Goal: Task Accomplishment & Management: Use online tool/utility

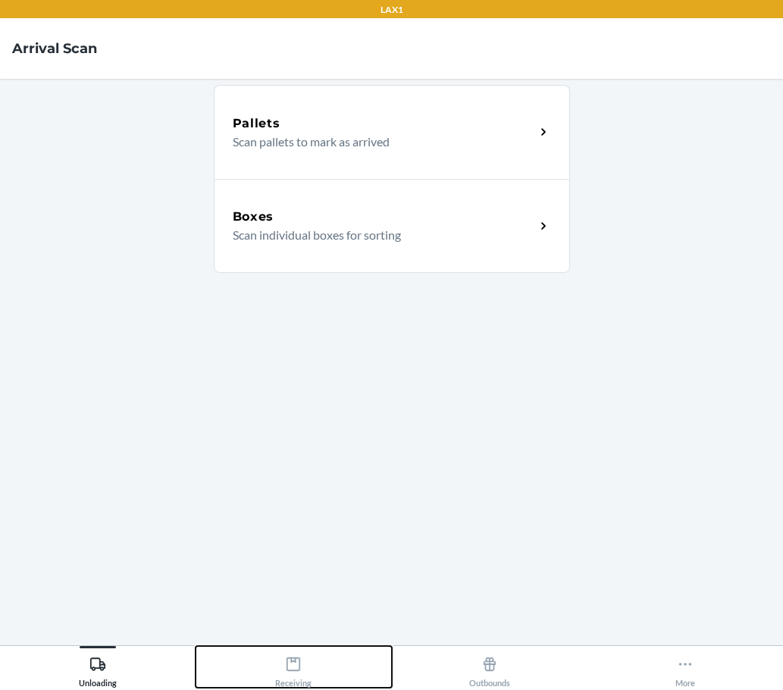
click at [290, 649] on button "Receiving" at bounding box center [294, 667] width 196 height 42
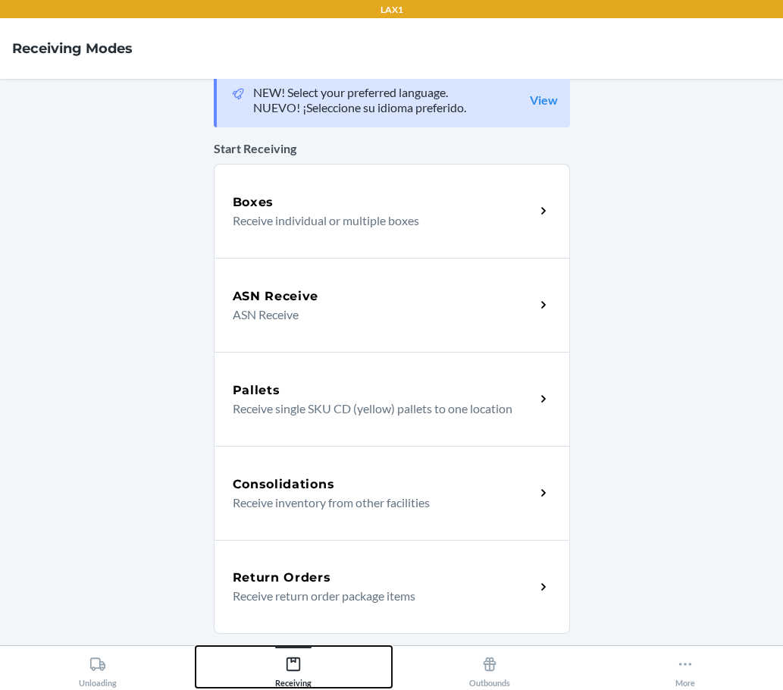
scroll to position [51, 0]
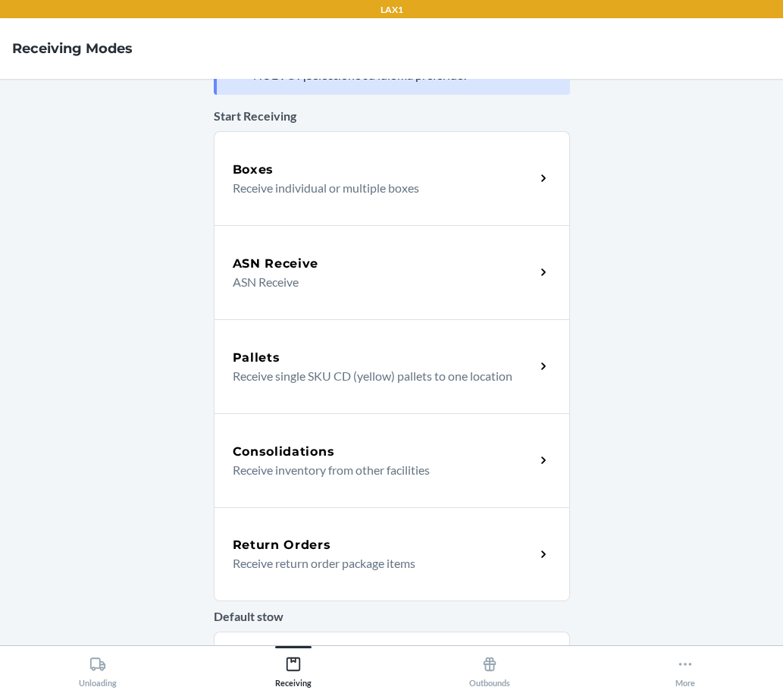
drag, startPoint x: 330, startPoint y: 566, endPoint x: 341, endPoint y: 565, distance: 10.6
click at [330, 566] on p "Receive return order package items" at bounding box center [378, 563] width 290 height 18
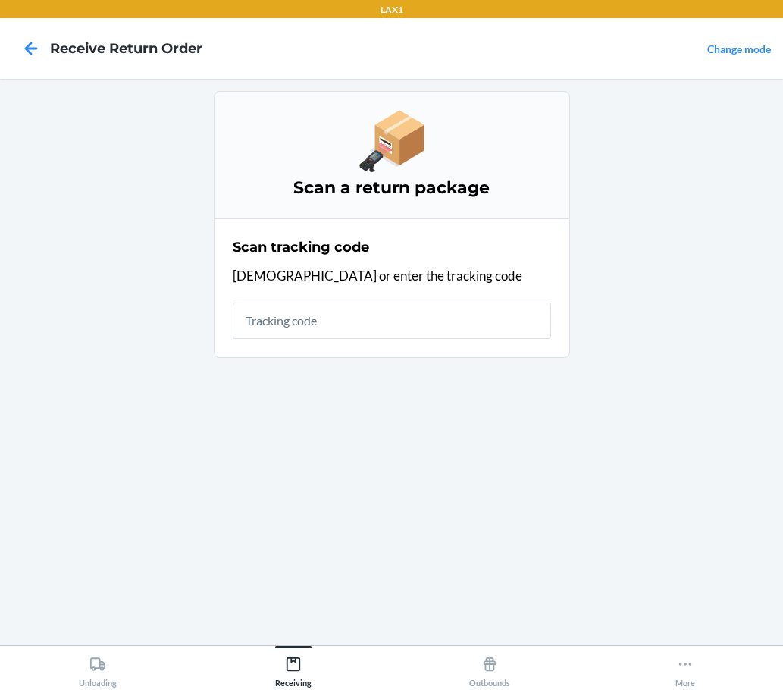
drag, startPoint x: 374, startPoint y: 322, endPoint x: 759, endPoint y: 257, distance: 389.8
click at [374, 320] on input "text" at bounding box center [392, 320] width 318 height 36
click at [712, 217] on main "Scan a return package Scan tracking code Scan or enter the tracking code" at bounding box center [391, 362] width 783 height 566
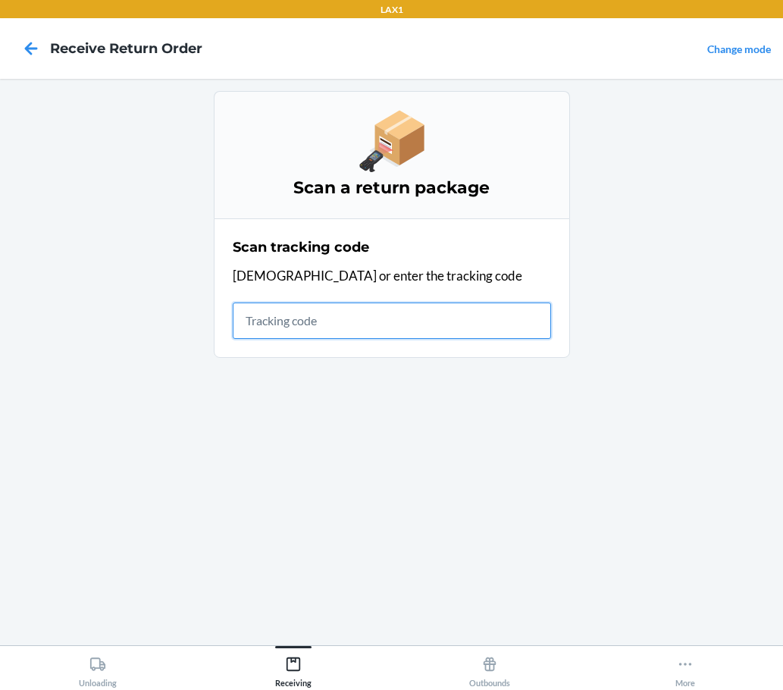
click at [349, 318] on input "text" at bounding box center [392, 320] width 318 height 36
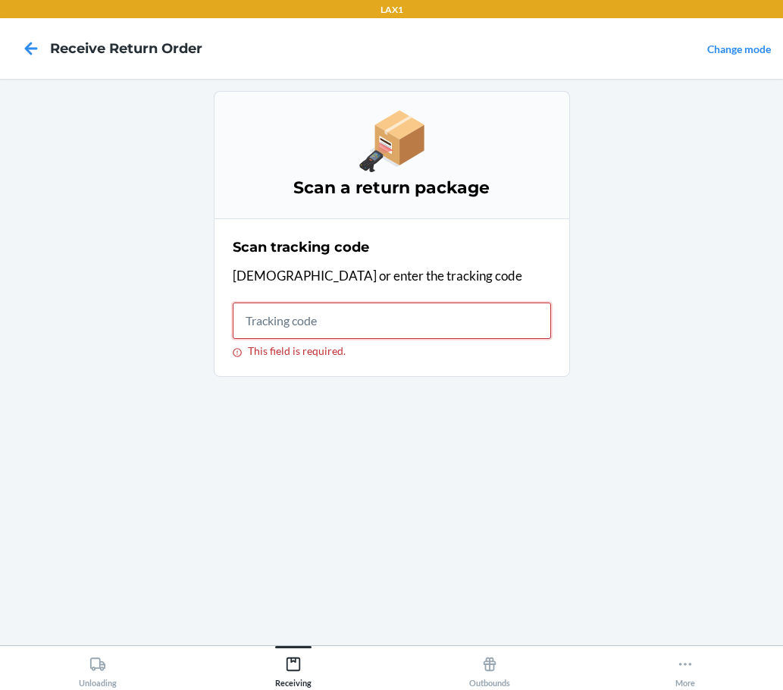
click at [351, 318] on input "This field is required." at bounding box center [392, 320] width 318 height 36
drag, startPoint x: 352, startPoint y: 313, endPoint x: 374, endPoint y: 285, distance: 35.6
click at [355, 307] on input "This field is required." at bounding box center [392, 320] width 318 height 36
type input "KIZIK"
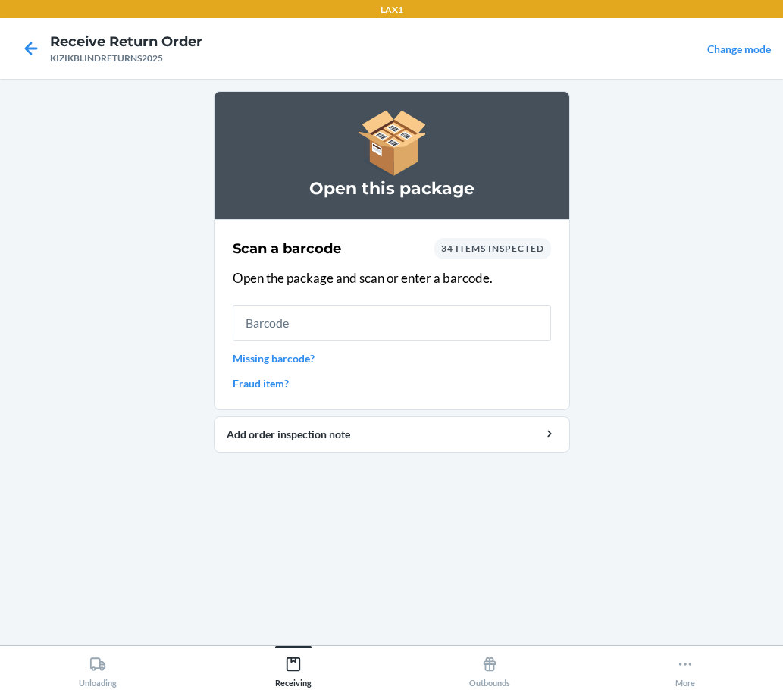
click at [339, 324] on input "text" at bounding box center [392, 323] width 318 height 36
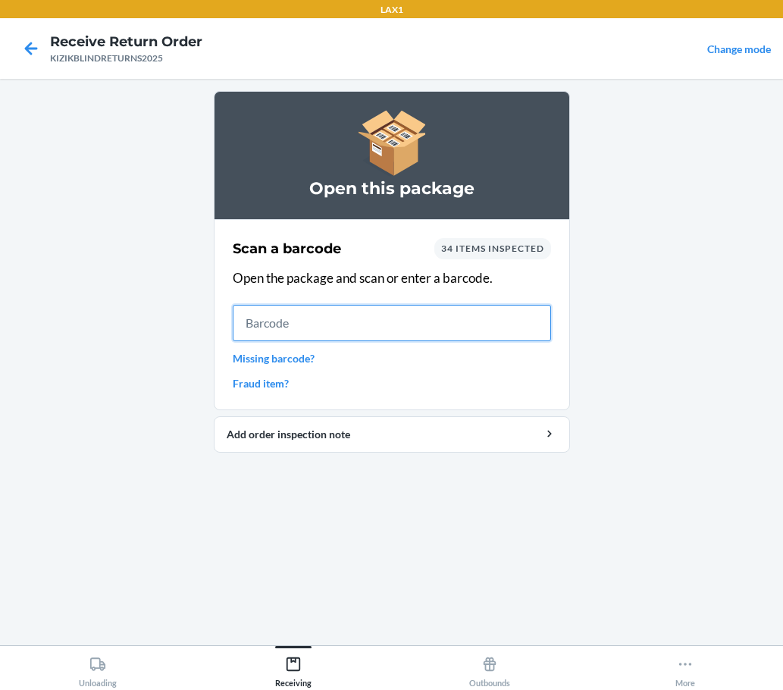
click at [422, 326] on input "text" at bounding box center [392, 323] width 318 height 36
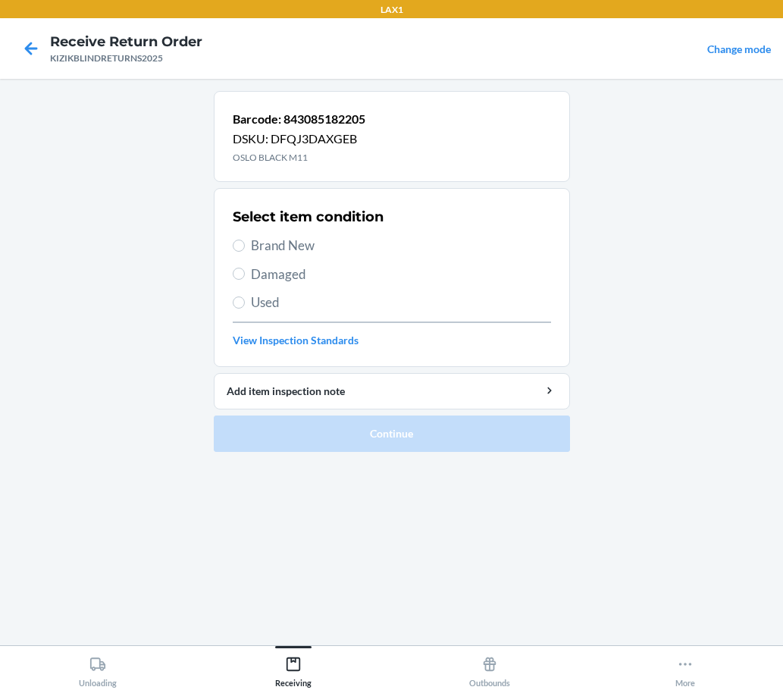
drag, startPoint x: 320, startPoint y: 519, endPoint x: 231, endPoint y: 715, distance: 214.7
click at [290, 246] on span "Brand New" at bounding box center [401, 246] width 300 height 20
click at [245, 246] on input "Brand New" at bounding box center [239, 246] width 12 height 12
radio input "true"
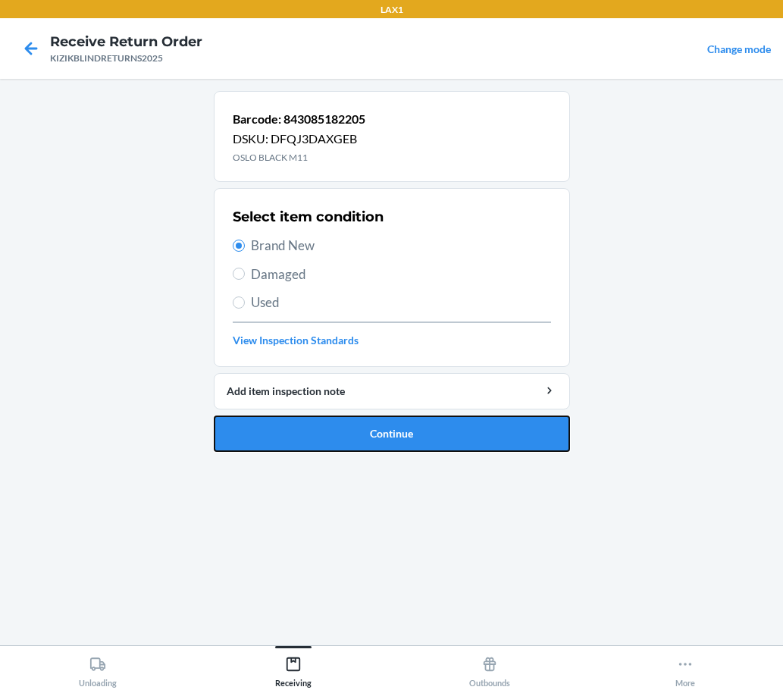
click at [346, 446] on button "Continue" at bounding box center [392, 433] width 356 height 36
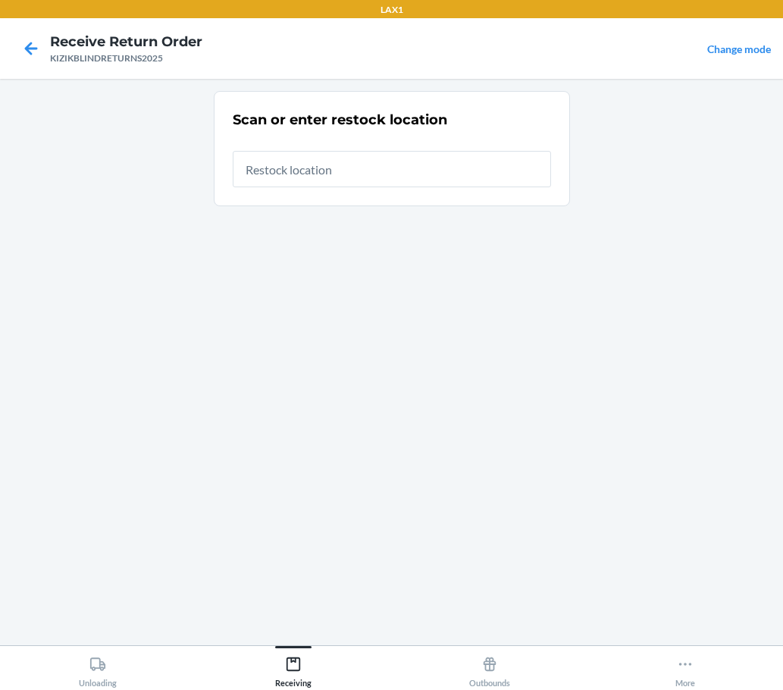
click at [348, 180] on input "text" at bounding box center [392, 169] width 318 height 36
type input "RTCART037"
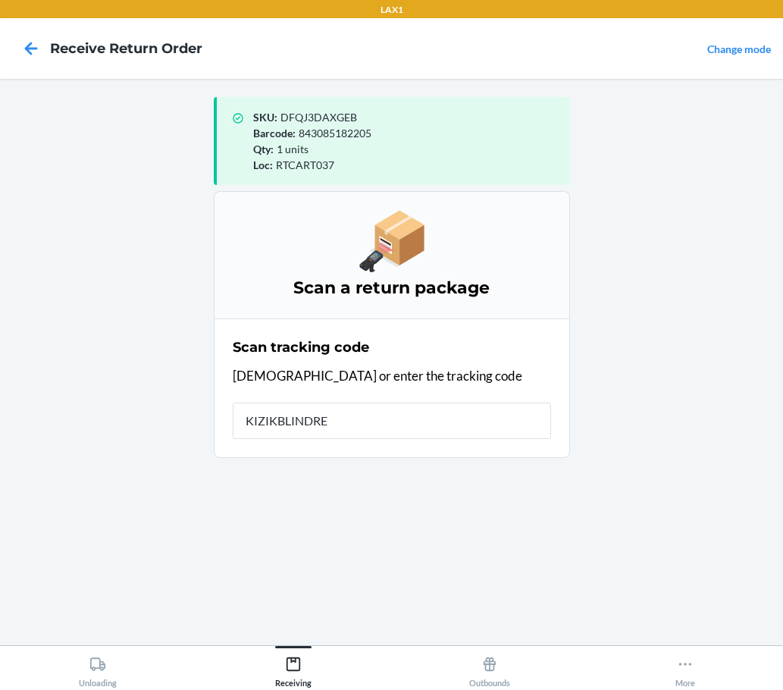
type input "KIZIKBLINDRET"
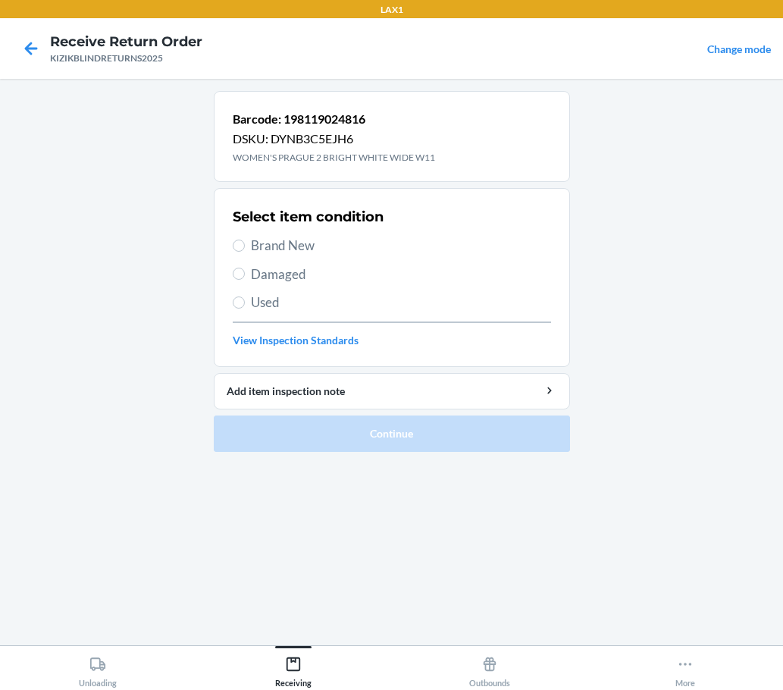
click at [270, 277] on span "Damaged" at bounding box center [401, 275] width 300 height 20
click at [245, 277] on input "Damaged" at bounding box center [239, 274] width 12 height 12
radio input "true"
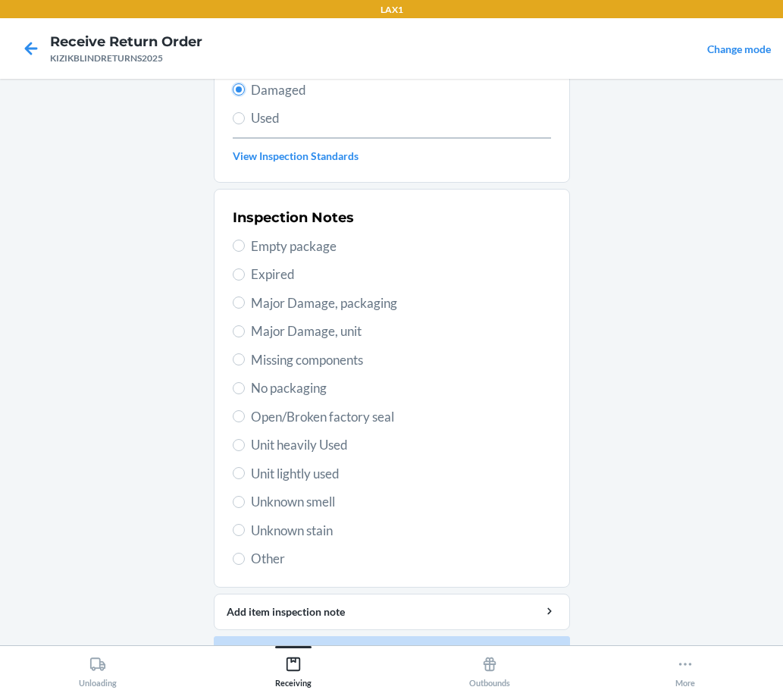
scroll to position [224, 0]
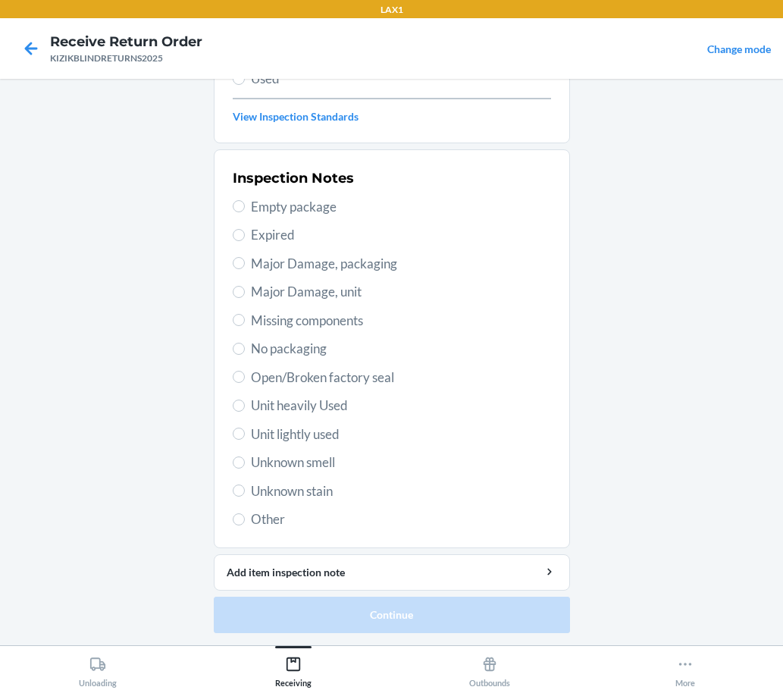
click at [291, 434] on span "Unit lightly used" at bounding box center [401, 434] width 300 height 20
click at [245, 434] on input "Unit lightly used" at bounding box center [239, 433] width 12 height 12
radio input "true"
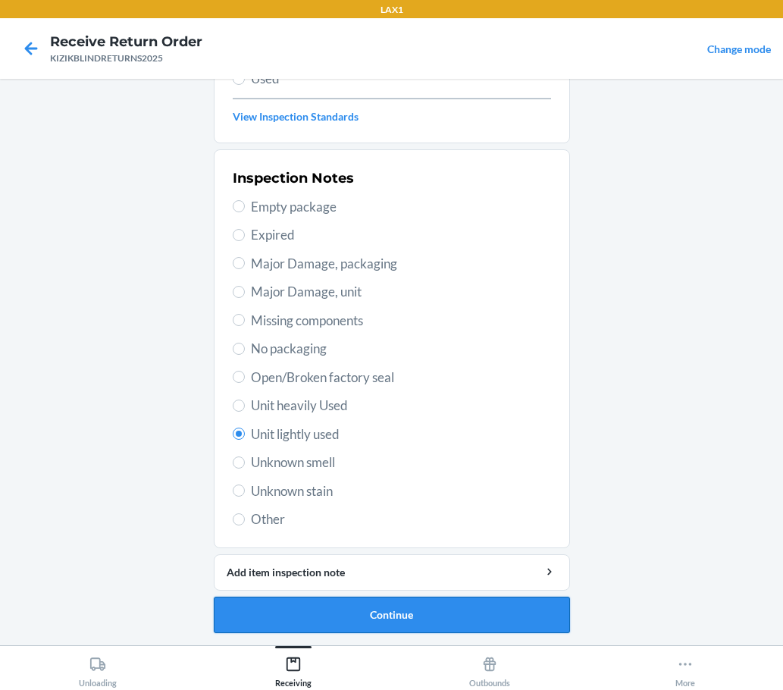
click at [415, 619] on button "Continue" at bounding box center [392, 614] width 356 height 36
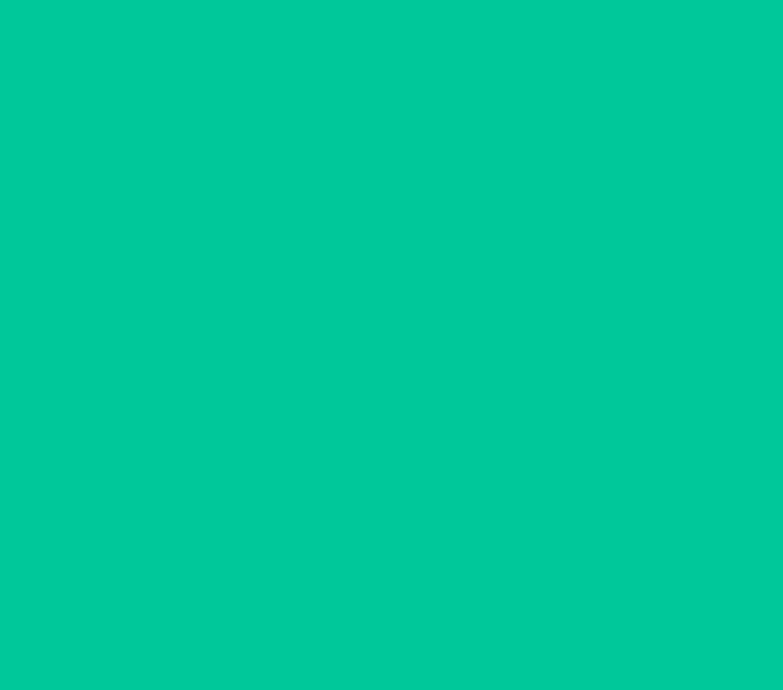
scroll to position [99, 0]
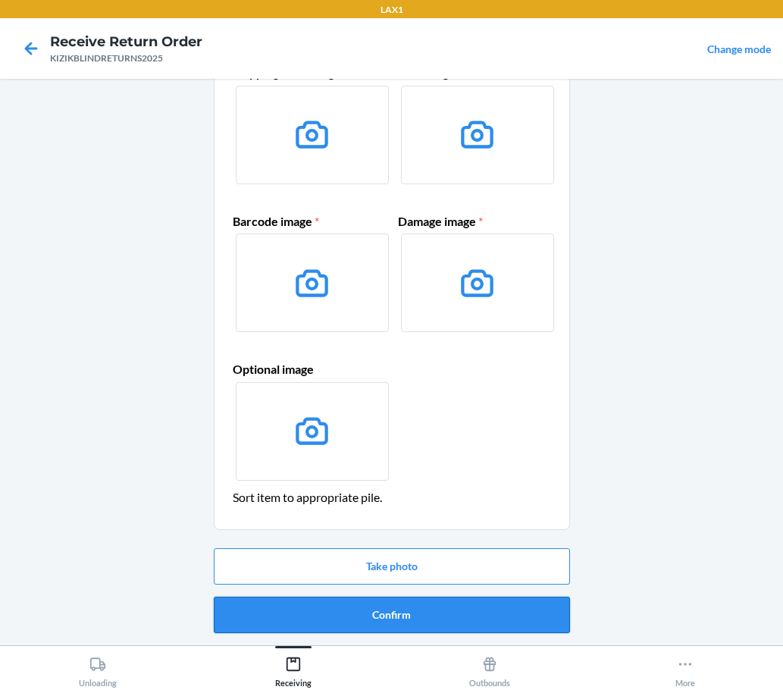
click at [445, 611] on button "Confirm" at bounding box center [392, 614] width 356 height 36
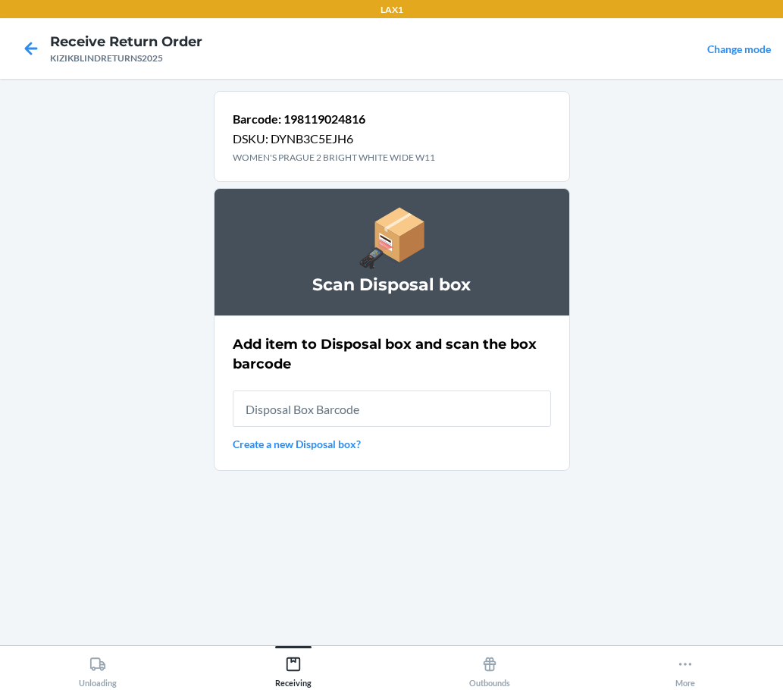
click at [447, 401] on input "text" at bounding box center [392, 408] width 318 height 36
type input "RB0000018V5"
type input "RB0000019CY"
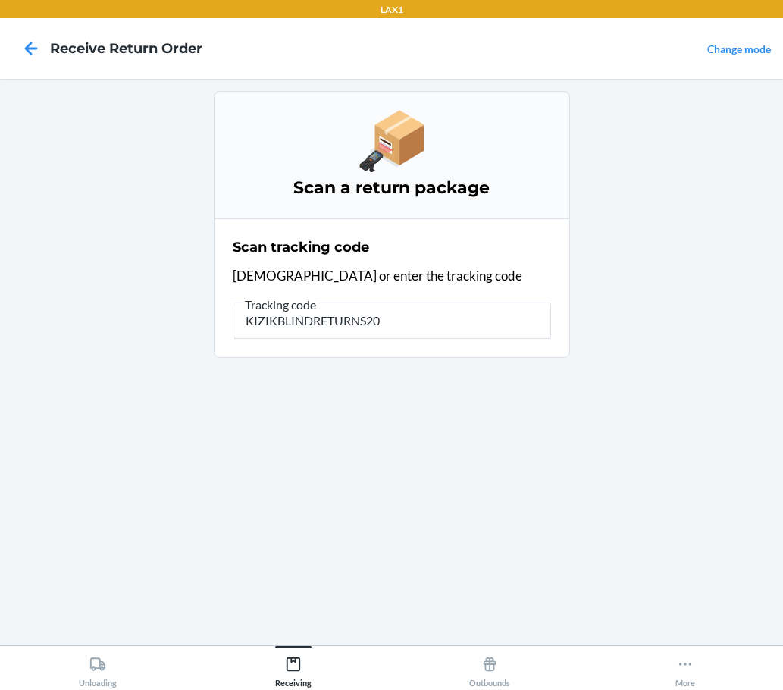
type input "KIZIKBLINDRETURNS202"
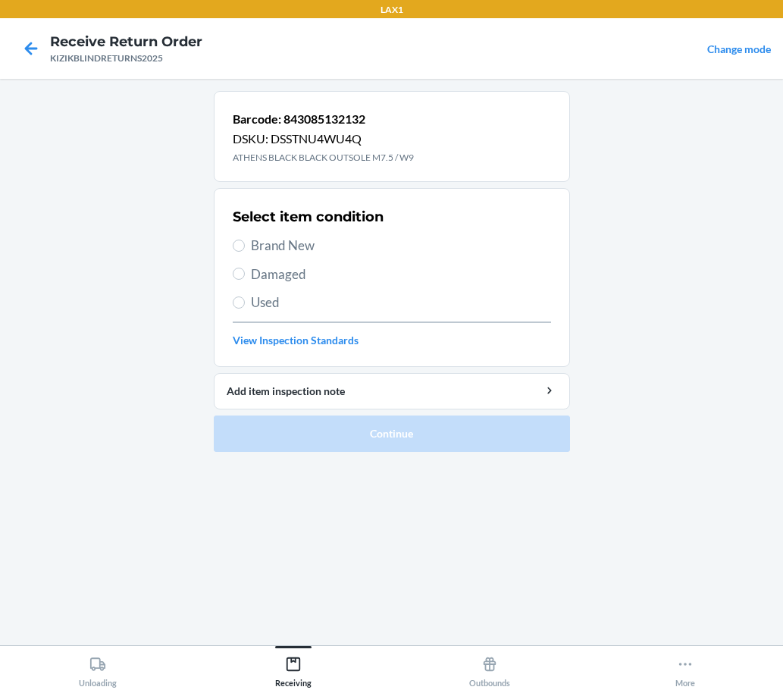
click at [651, 320] on main "Barcode: 843085132132 DSKU: DSSTNU4WU4Q ATHENS BLACK BLACK OUTSOLE M7.5 / W9 Se…" at bounding box center [391, 362] width 783 height 566
click at [239, 249] on input "Brand New" at bounding box center [239, 246] width 12 height 12
radio input "true"
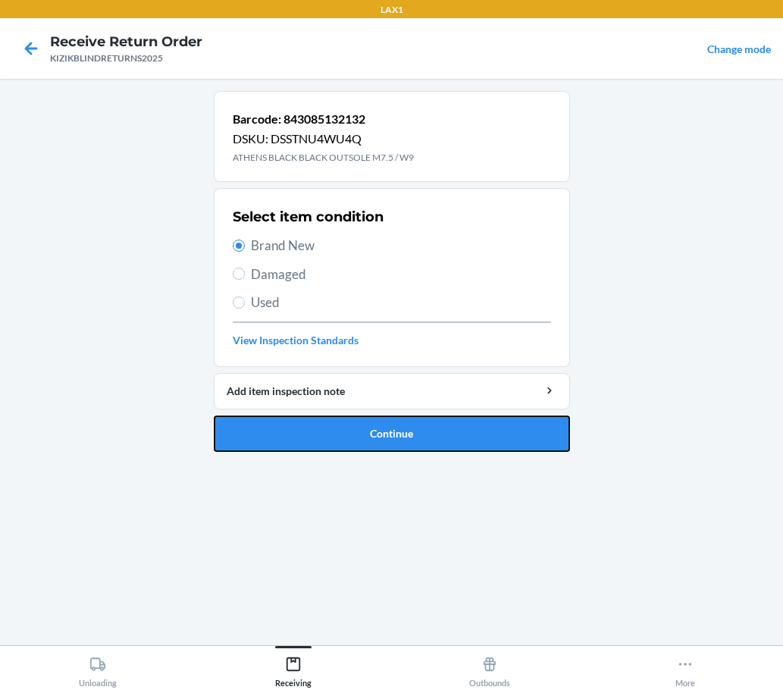
click at [272, 449] on button "Continue" at bounding box center [392, 433] width 356 height 36
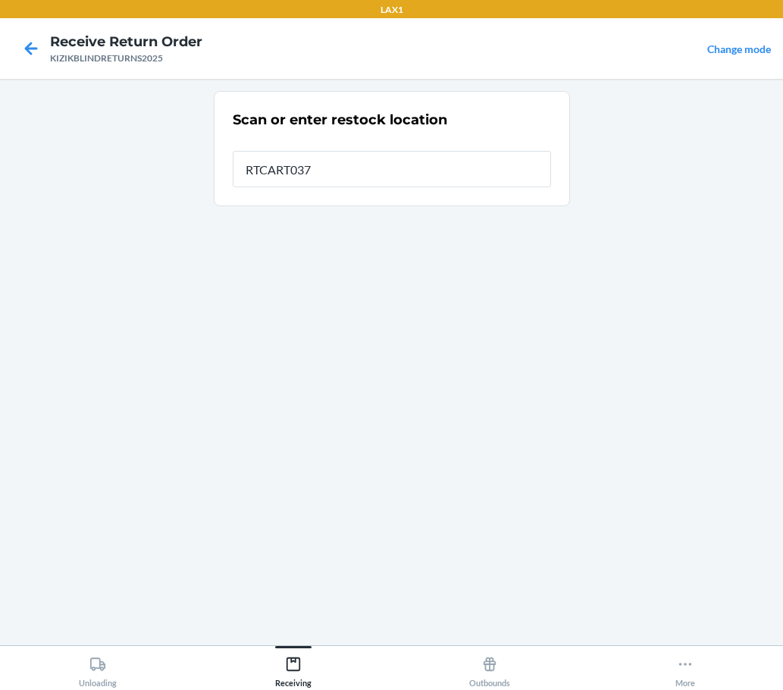
type input "RTCART037"
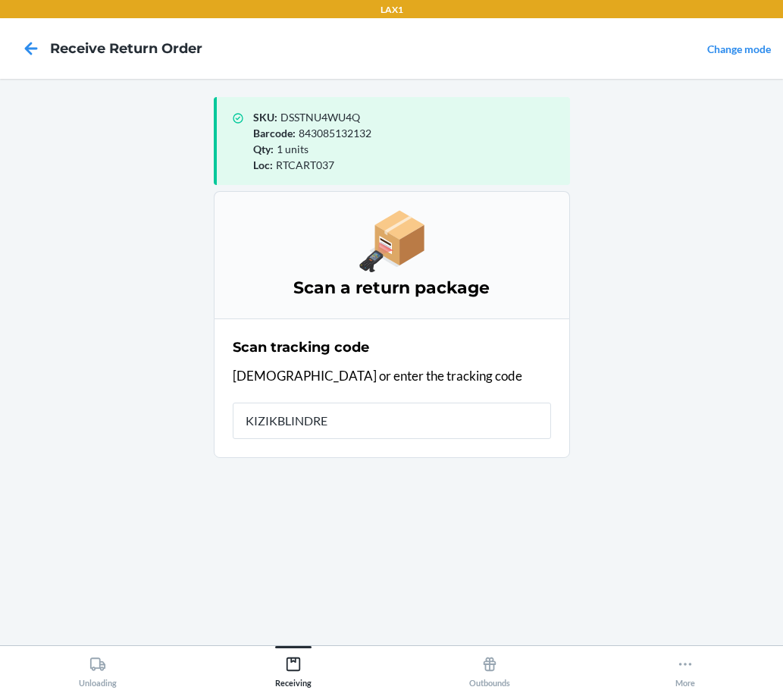
type input "KIZIKBLINDRET"
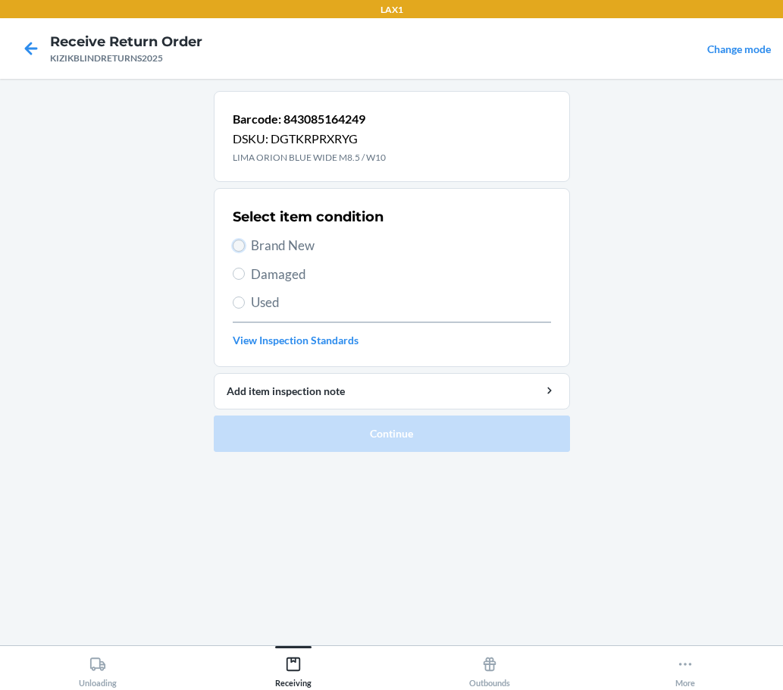
click at [243, 249] on input "Brand New" at bounding box center [239, 246] width 12 height 12
radio input "true"
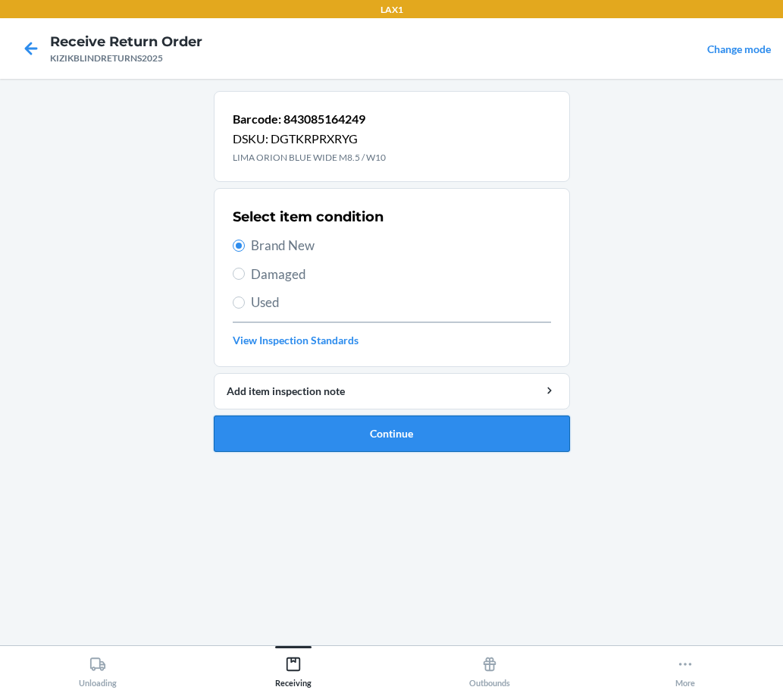
click at [409, 435] on button "Continue" at bounding box center [392, 433] width 356 height 36
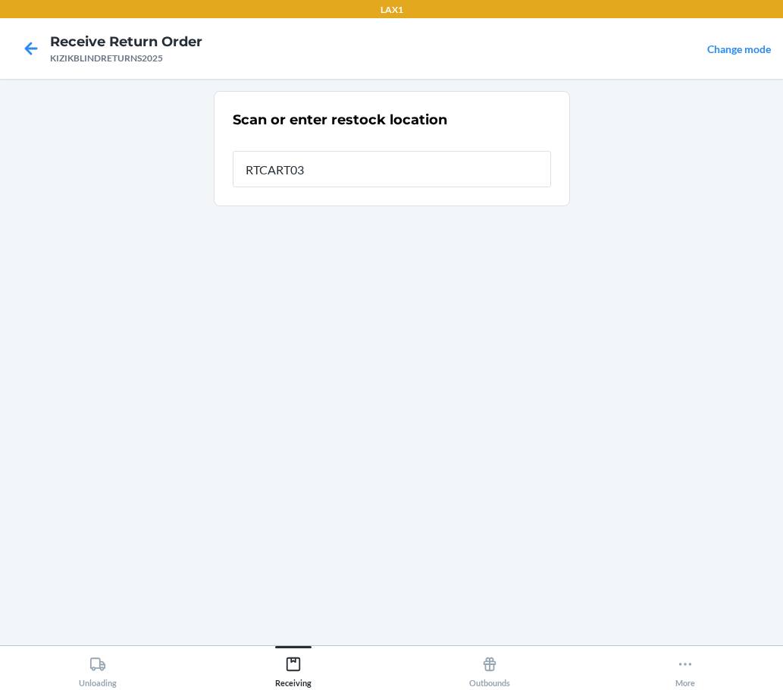
type input "RTCART037"
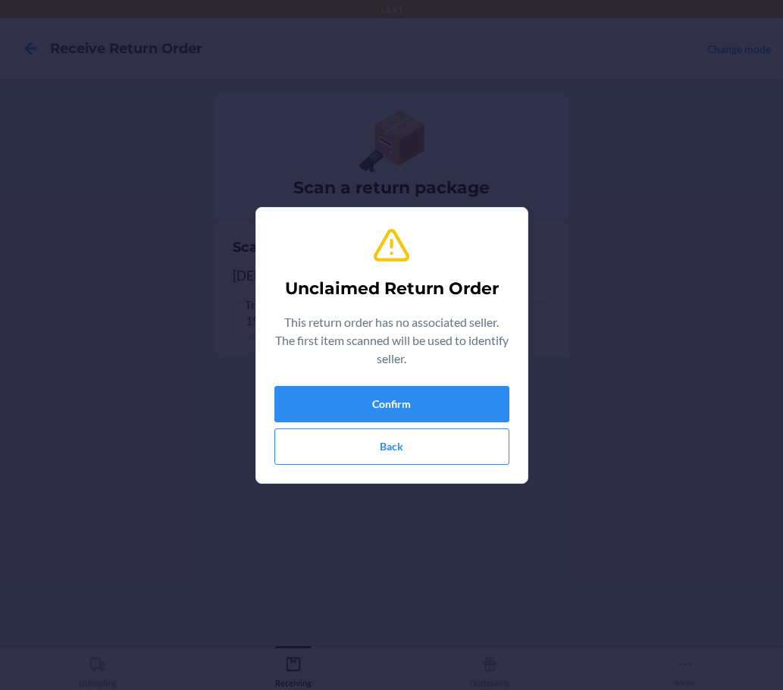
click at [409, 469] on section "Unclaimed Return Order This return order has no associated seller. The first it…" at bounding box center [391, 345] width 273 height 277
click at [412, 454] on button "Back" at bounding box center [391, 446] width 235 height 36
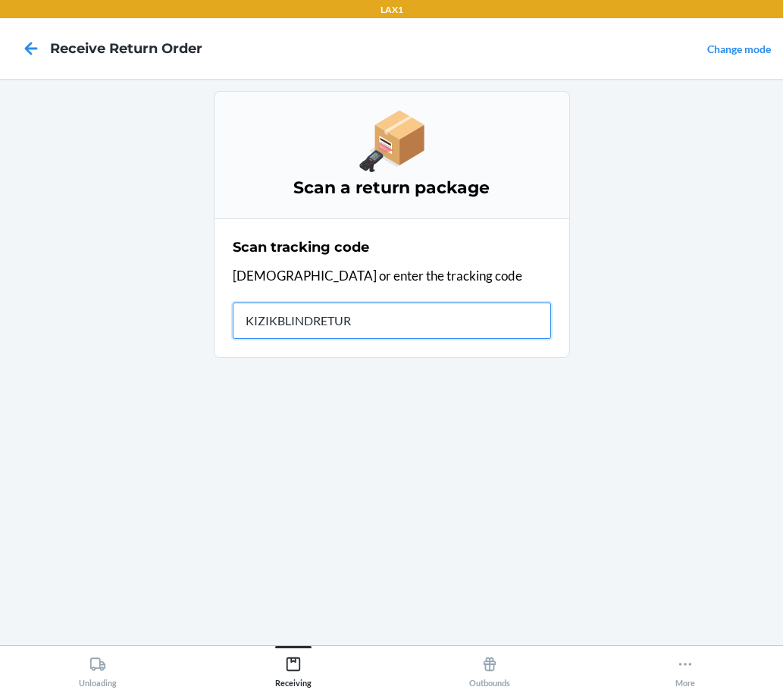
type input "KIZIKBLINDRETURN"
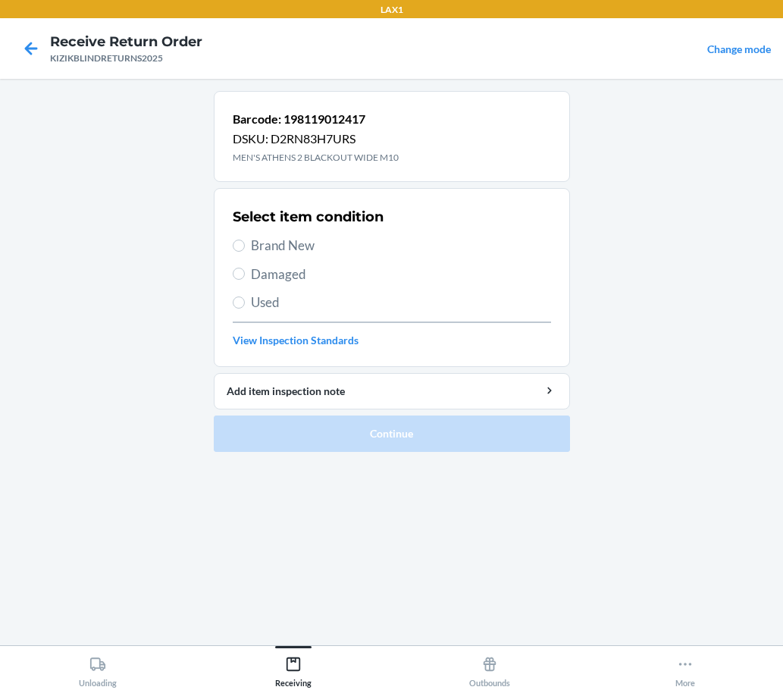
click at [239, 236] on label "Brand New" at bounding box center [392, 246] width 318 height 20
click at [239, 240] on input "Brand New" at bounding box center [239, 246] width 12 height 12
radio input "true"
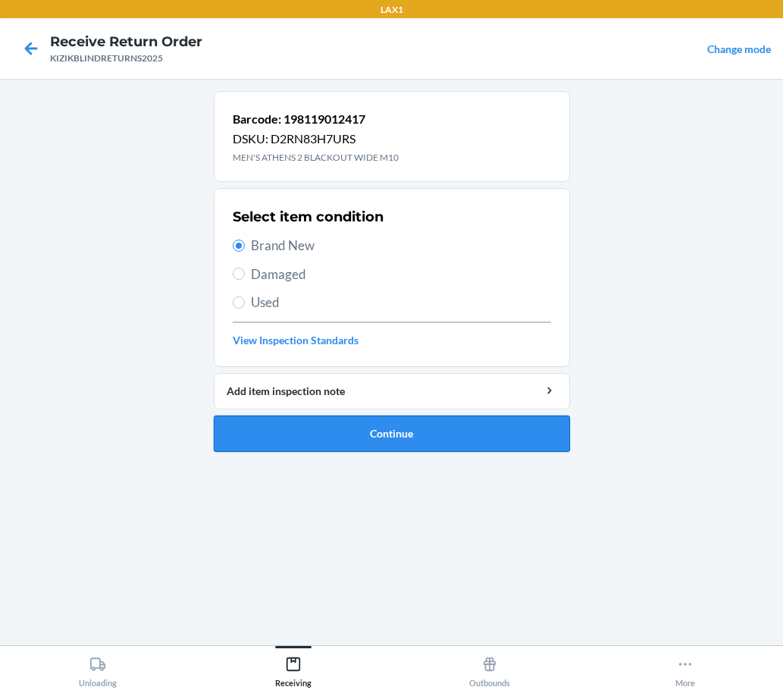
click at [477, 427] on button "Continue" at bounding box center [392, 433] width 356 height 36
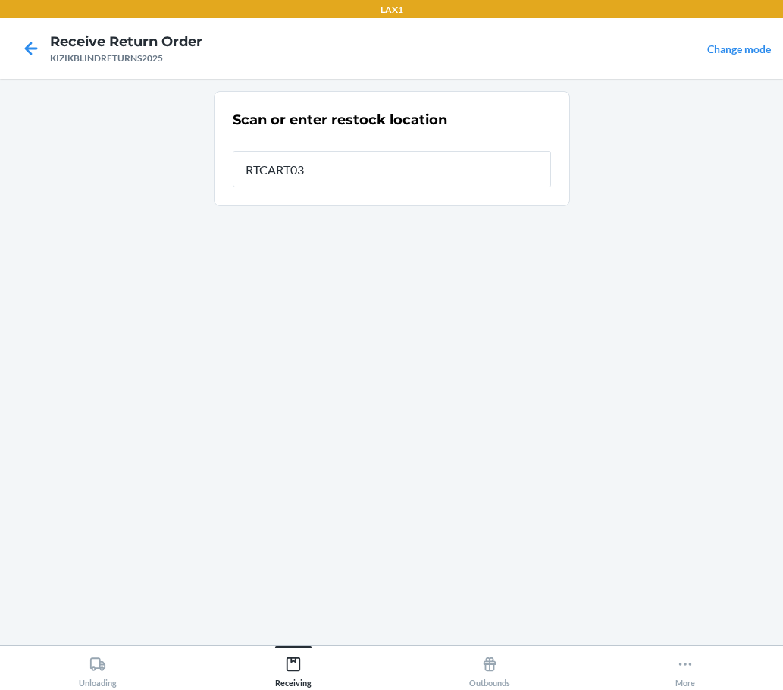
type input "RTCART037"
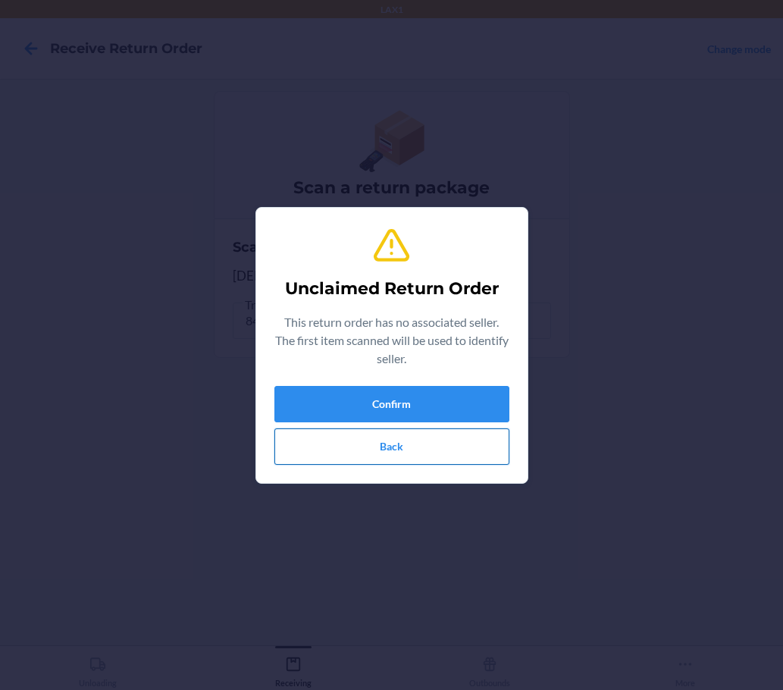
click at [404, 443] on button "Back" at bounding box center [391, 446] width 235 height 36
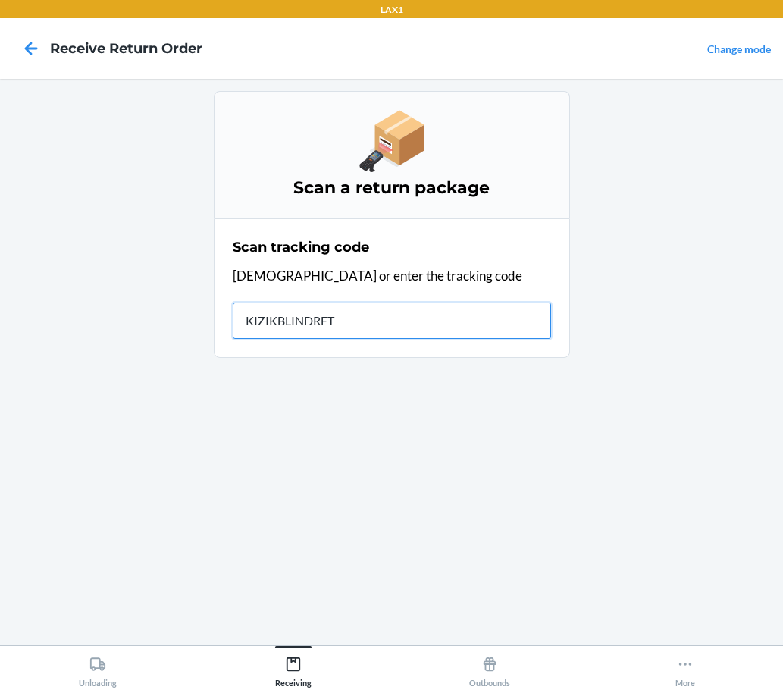
type input "KIZIKBLINDRETU"
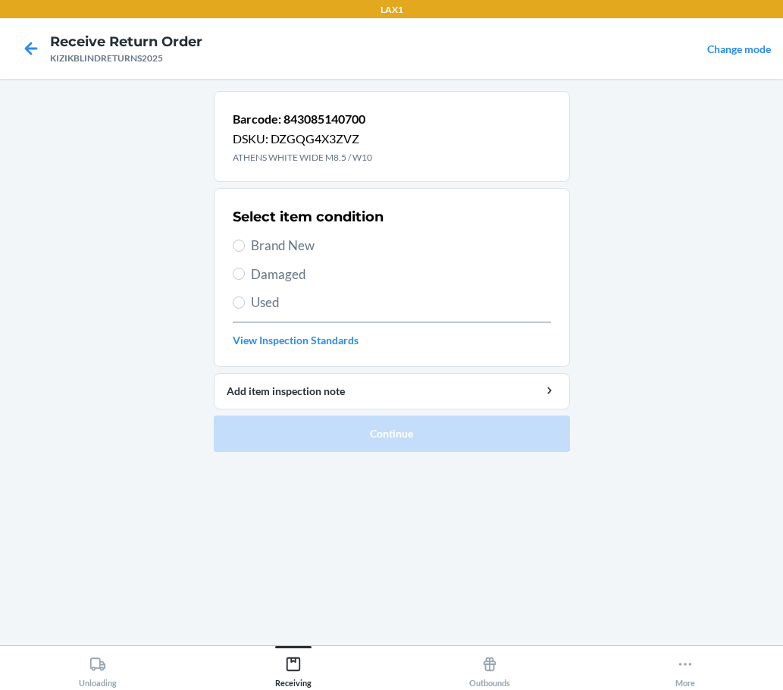
click at [273, 268] on span "Damaged" at bounding box center [401, 275] width 300 height 20
click at [245, 268] on input "Damaged" at bounding box center [239, 274] width 12 height 12
radio input "true"
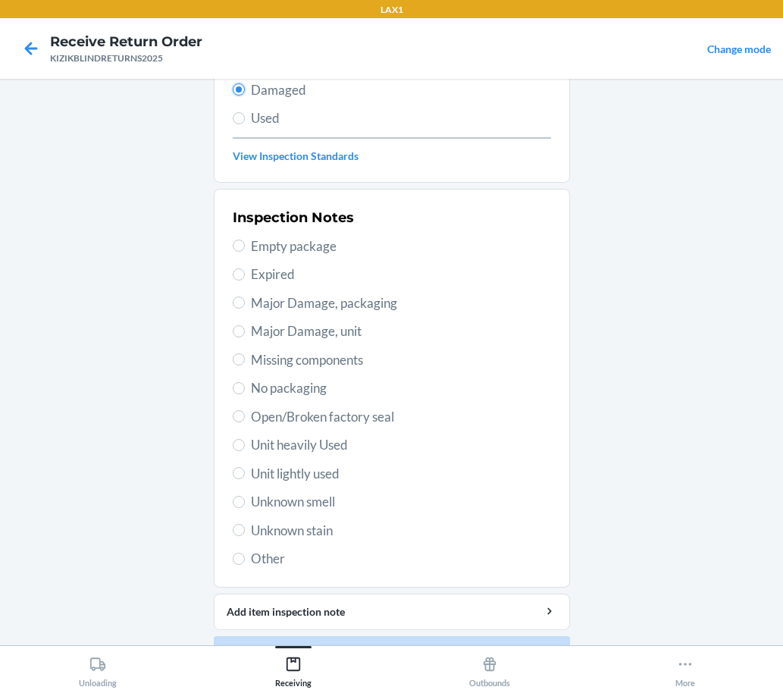
scroll to position [202, 0]
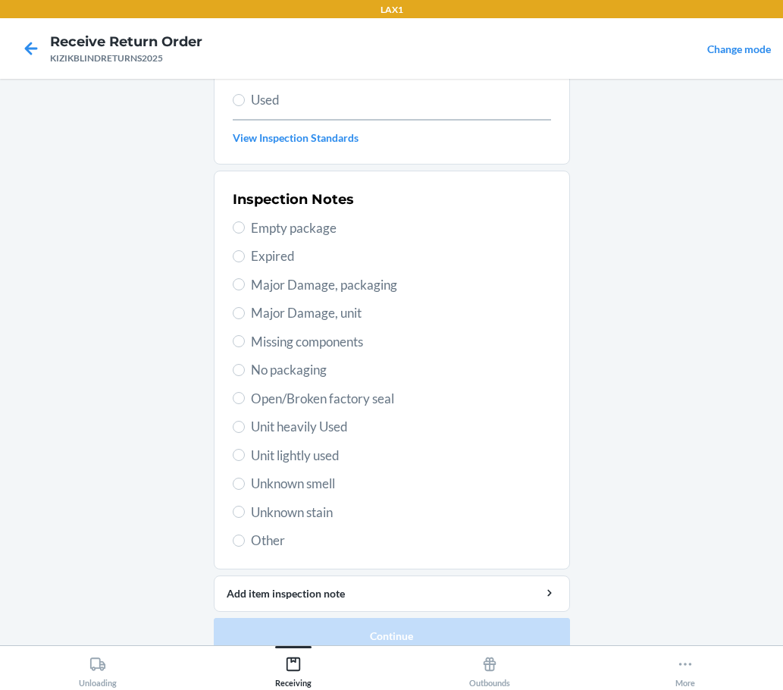
click at [297, 453] on span "Unit lightly used" at bounding box center [401, 456] width 300 height 20
click at [245, 453] on input "Unit lightly used" at bounding box center [239, 455] width 12 height 12
radio input "true"
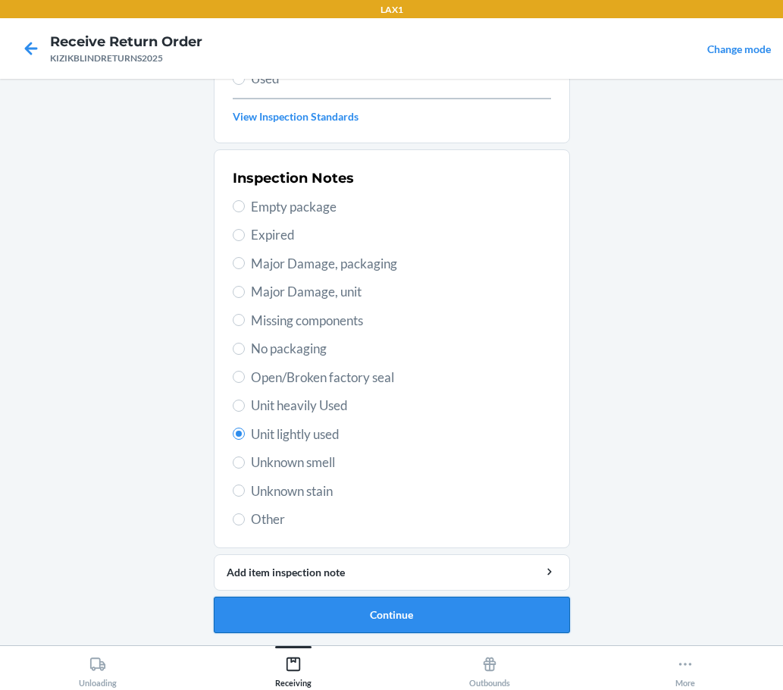
click at [416, 603] on button "Continue" at bounding box center [392, 614] width 356 height 36
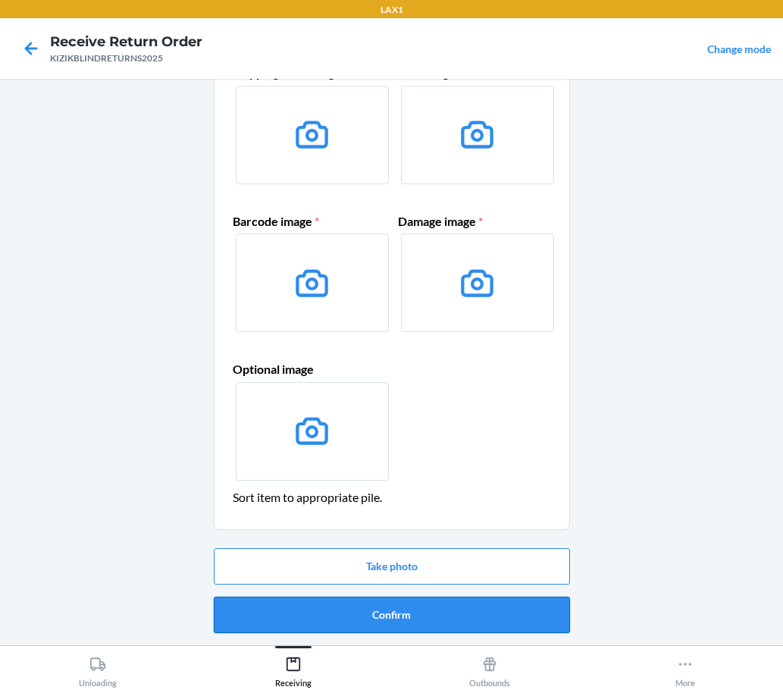
click at [405, 618] on button "Confirm" at bounding box center [392, 614] width 356 height 36
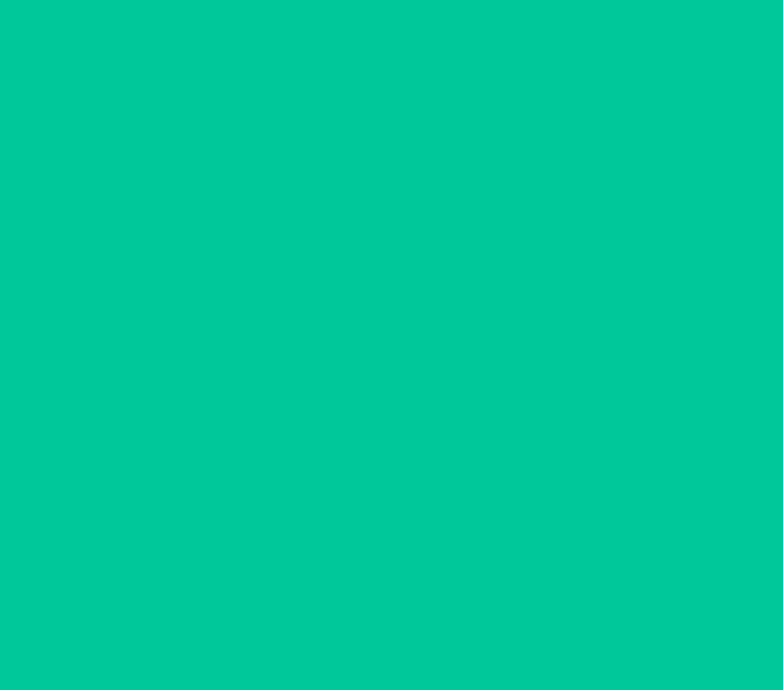
scroll to position [0, 0]
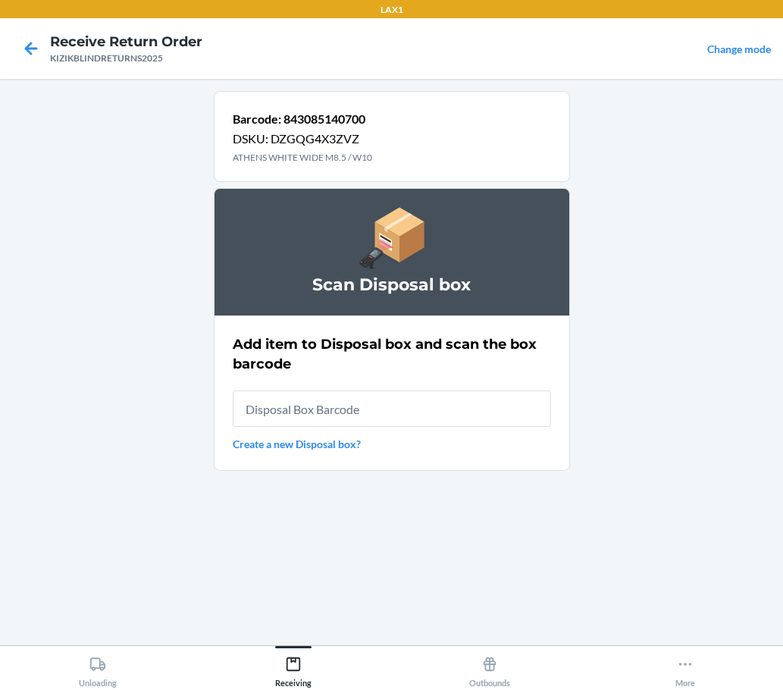
click at [421, 412] on input "text" at bounding box center [392, 408] width 318 height 36
type input "RB0000019CY"
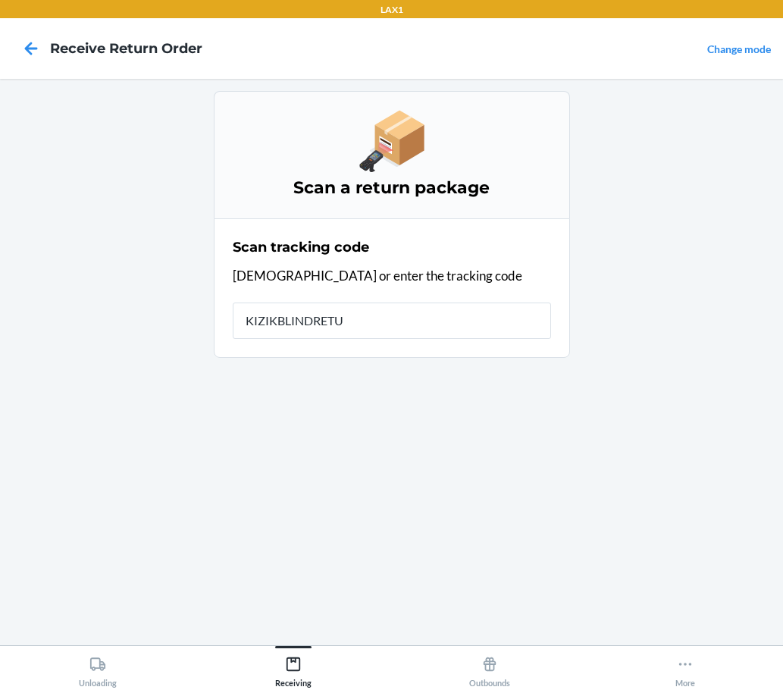
type input "KIZIKBLINDRETUR"
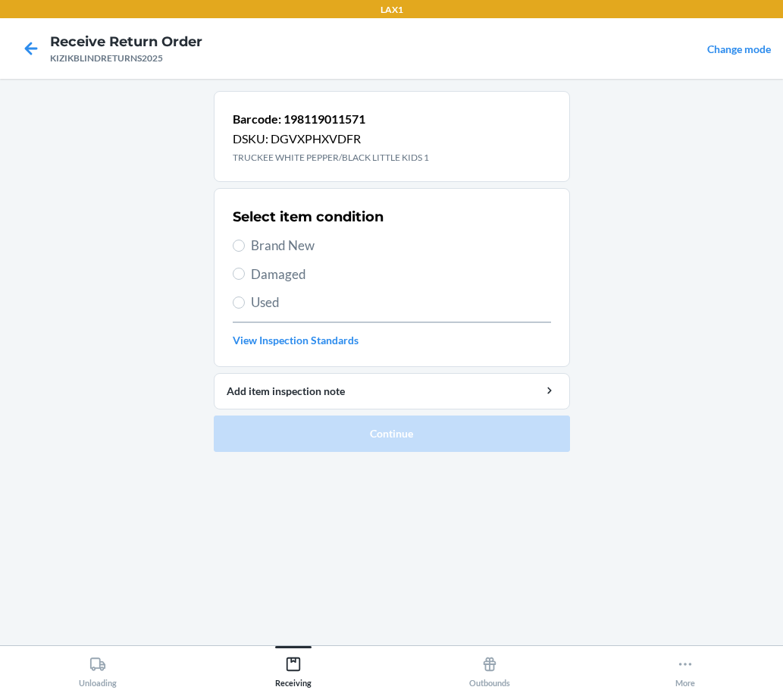
click at [317, 244] on span "Brand New" at bounding box center [401, 246] width 300 height 20
click at [245, 244] on input "Brand New" at bounding box center [239, 246] width 12 height 12
radio input "true"
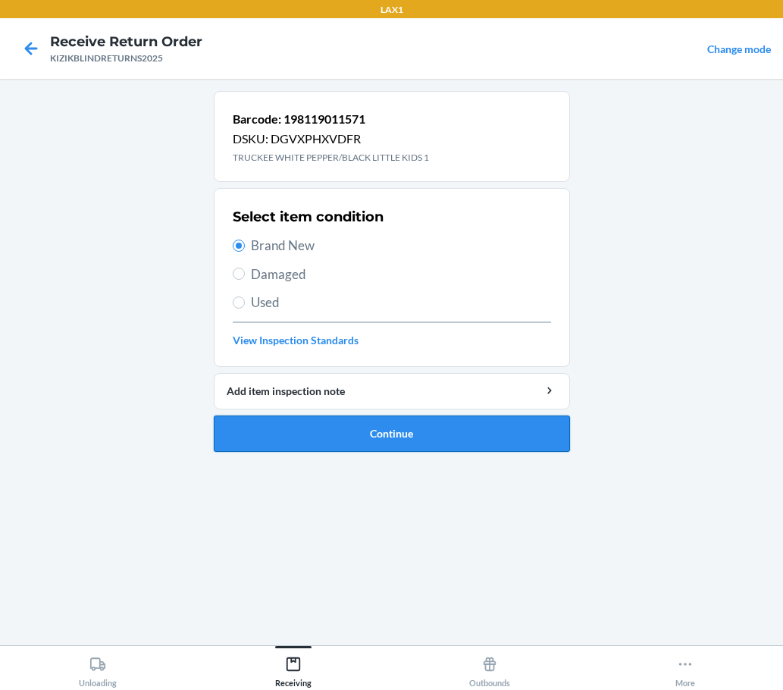
click at [388, 432] on button "Continue" at bounding box center [392, 433] width 356 height 36
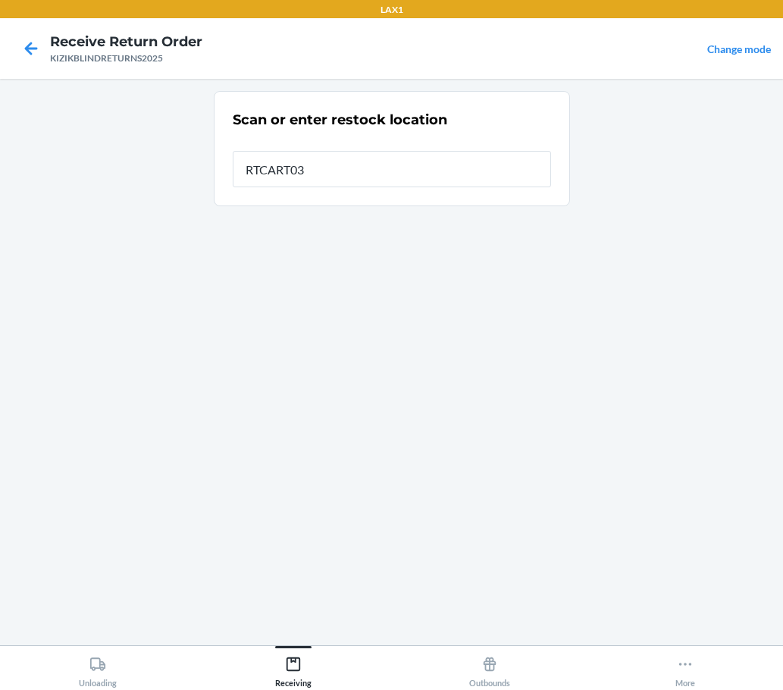
type input "RTCART037"
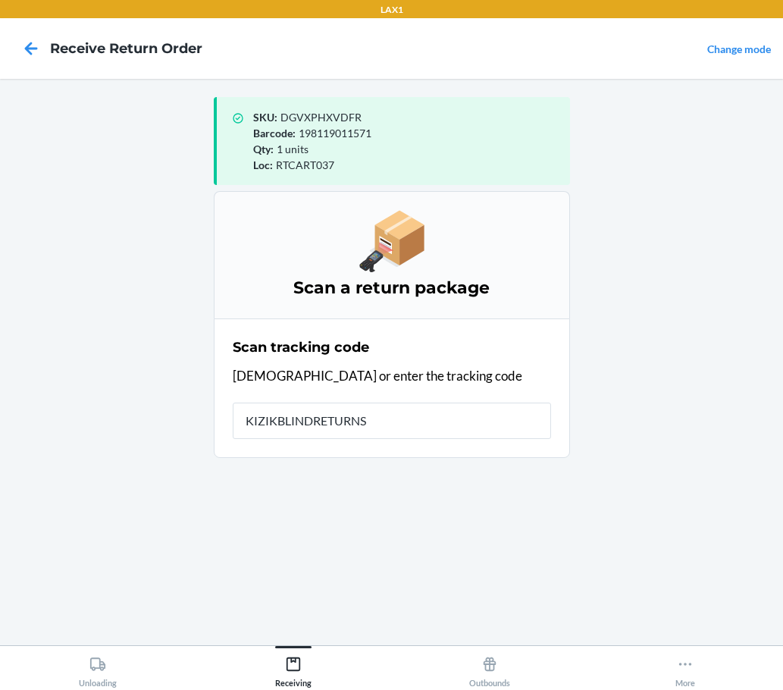
type input "KIZIKBLINDRETURNS2"
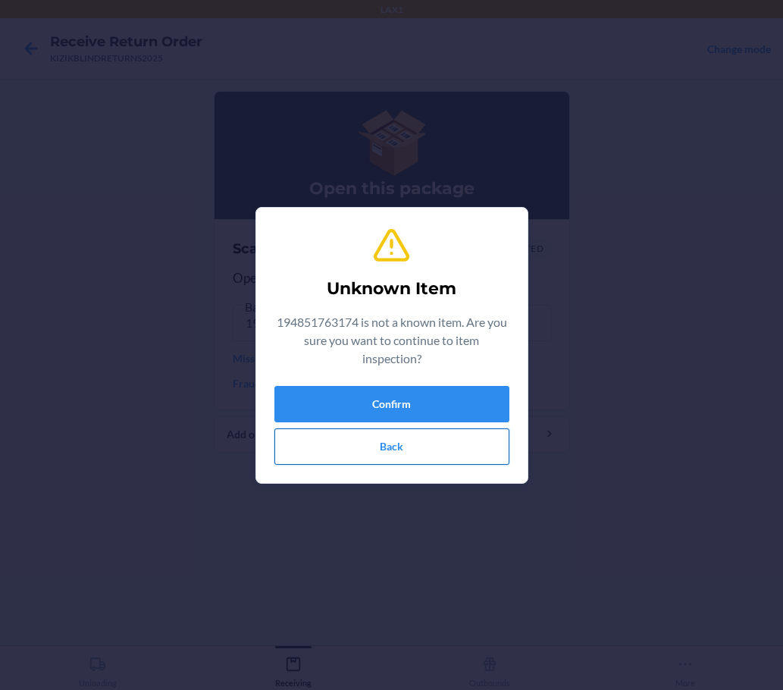
click at [408, 443] on button "Back" at bounding box center [391, 446] width 235 height 36
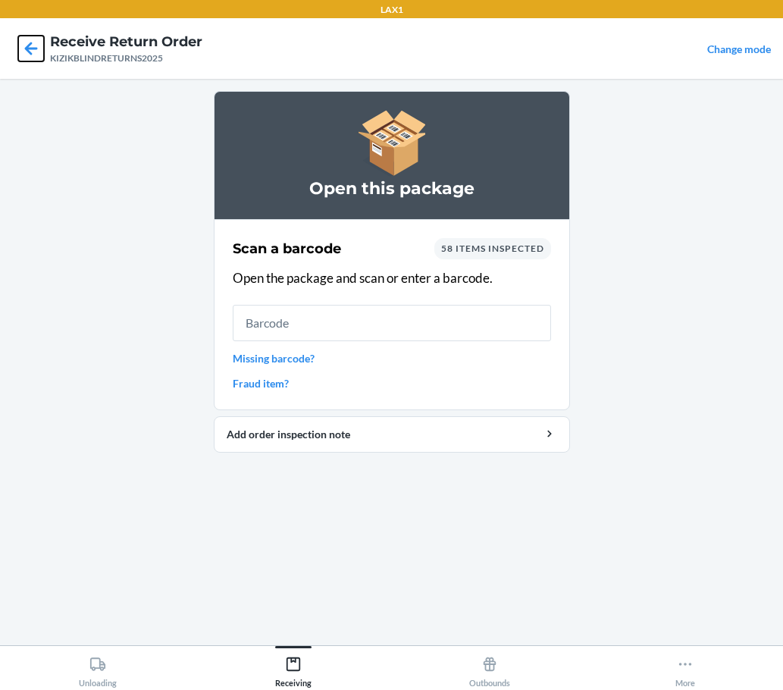
click at [21, 49] on icon at bounding box center [31, 49] width 26 height 26
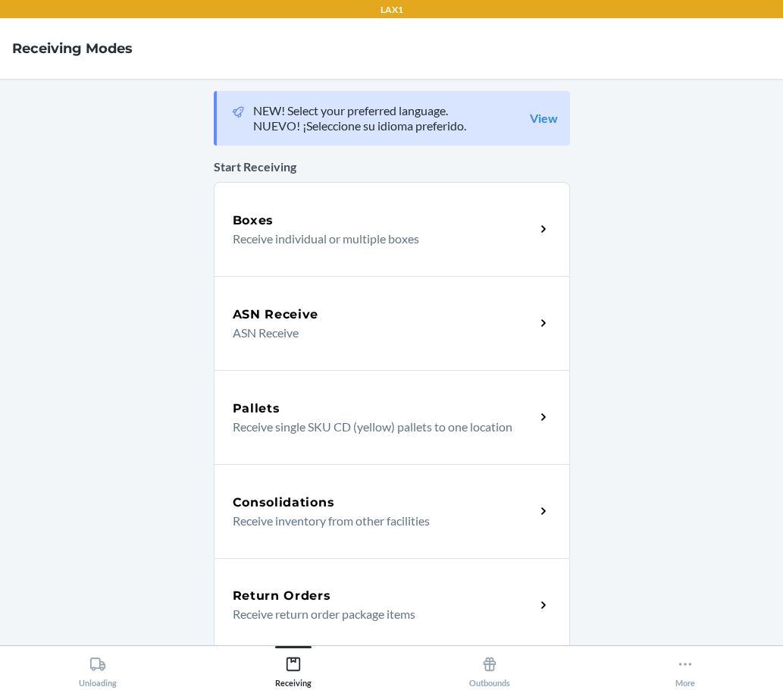
click at [351, 602] on div "Return Orders" at bounding box center [384, 596] width 302 height 18
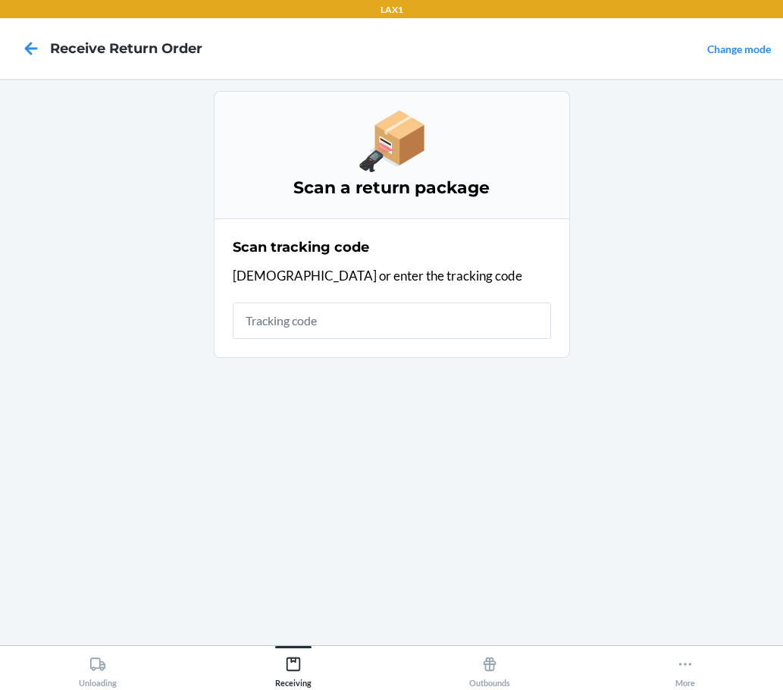
click at [362, 322] on input "text" at bounding box center [392, 320] width 318 height 36
type input "KIZIKBLINDRETURNS2025"
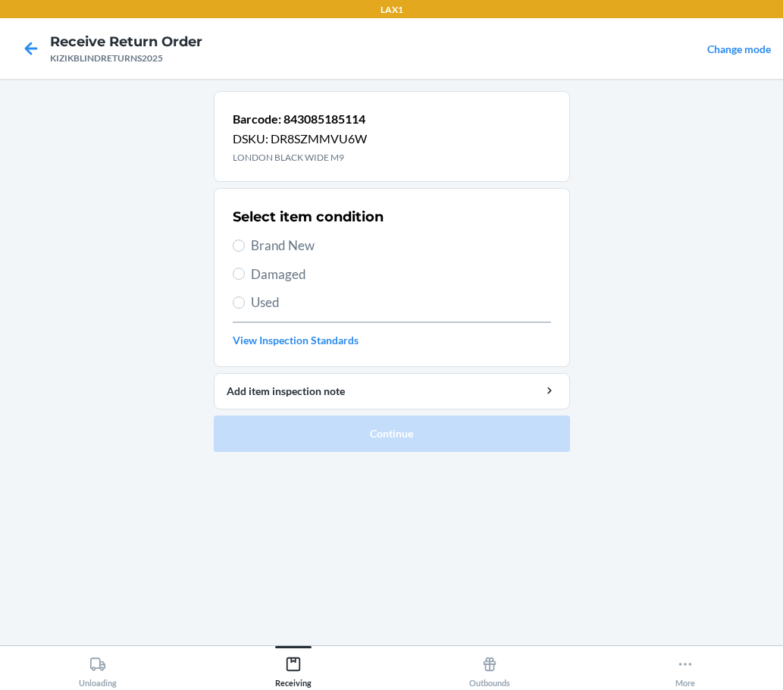
click at [282, 248] on span "Brand New" at bounding box center [401, 246] width 300 height 20
click at [245, 248] on input "Brand New" at bounding box center [239, 246] width 12 height 12
radio input "true"
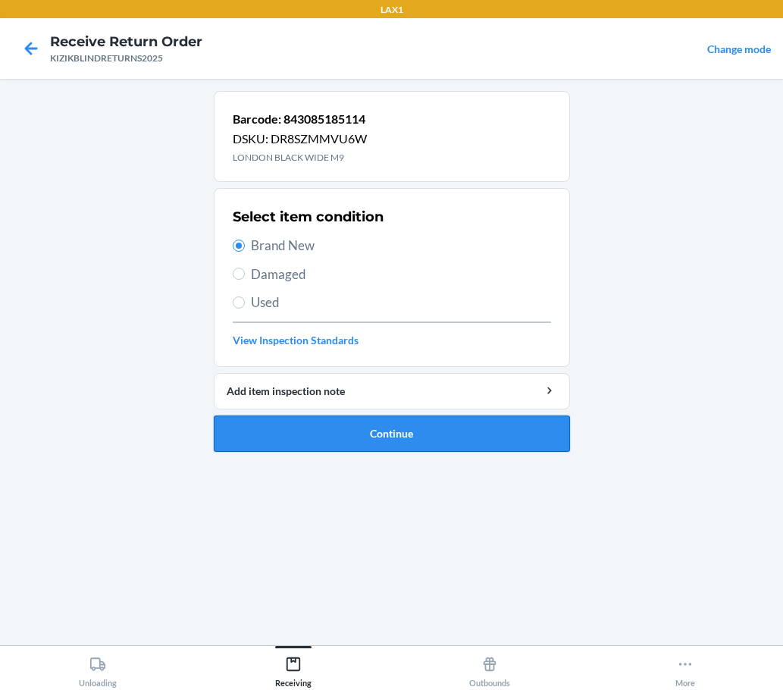
click at [537, 421] on button "Continue" at bounding box center [392, 433] width 356 height 36
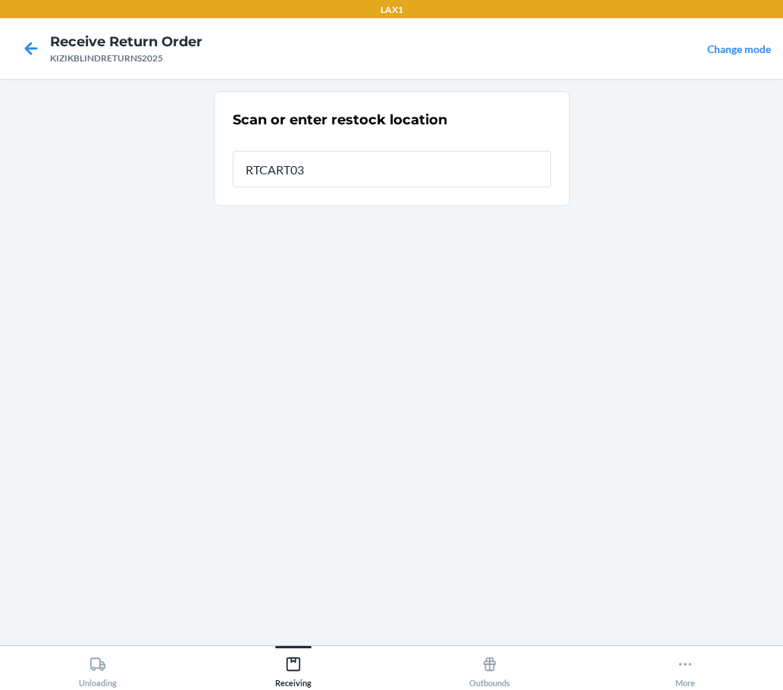
type input "RTCART037"
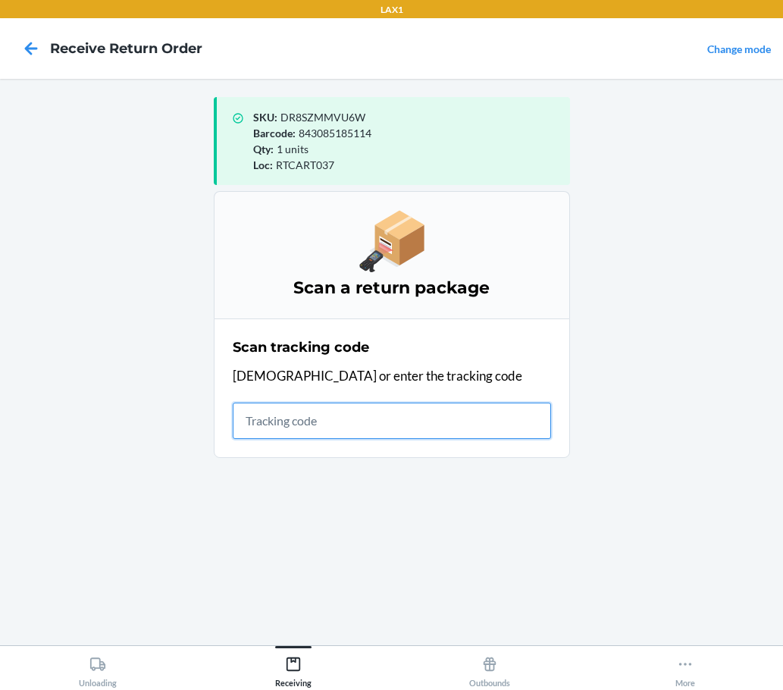
drag, startPoint x: 356, startPoint y: 415, endPoint x: 364, endPoint y: 419, distance: 8.8
click at [357, 417] on input "text" at bounding box center [392, 420] width 318 height 36
click at [419, 414] on input "text" at bounding box center [392, 420] width 318 height 36
type input "KIZIKBLIND"
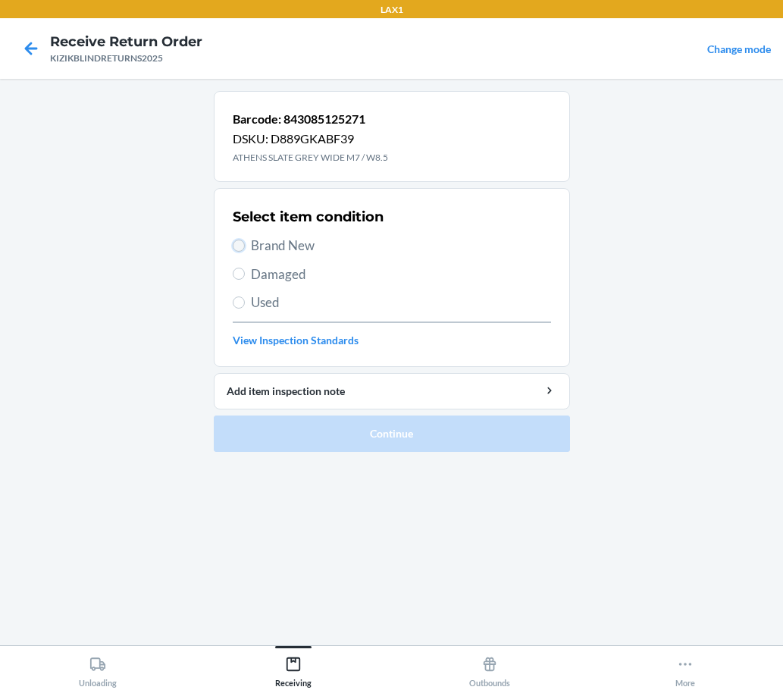
click at [239, 249] on input "Brand New" at bounding box center [239, 246] width 12 height 12
radio input "true"
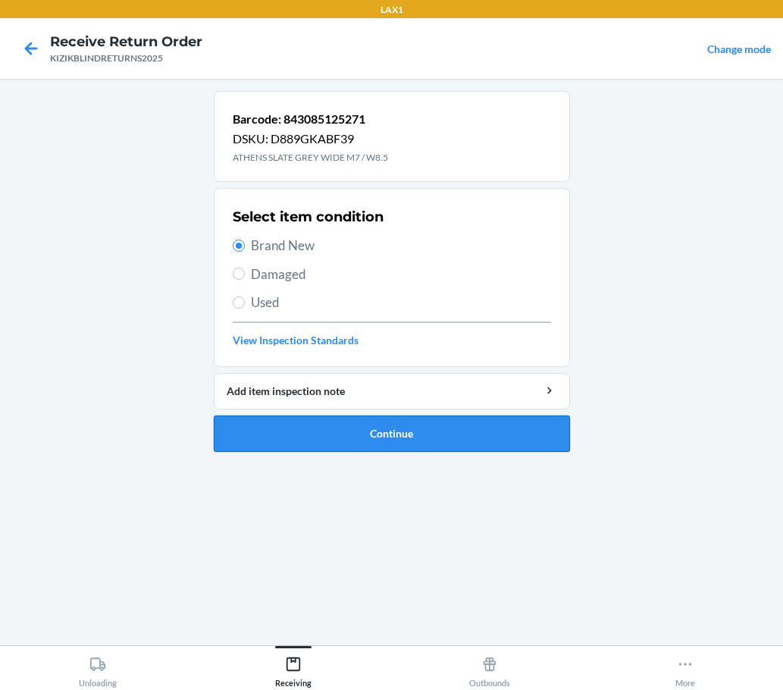
click at [403, 434] on button "Continue" at bounding box center [392, 433] width 356 height 36
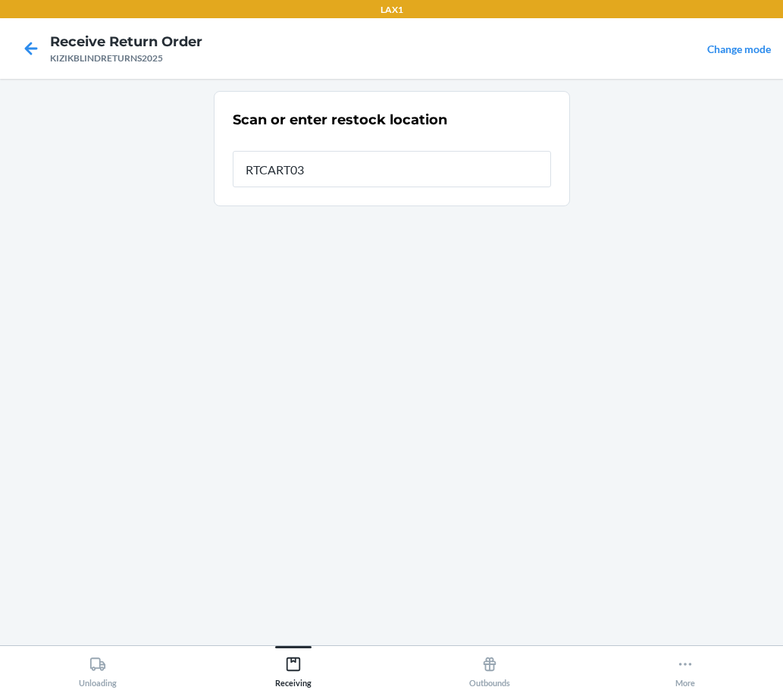
type input "RTCART037"
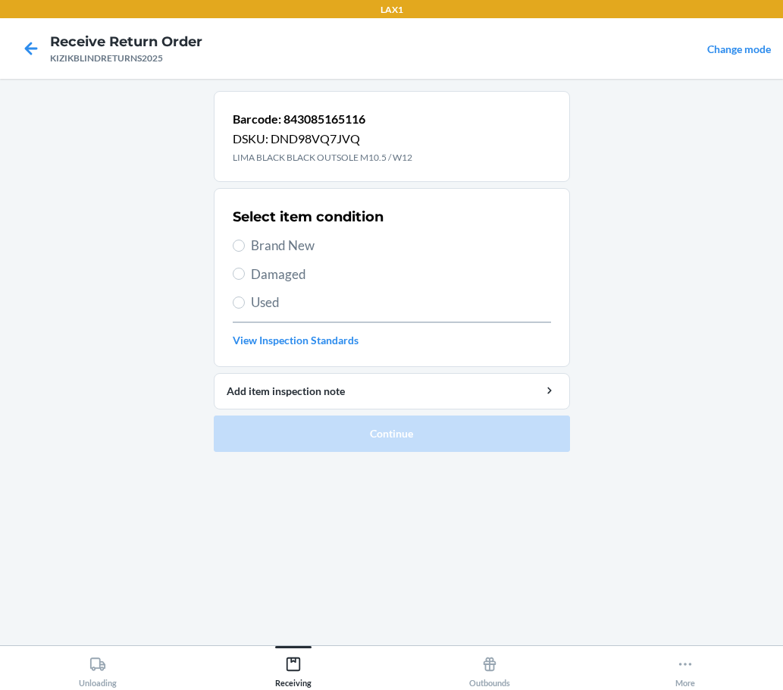
click at [248, 243] on label "Brand New" at bounding box center [392, 246] width 318 height 20
click at [245, 243] on input "Brand New" at bounding box center [239, 246] width 12 height 12
radio input "true"
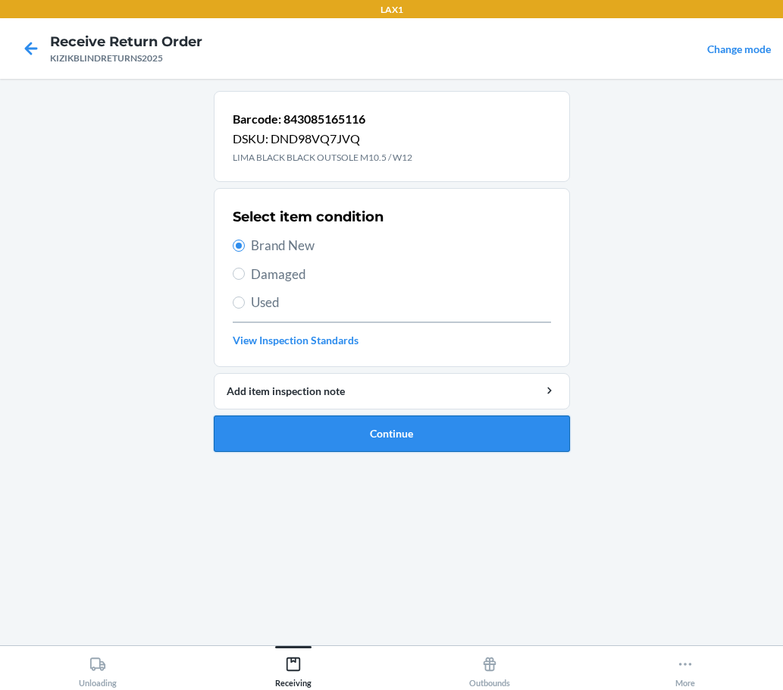
click at [400, 428] on button "Continue" at bounding box center [392, 433] width 356 height 36
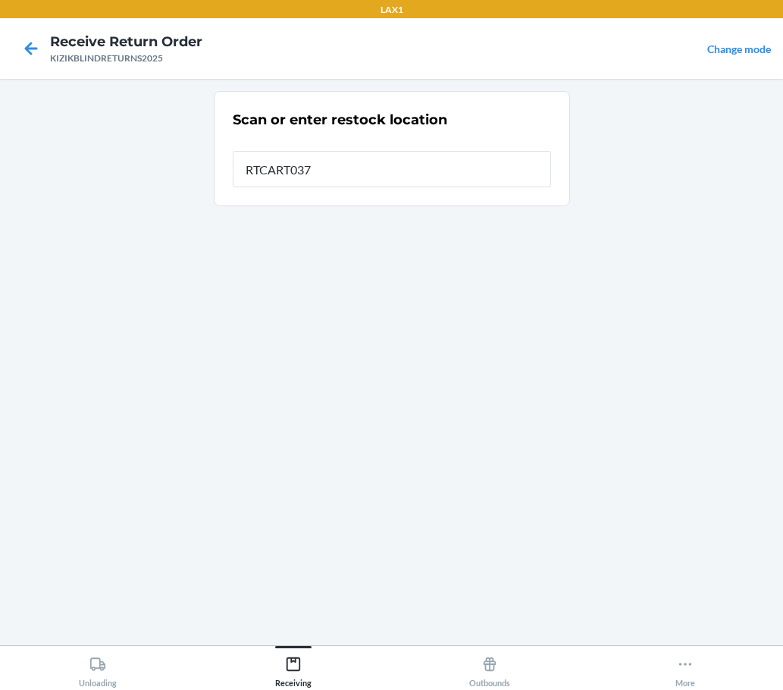
type input "RTCART037"
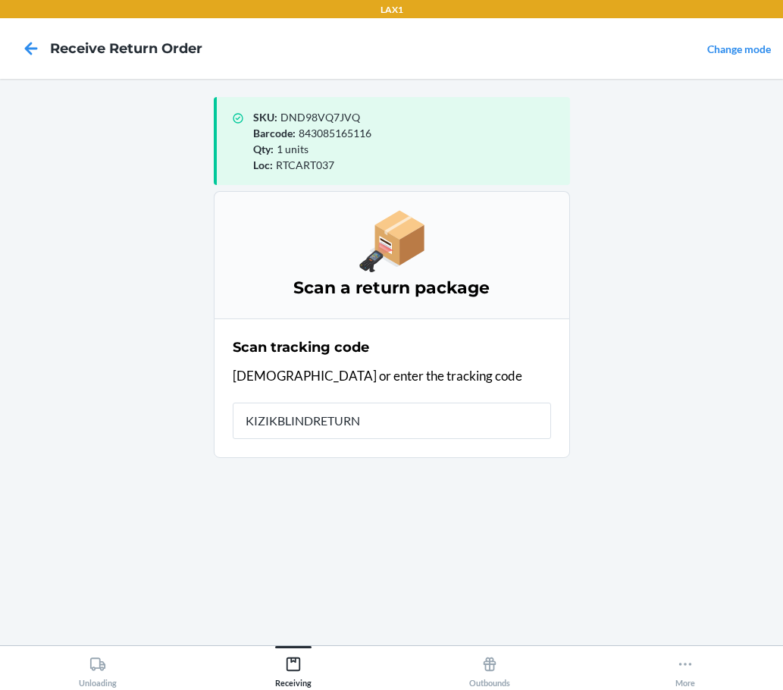
type input "KIZIKBLINDRETURNS"
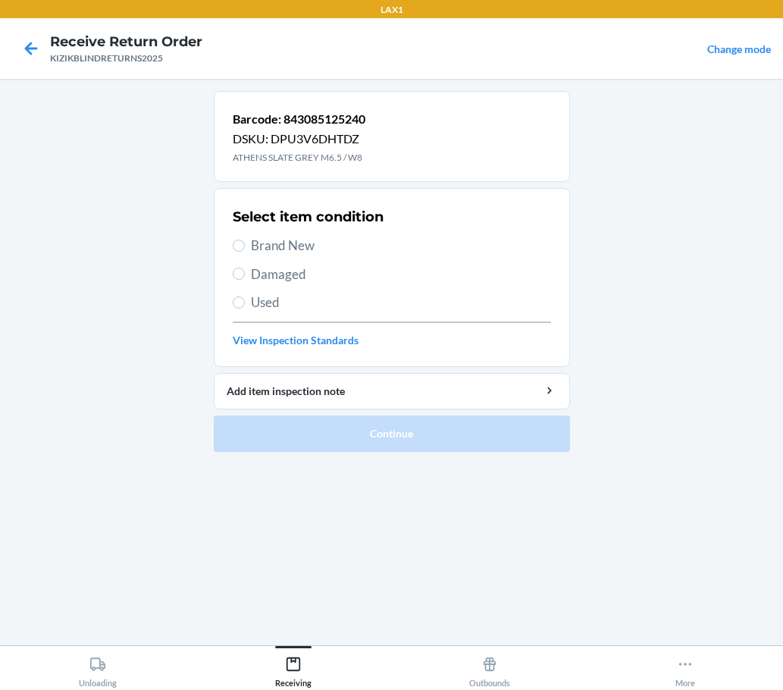
drag, startPoint x: 366, startPoint y: 115, endPoint x: 406, endPoint y: -103, distance: 221.9
drag, startPoint x: 406, startPoint y: -103, endPoint x: 290, endPoint y: 171, distance: 297.2
click at [290, 171] on div "Barcode: 843085125240 DSKU: DPU3V6DHTDZ ATHENS SLATE GREY M6.5 / W8" at bounding box center [392, 136] width 356 height 91
click at [279, 245] on span "Brand New" at bounding box center [401, 246] width 300 height 20
click at [245, 245] on input "Brand New" at bounding box center [239, 246] width 12 height 12
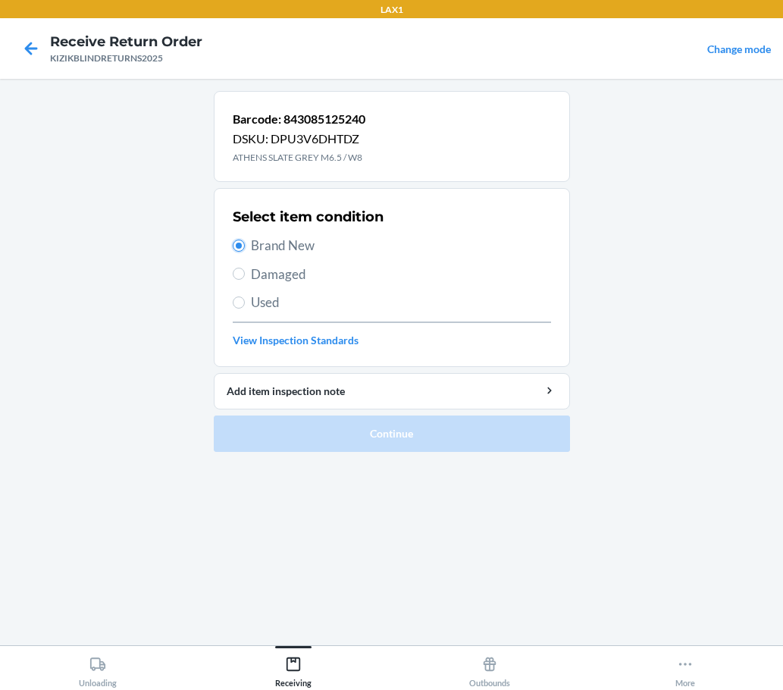
radio input "true"
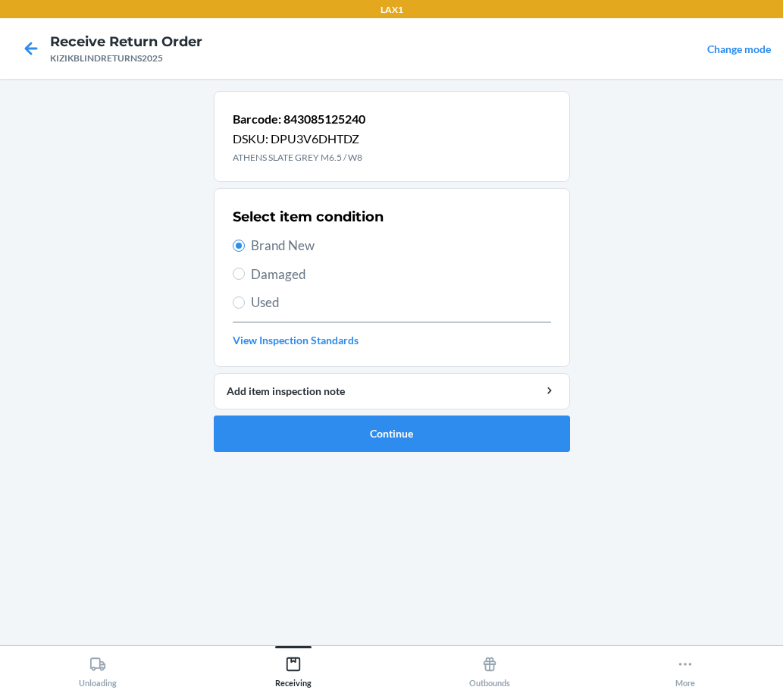
drag, startPoint x: 149, startPoint y: 594, endPoint x: 166, endPoint y: 587, distance: 18.0
click at [150, 593] on main "Barcode: 843085125240 DSKU: DPU3V6DHTDZ ATHENS SLATE GREY M6.5 / W8 Select item…" at bounding box center [391, 362] width 783 height 566
click at [424, 442] on button "Continue" at bounding box center [392, 433] width 356 height 36
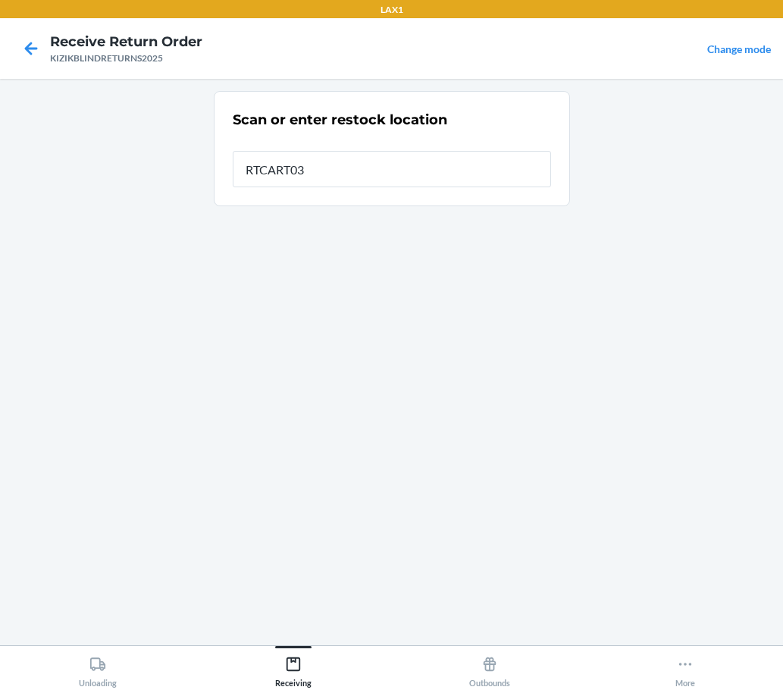
type input "RTCART037"
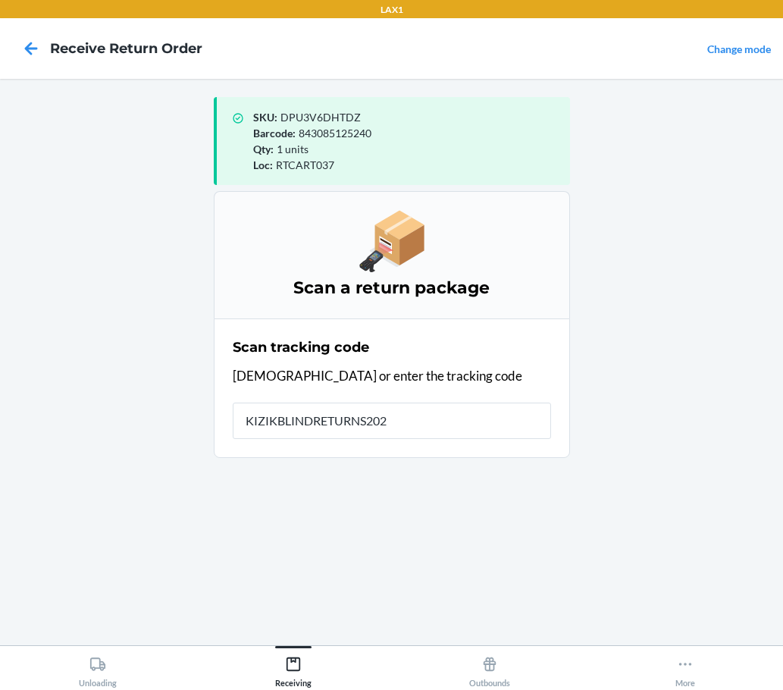
type input "KIZIKBLINDRETURNS2025"
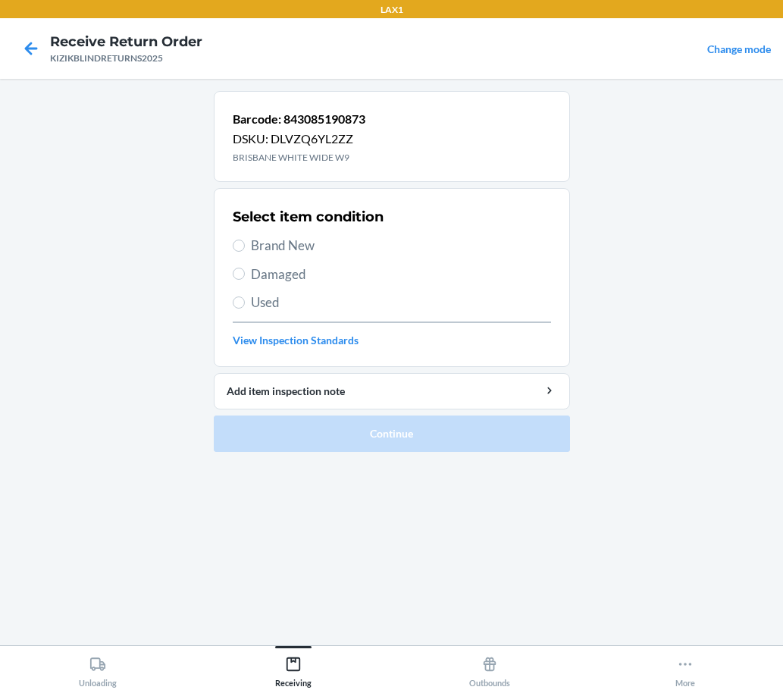
click at [205, 537] on main "Barcode: 843085190873 DSKU: DLVZQ6YL2ZZ BRISBANE WHITE WIDE W9 Select item cond…" at bounding box center [391, 362] width 783 height 566
click at [233, 248] on input "Brand New" at bounding box center [239, 246] width 12 height 12
radio input "true"
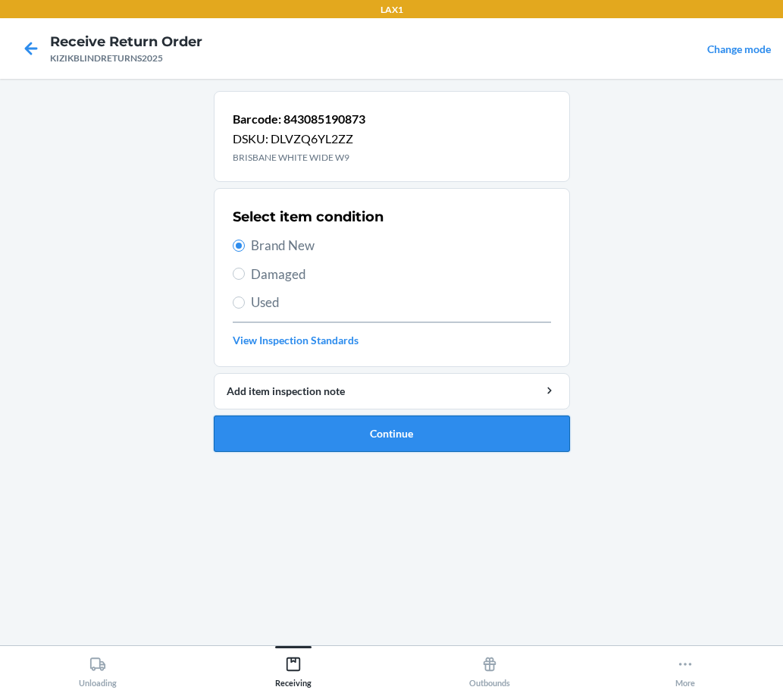
click at [409, 424] on button "Continue" at bounding box center [392, 433] width 356 height 36
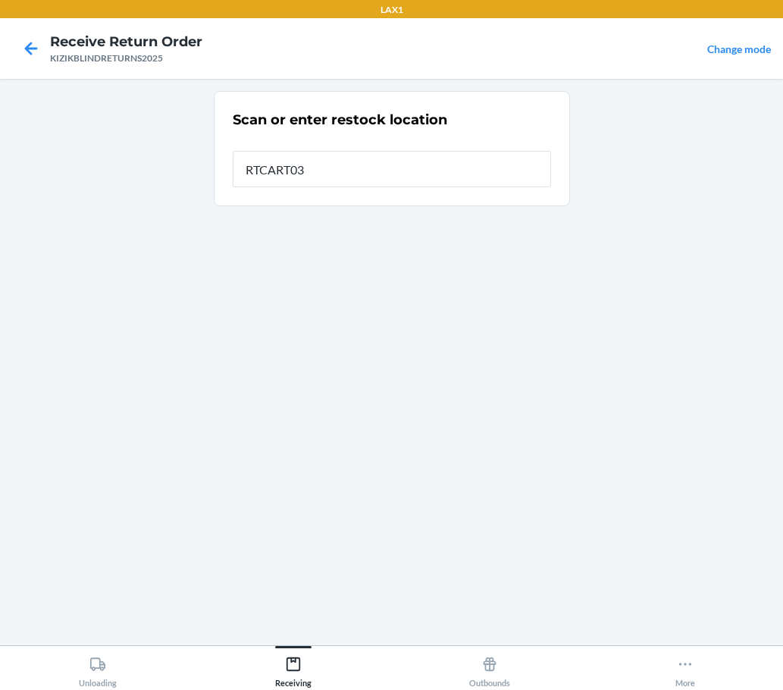
type input "RTCART037"
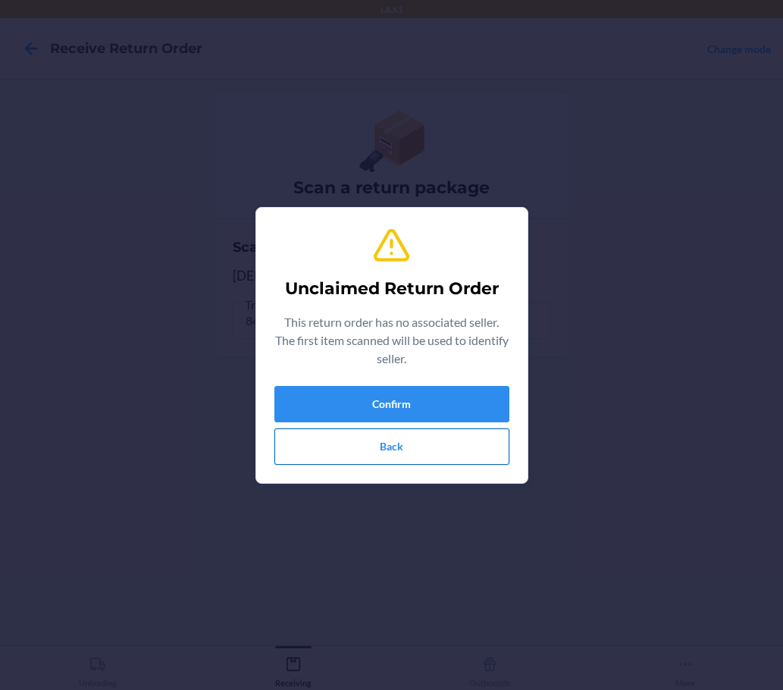
click at [384, 443] on button "Back" at bounding box center [391, 446] width 235 height 36
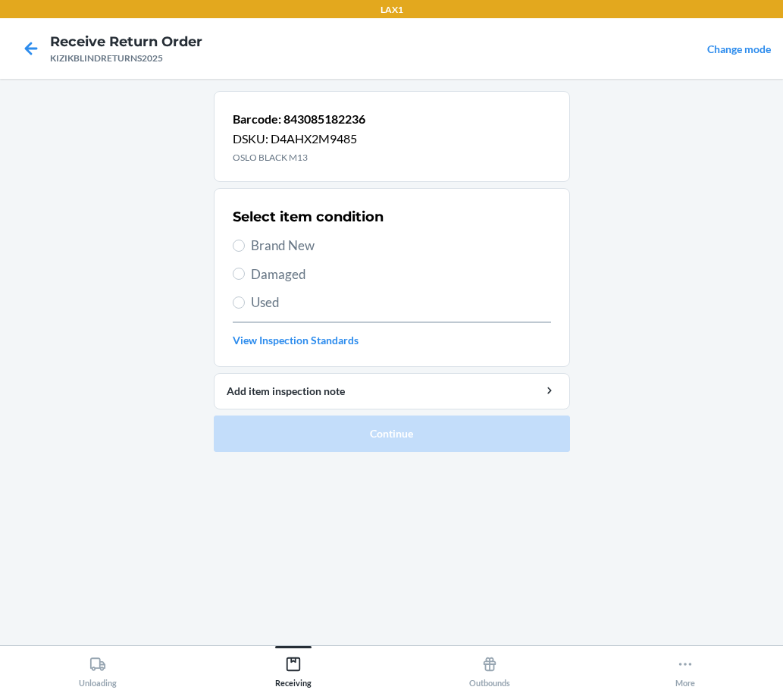
click at [292, 249] on span "Brand New" at bounding box center [401, 246] width 300 height 20
click at [245, 249] on input "Brand New" at bounding box center [239, 246] width 12 height 12
radio input "true"
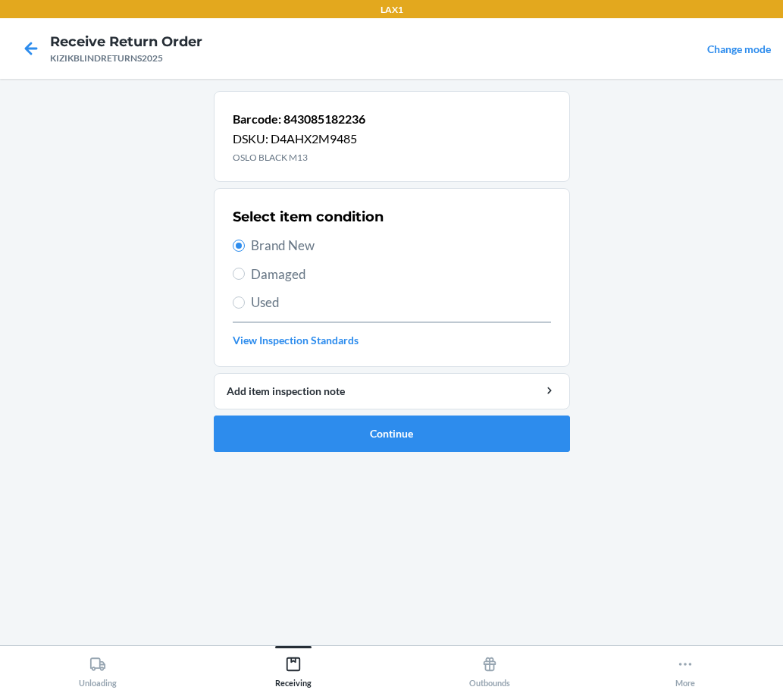
drag, startPoint x: 415, startPoint y: 431, endPoint x: 327, endPoint y: 417, distance: 89.1
click at [283, 477] on div "Barcode: 843085182236 DSKU: D4AHX2M9485 OSLO BLACK M13 Select item condition Br…" at bounding box center [392, 362] width 356 height 542
click at [330, 440] on button "Continue" at bounding box center [392, 433] width 356 height 36
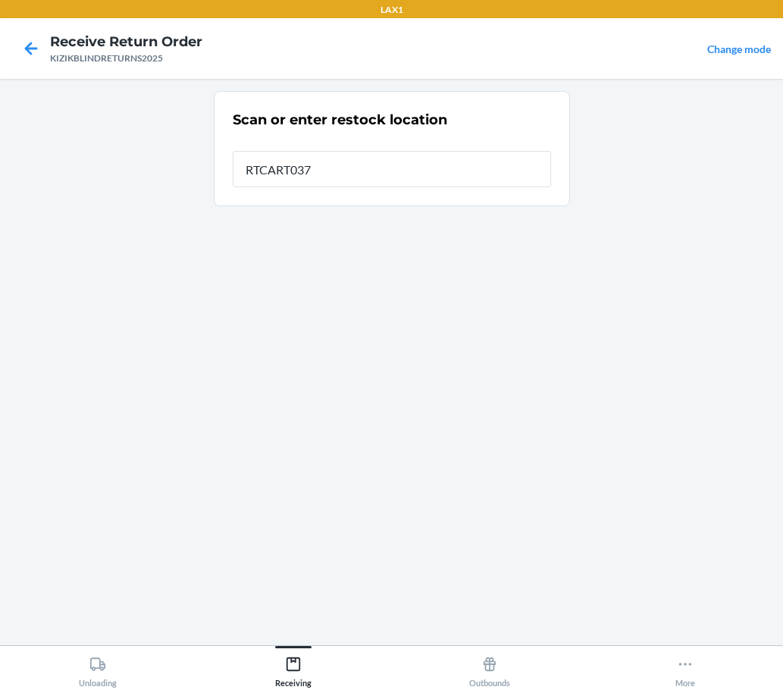
type input "RTCART037"
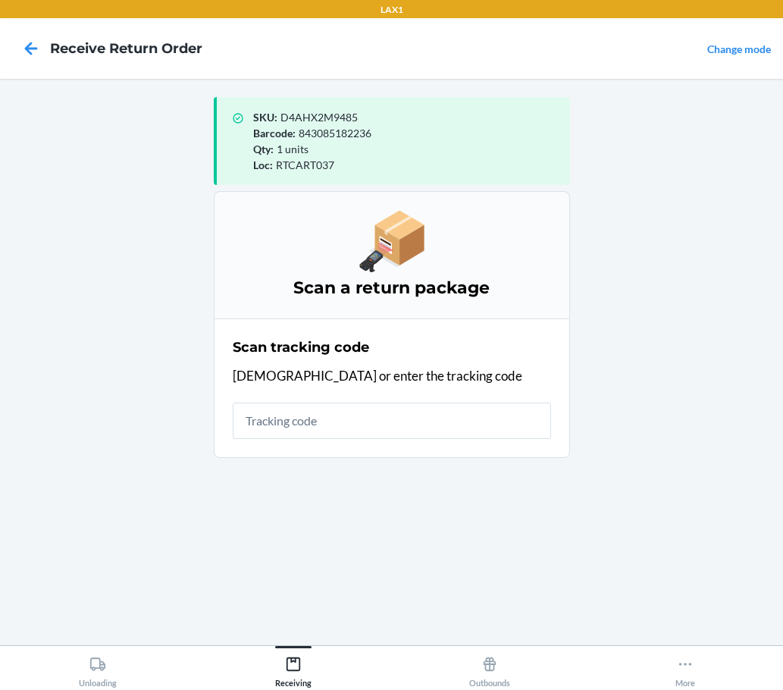
type input "+"
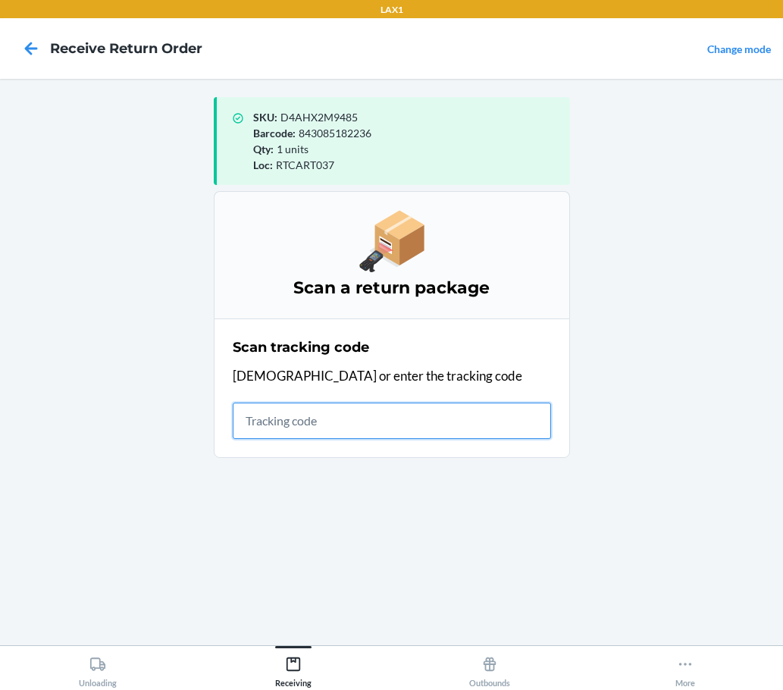
click at [481, 427] on input "text" at bounding box center [392, 420] width 318 height 36
type input "KIZIKBLINDRETURN"
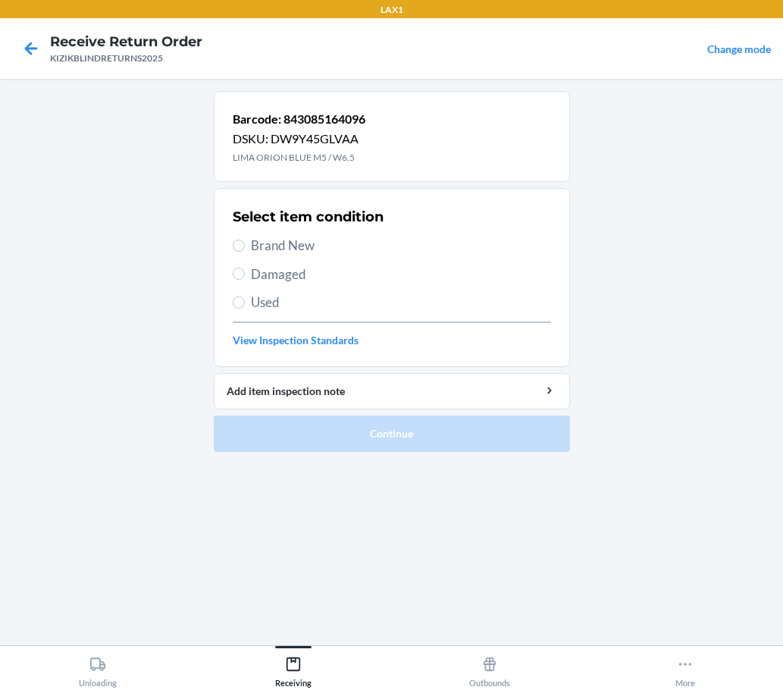
click at [263, 240] on span "Brand New" at bounding box center [401, 246] width 300 height 20
click at [245, 240] on input "Brand New" at bounding box center [239, 246] width 12 height 12
radio input "true"
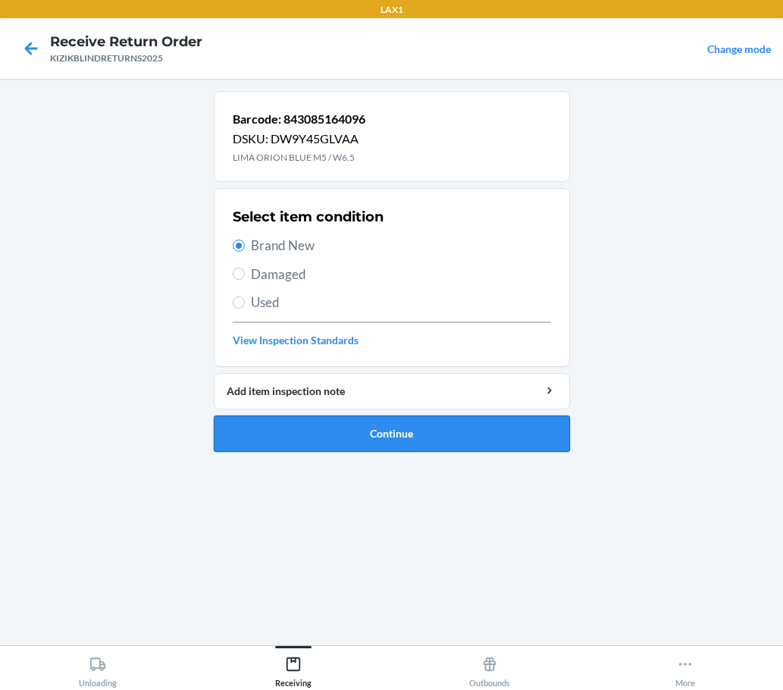
click at [322, 433] on button "Continue" at bounding box center [392, 433] width 356 height 36
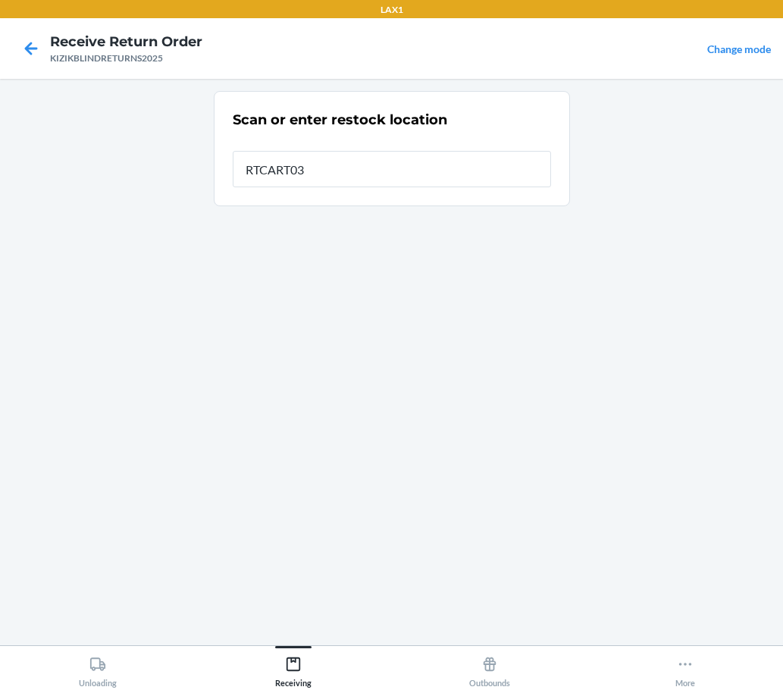
type input "RTCART037"
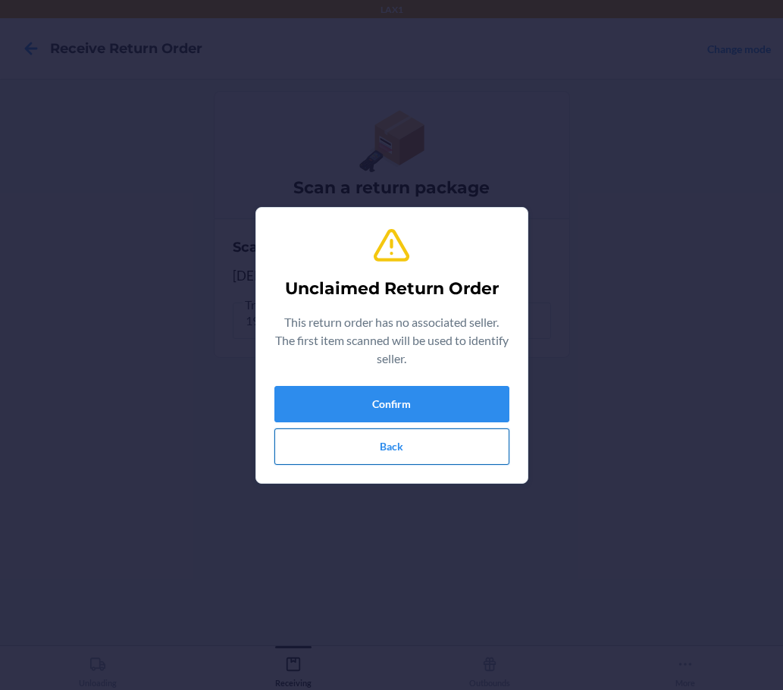
click at [324, 444] on button "Back" at bounding box center [391, 446] width 235 height 36
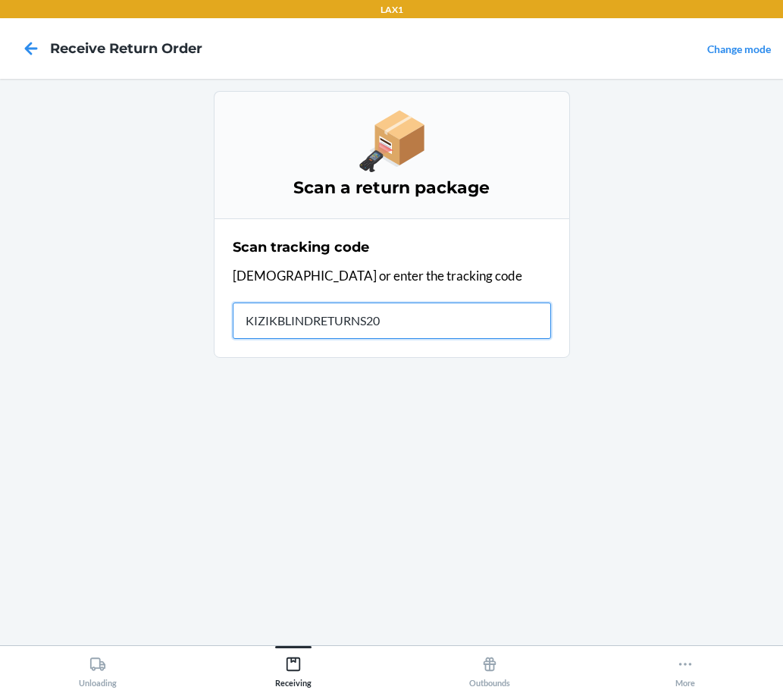
type input "KIZIKBLINDRETURNS202"
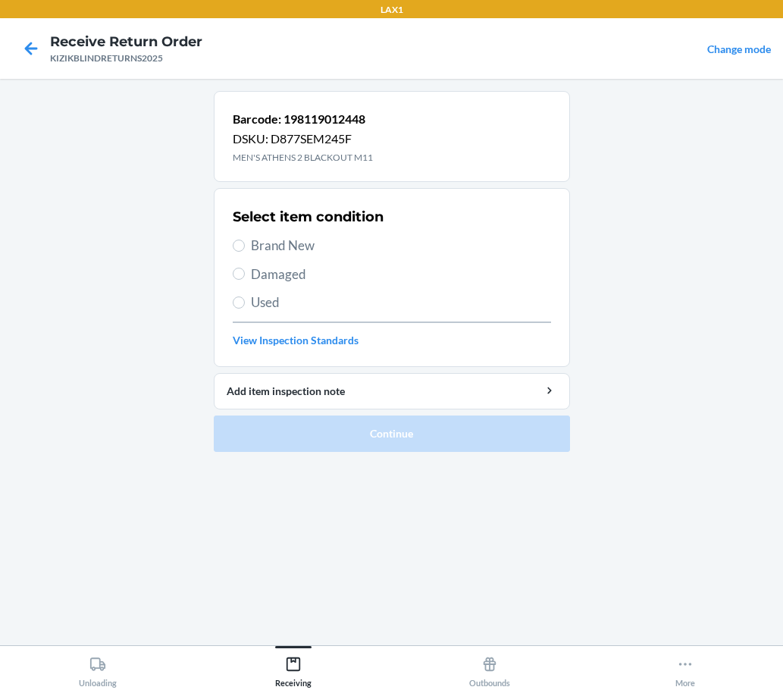
click at [285, 282] on span "Damaged" at bounding box center [401, 275] width 300 height 20
click at [245, 280] on input "Damaged" at bounding box center [239, 274] width 12 height 12
radio input "true"
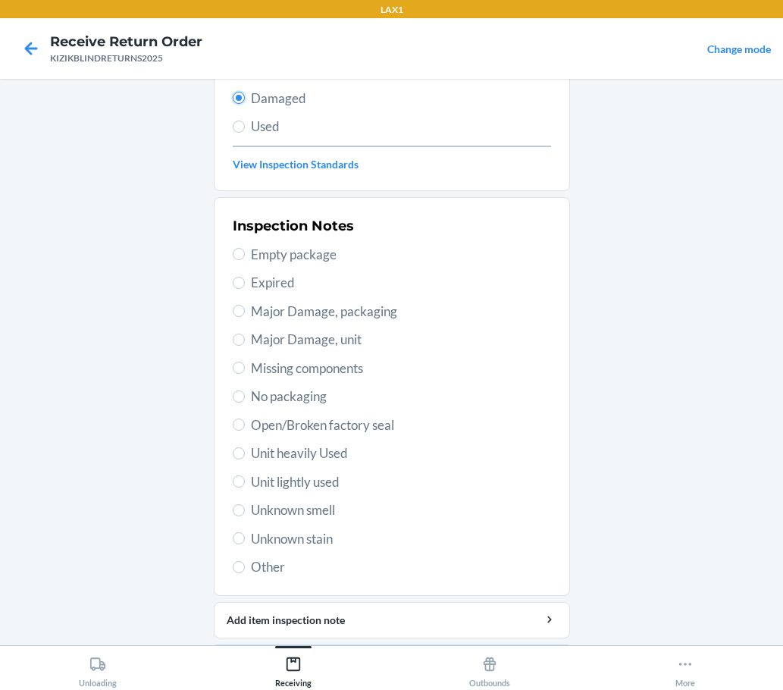
scroll to position [202, 0]
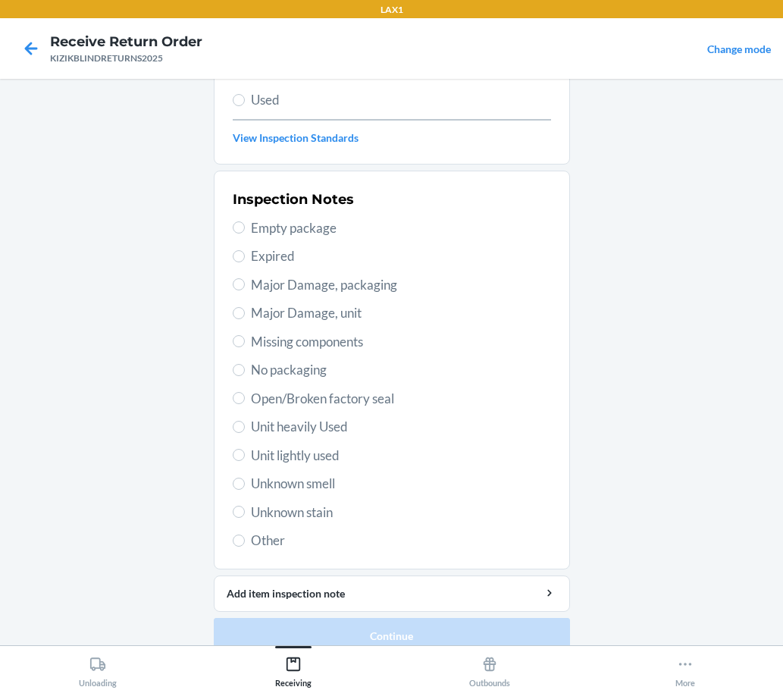
click at [337, 428] on span "Unit heavily Used" at bounding box center [401, 427] width 300 height 20
click at [245, 428] on input "Unit heavily Used" at bounding box center [239, 427] width 12 height 12
radio input "true"
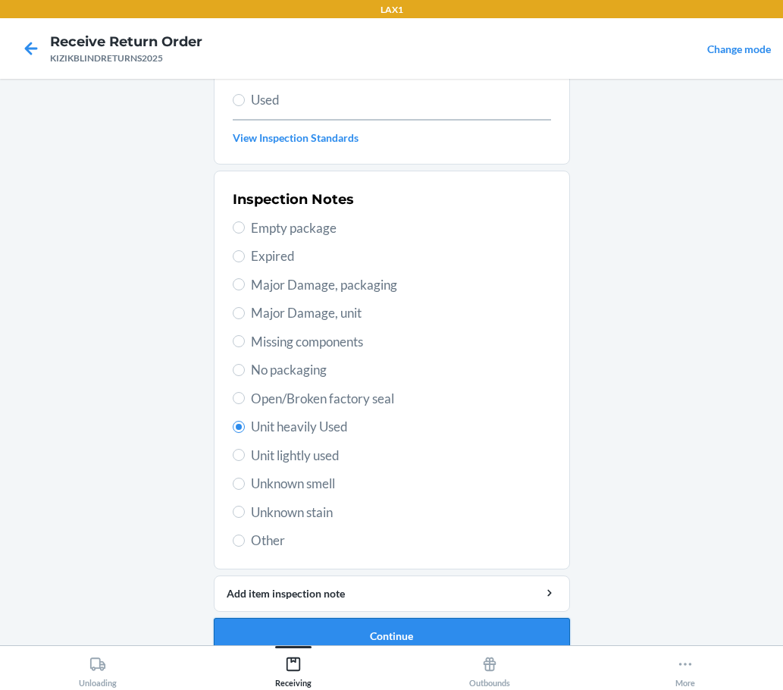
click at [395, 628] on button "Continue" at bounding box center [392, 636] width 356 height 36
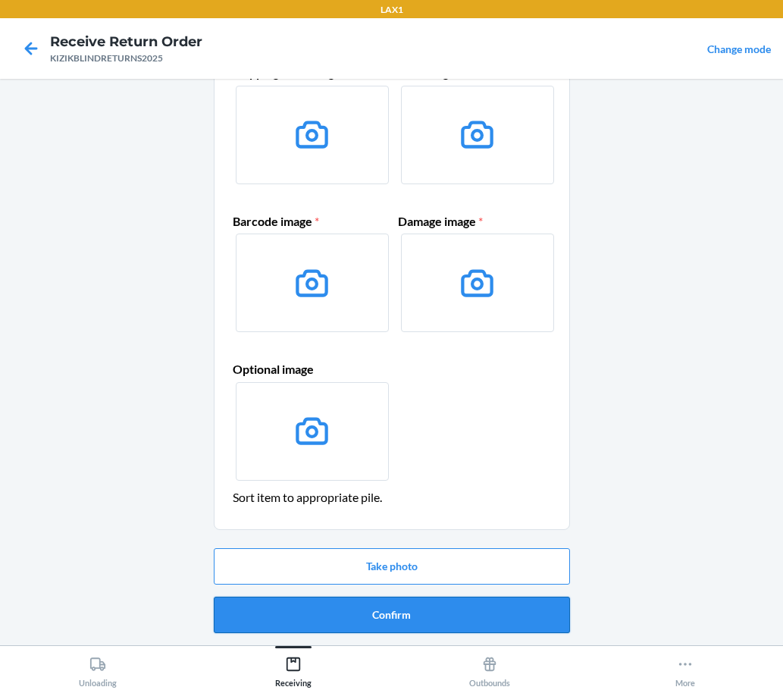
click at [450, 623] on button "Confirm" at bounding box center [392, 614] width 356 height 36
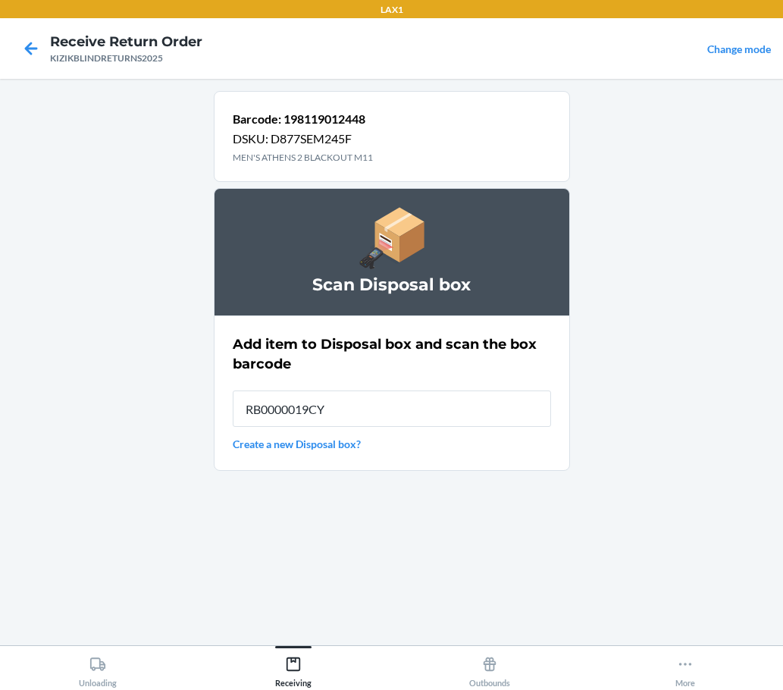
type input "RB0000019CY"
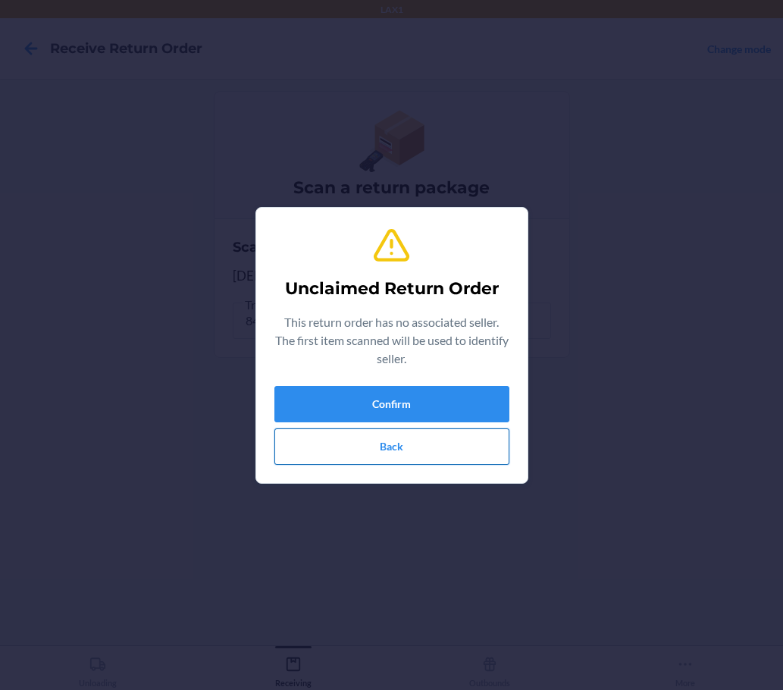
drag, startPoint x: 465, startPoint y: 451, endPoint x: 477, endPoint y: 417, distance: 36.0
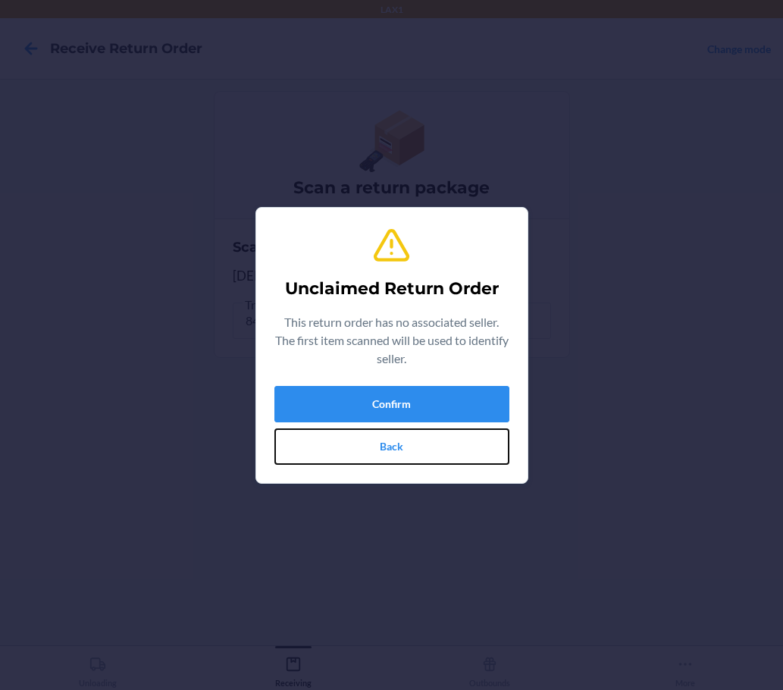
click at [467, 449] on button "Back" at bounding box center [391, 446] width 235 height 36
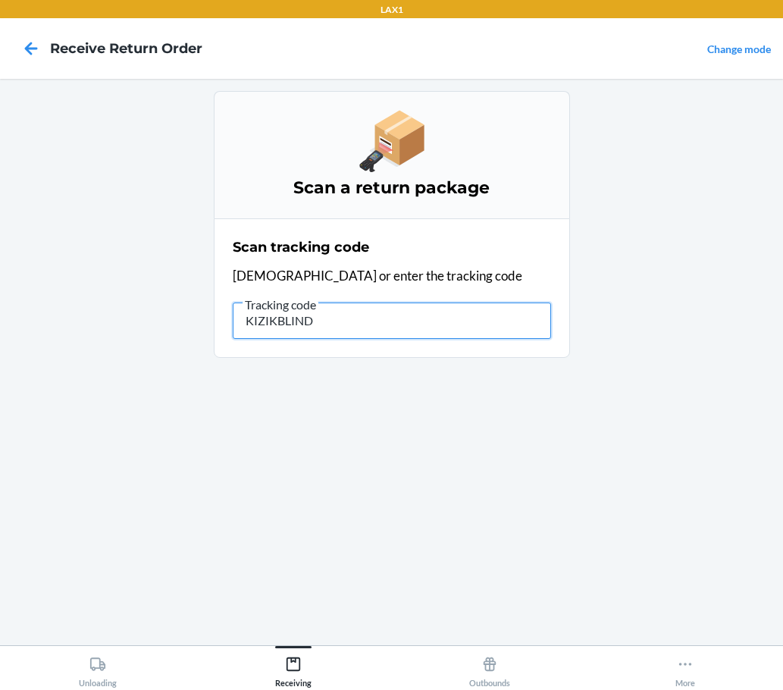
type input "KIZIKBLINDR"
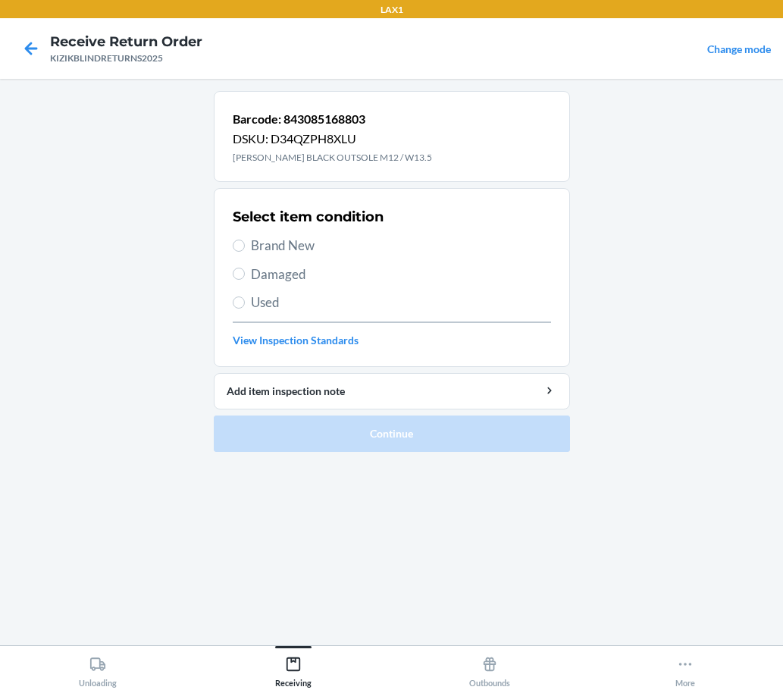
click at [274, 249] on span "Brand New" at bounding box center [401, 246] width 300 height 20
click at [245, 249] on input "Brand New" at bounding box center [239, 246] width 12 height 12
radio input "true"
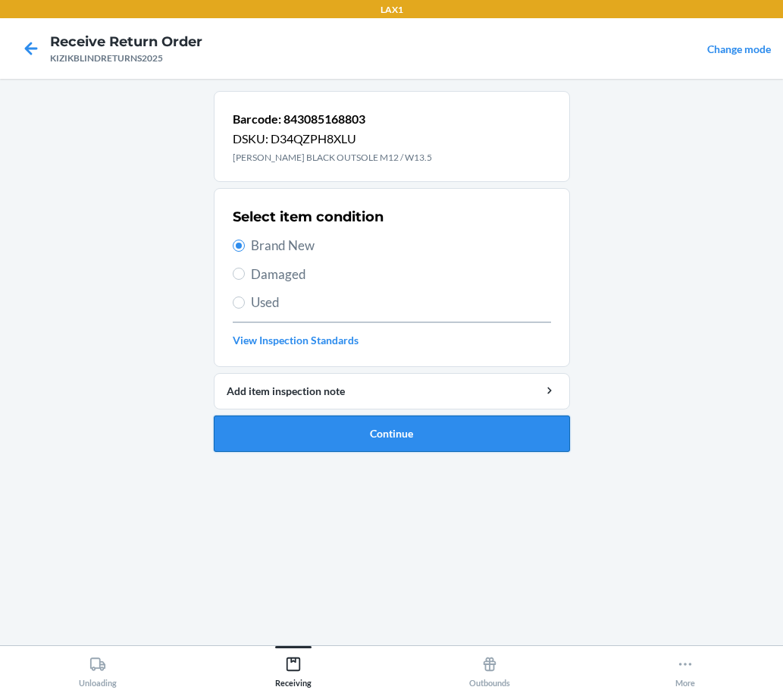
click at [441, 443] on button "Continue" at bounding box center [392, 433] width 356 height 36
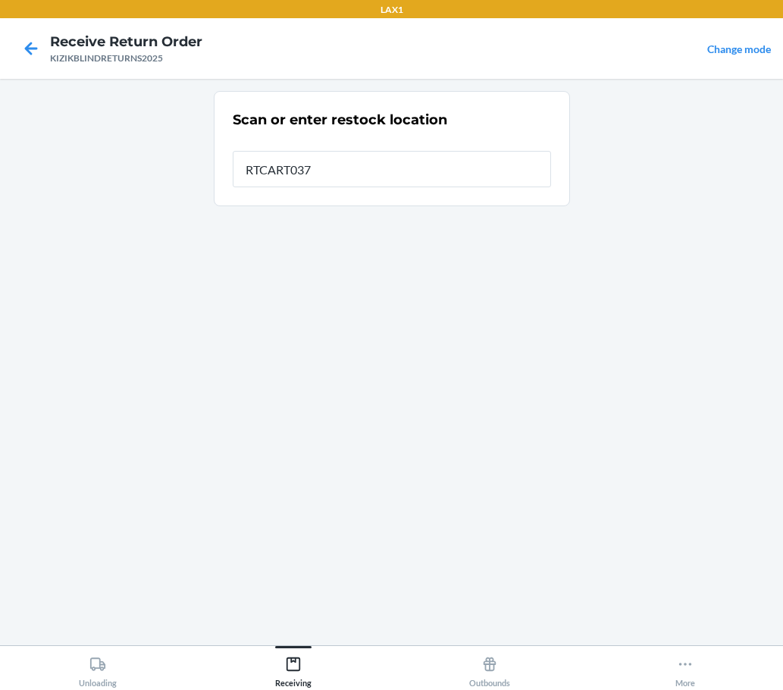
type input "RTCART037"
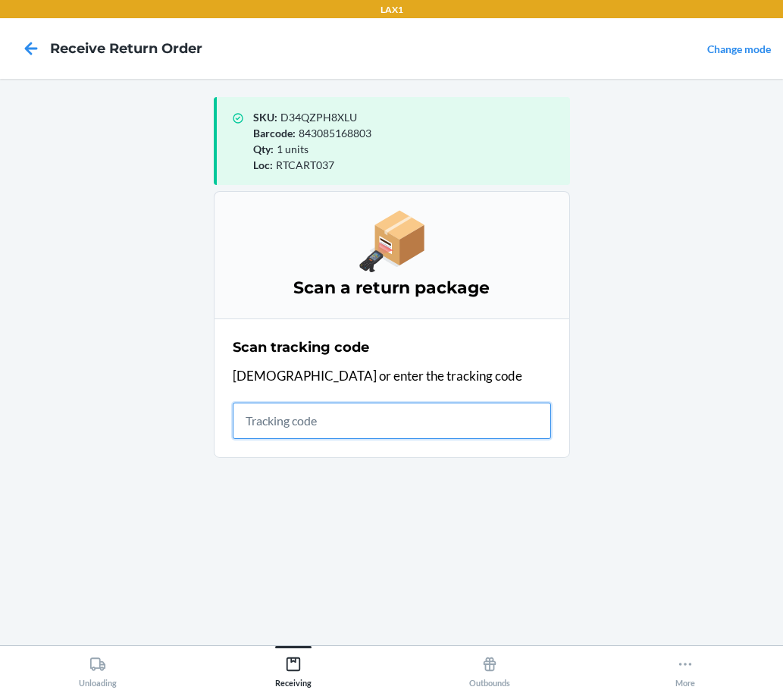
click at [241, 421] on input "text" at bounding box center [392, 420] width 318 height 36
type input "KIZIKBLINDRETURNS202"
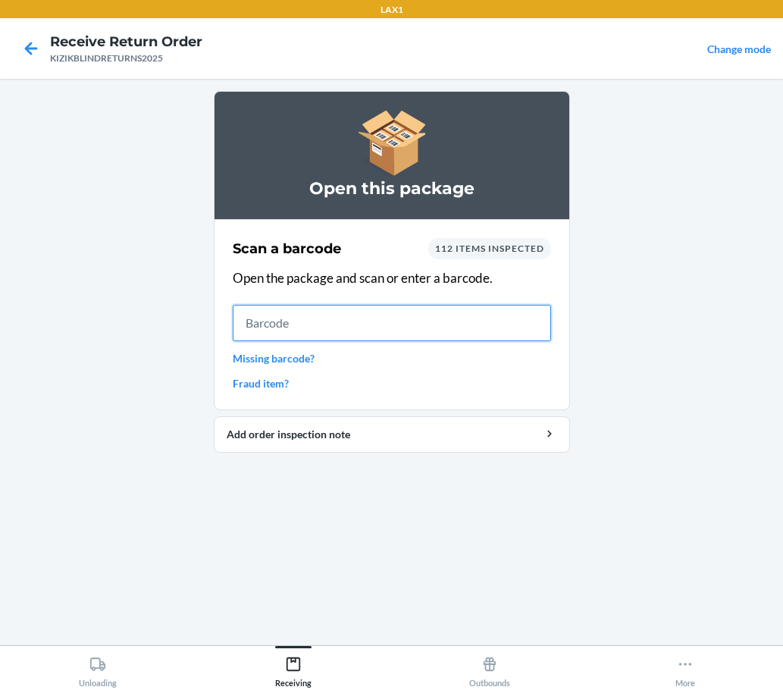
click at [383, 324] on input "text" at bounding box center [392, 323] width 318 height 36
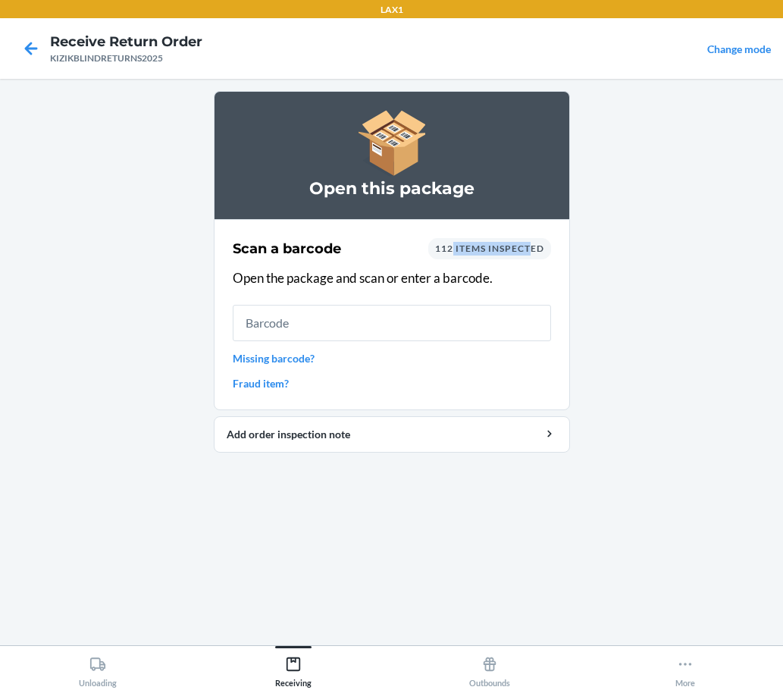
drag, startPoint x: 531, startPoint y: 244, endPoint x: 437, endPoint y: 259, distance: 94.4
click at [446, 259] on div "Scan a barcode 112 items inspected Open the package and scan or enter a barcode…" at bounding box center [392, 314] width 318 height 162
click at [409, 258] on div "Scan a barcode 112 items inspected" at bounding box center [392, 248] width 318 height 21
click at [35, 52] on icon at bounding box center [31, 49] width 26 height 26
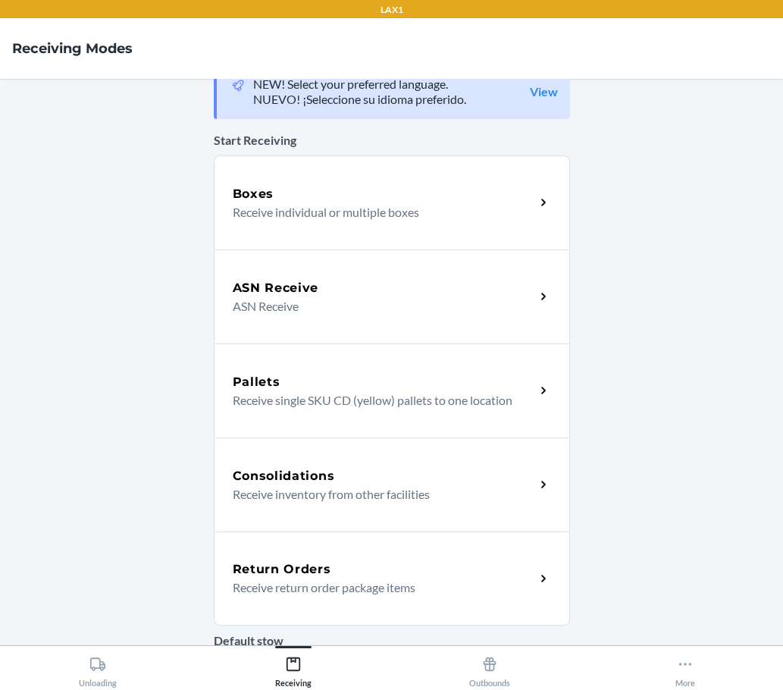
scroll to position [51, 0]
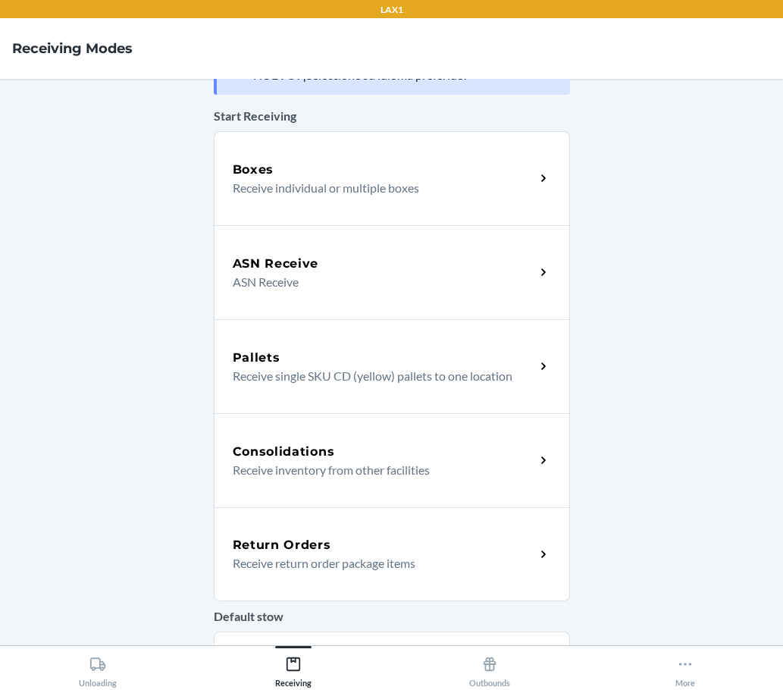
click at [341, 540] on div "Return Orders" at bounding box center [384, 545] width 302 height 18
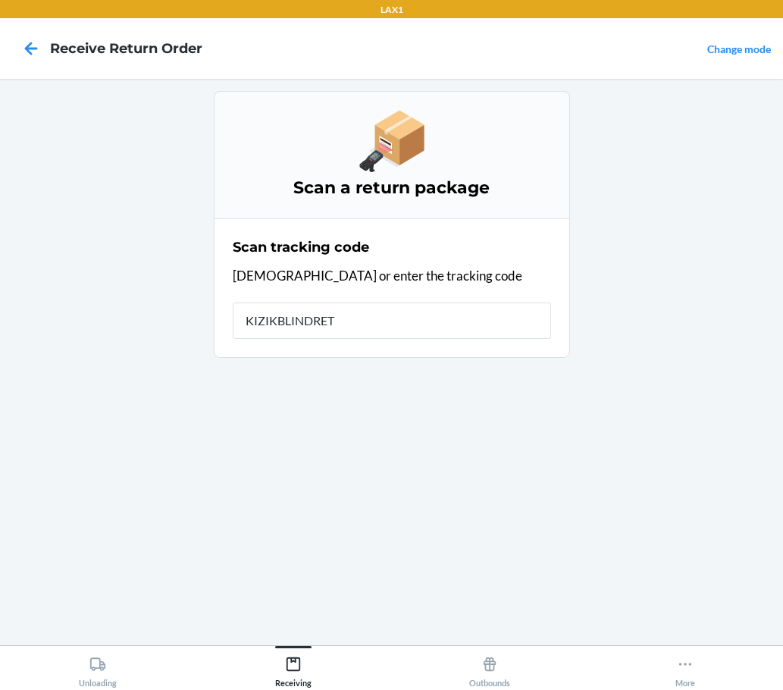
type input "KIZIKBLINDRETU"
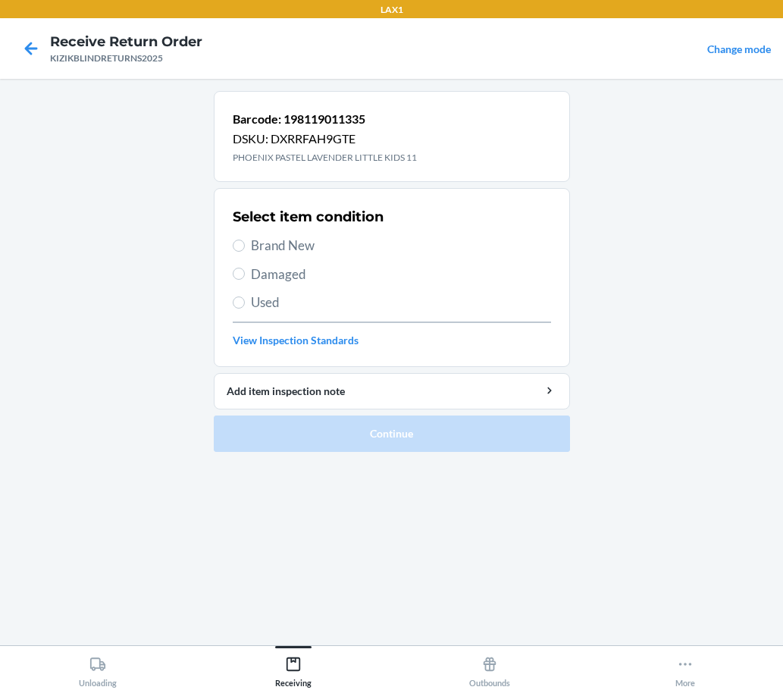
click at [260, 251] on span "Brand New" at bounding box center [401, 246] width 300 height 20
click at [245, 251] on input "Brand New" at bounding box center [239, 246] width 12 height 12
radio input "true"
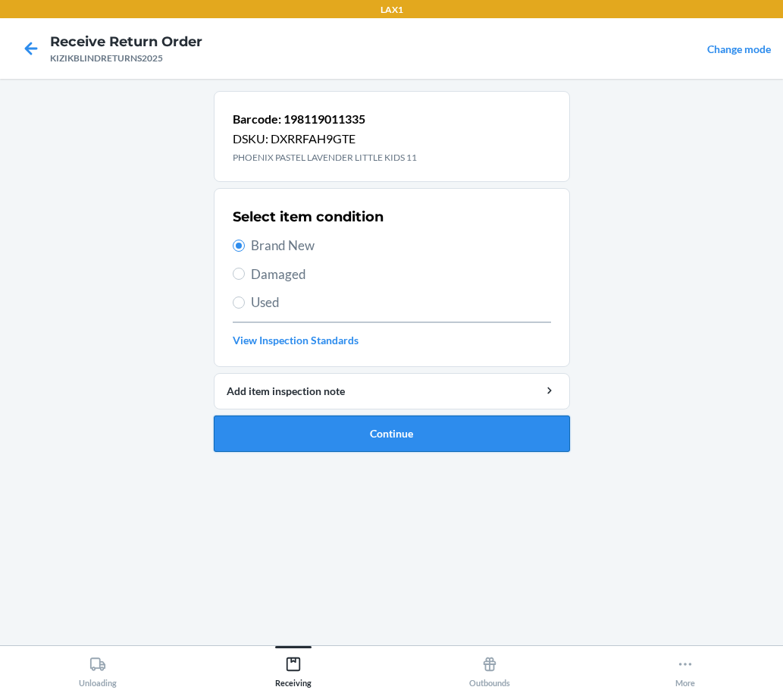
click at [407, 436] on button "Continue" at bounding box center [392, 433] width 356 height 36
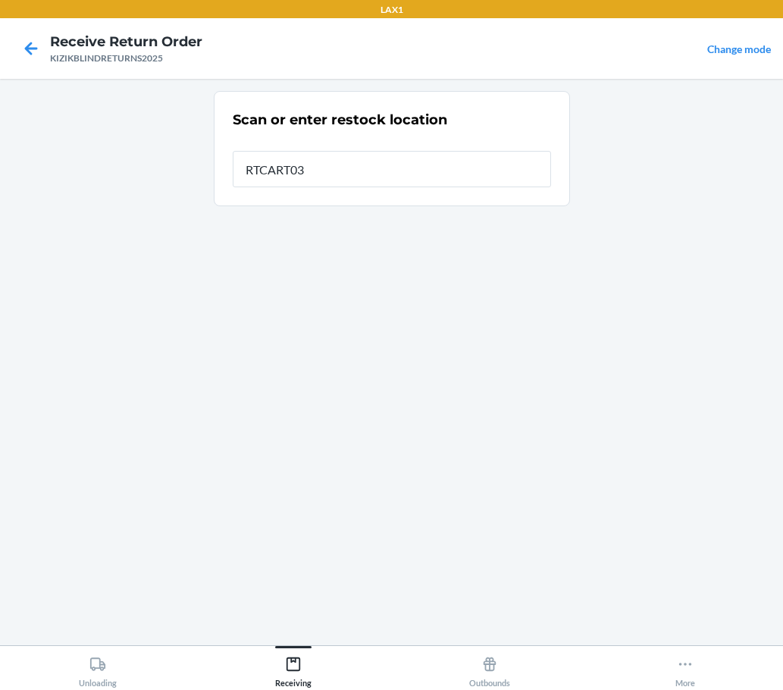
type input "RTCART037"
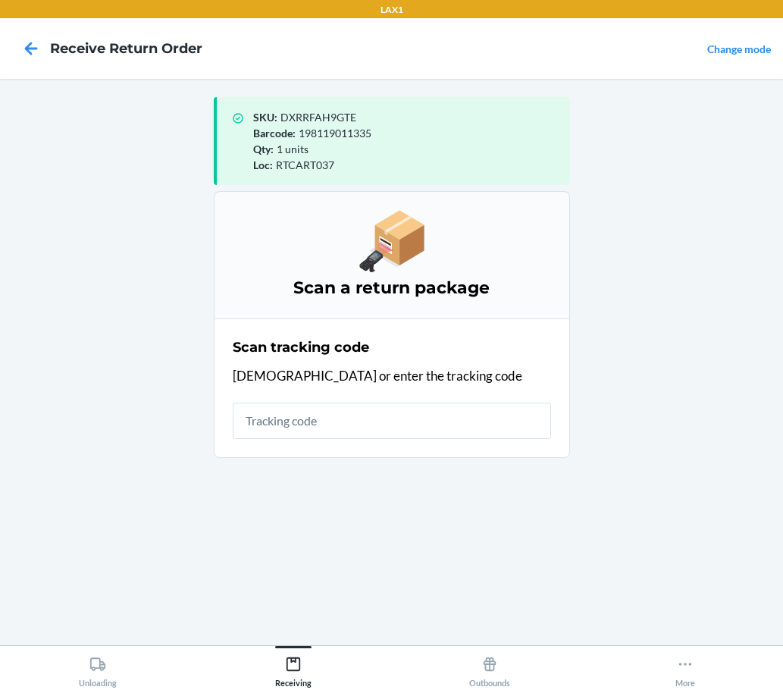
click at [358, 435] on input "text" at bounding box center [392, 420] width 318 height 36
type input "KIZIKBLINDR"
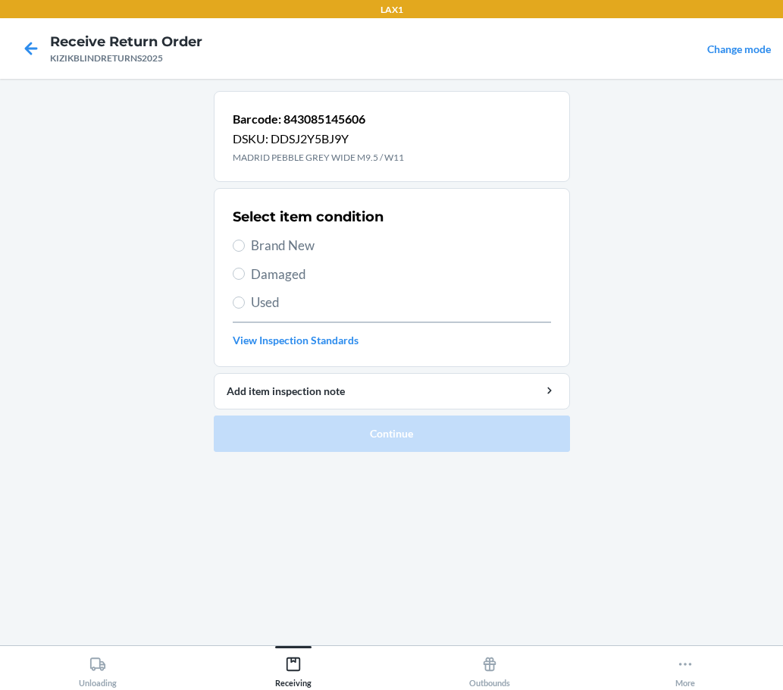
click at [231, 243] on section "Select item condition Brand New Damaged Used View Inspection Standards" at bounding box center [392, 277] width 356 height 179
click at [236, 243] on input "Brand New" at bounding box center [239, 246] width 12 height 12
radio input "true"
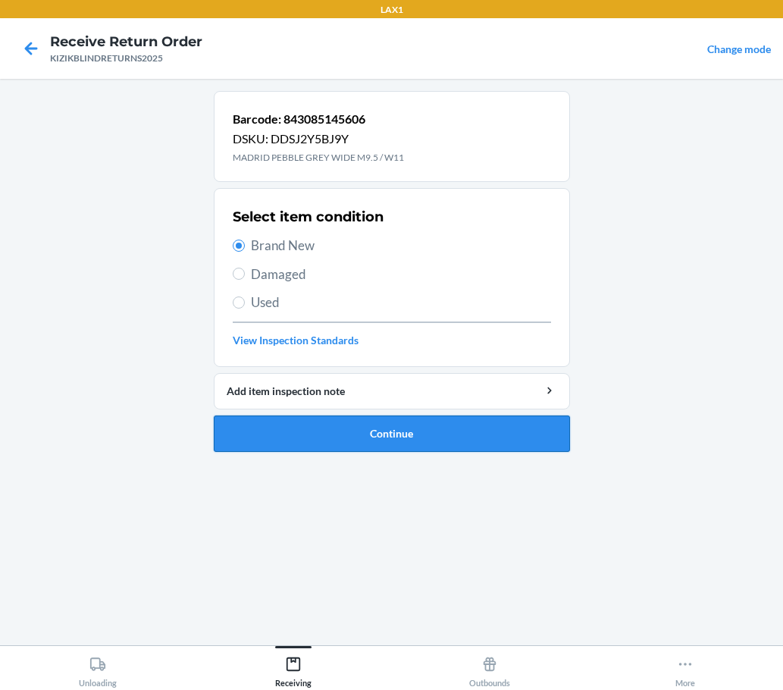
click at [301, 429] on button "Continue" at bounding box center [392, 433] width 356 height 36
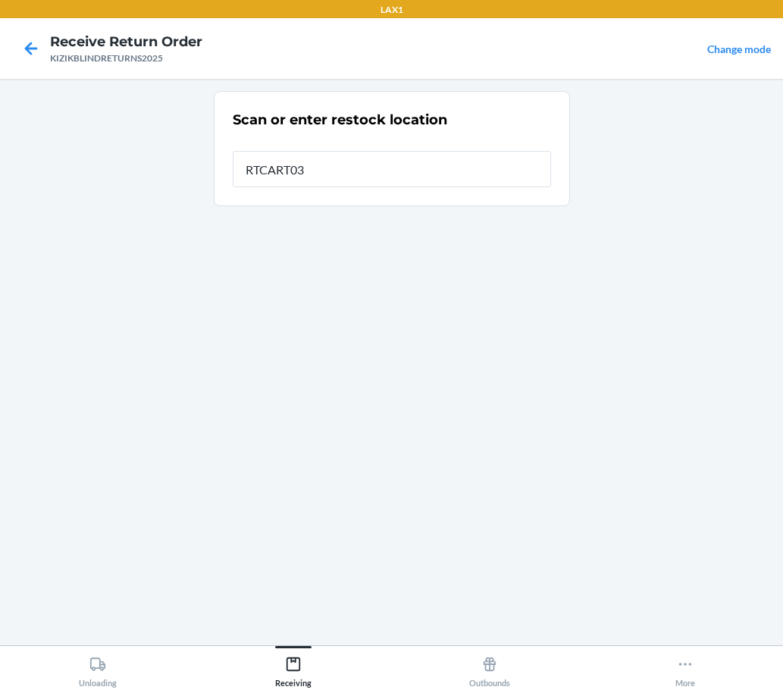
type input "RTCART037"
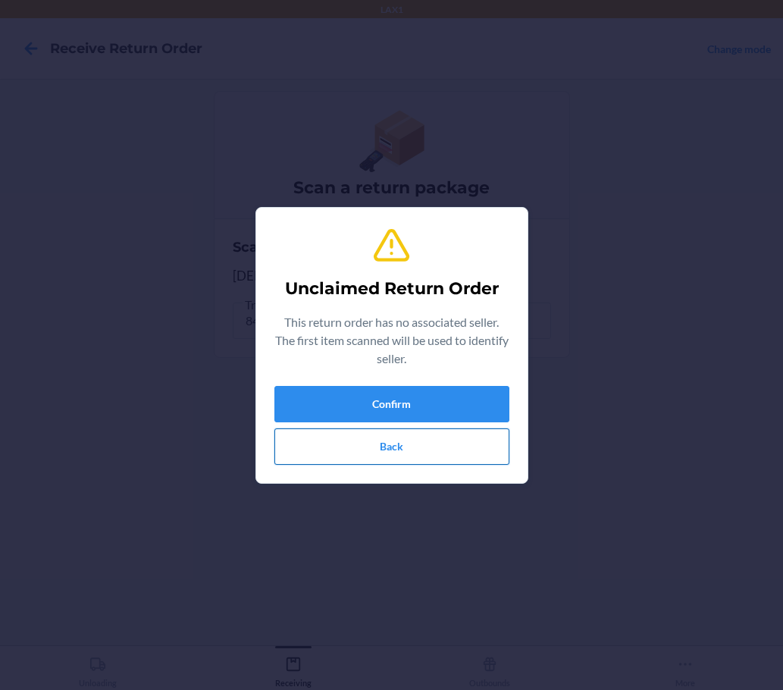
click at [389, 453] on button "Back" at bounding box center [391, 446] width 235 height 36
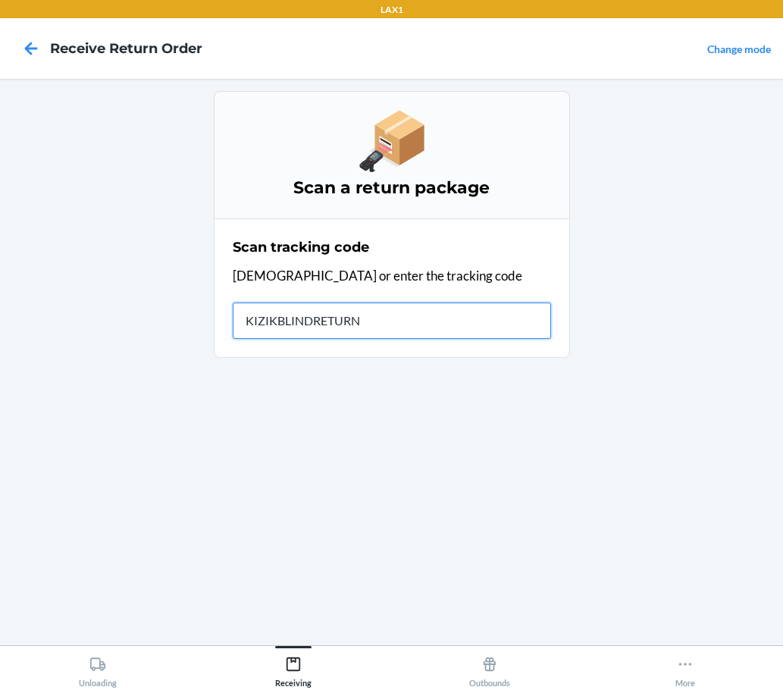
type input "KIZIKBLINDRETURNS"
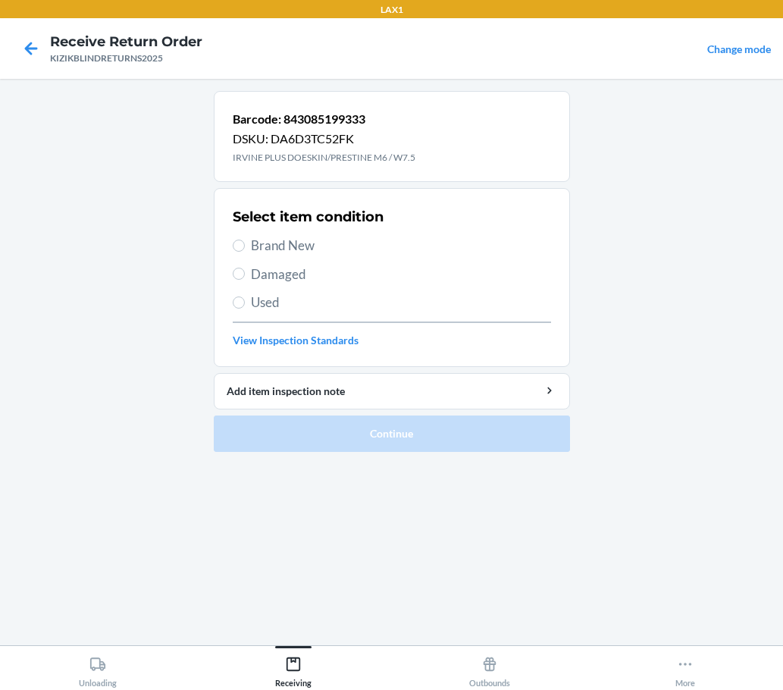
click at [252, 248] on span "Brand New" at bounding box center [401, 246] width 300 height 20
click at [245, 248] on input "Brand New" at bounding box center [239, 246] width 12 height 12
radio input "true"
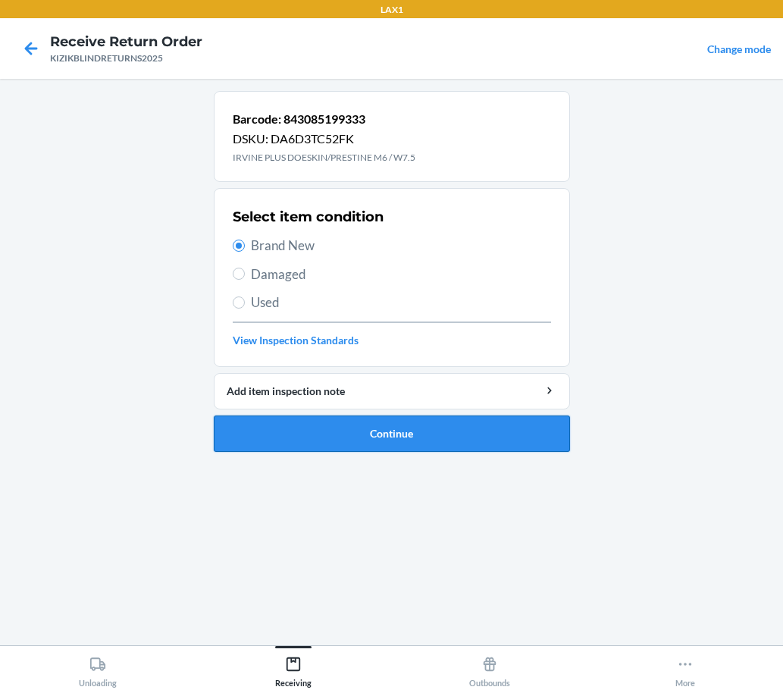
click at [362, 424] on button "Continue" at bounding box center [392, 433] width 356 height 36
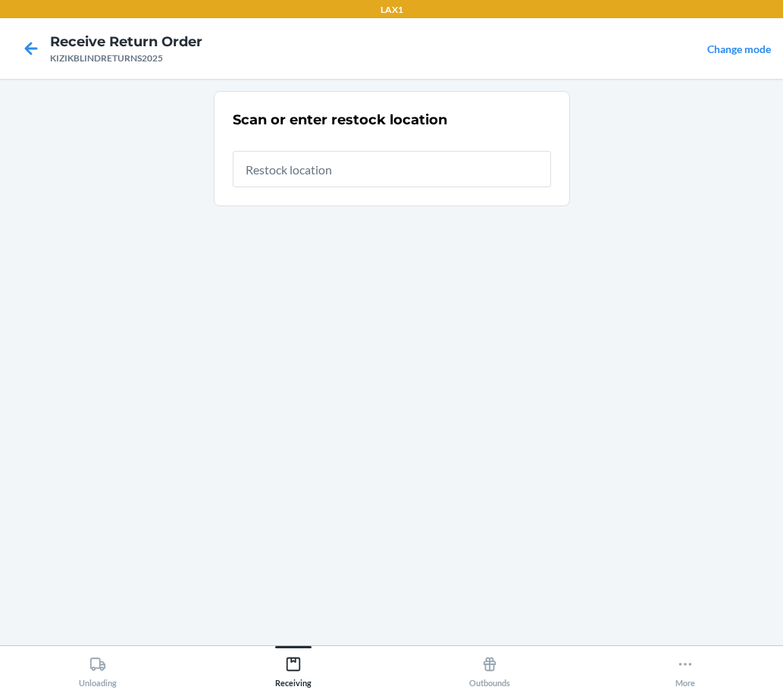
click at [411, 186] on div "Scan or enter restock location" at bounding box center [392, 148] width 318 height 86
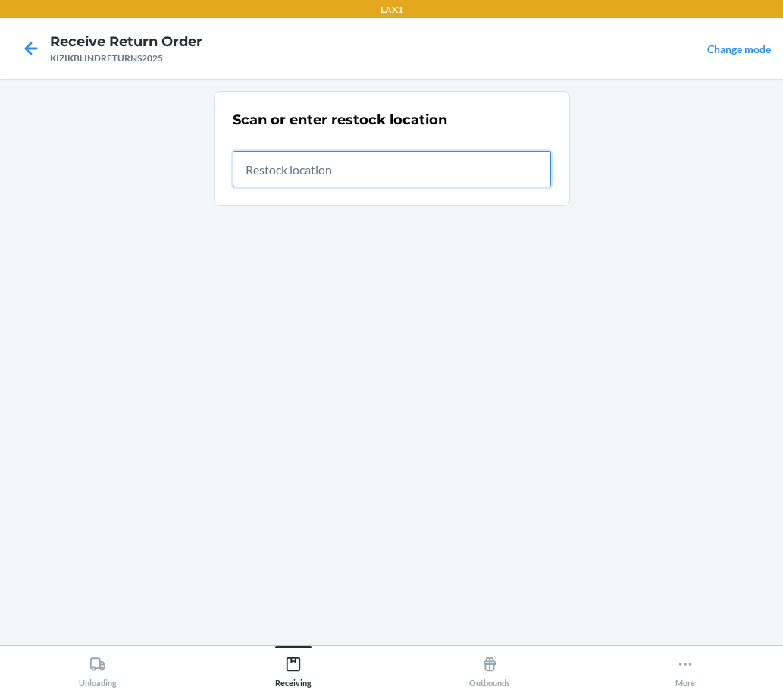
click at [388, 168] on input "text" at bounding box center [392, 169] width 318 height 36
type input "RTCART037"
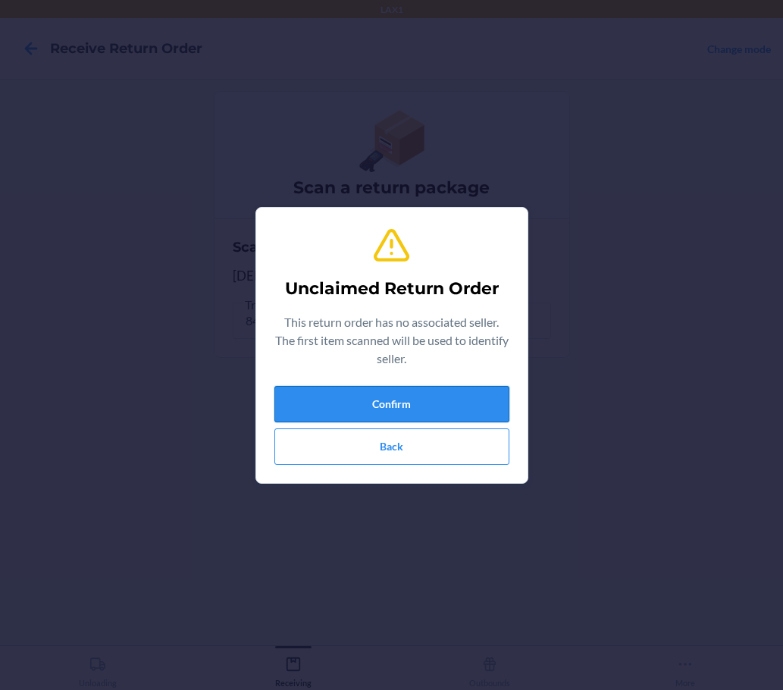
click at [443, 391] on button "Confirm" at bounding box center [391, 404] width 235 height 36
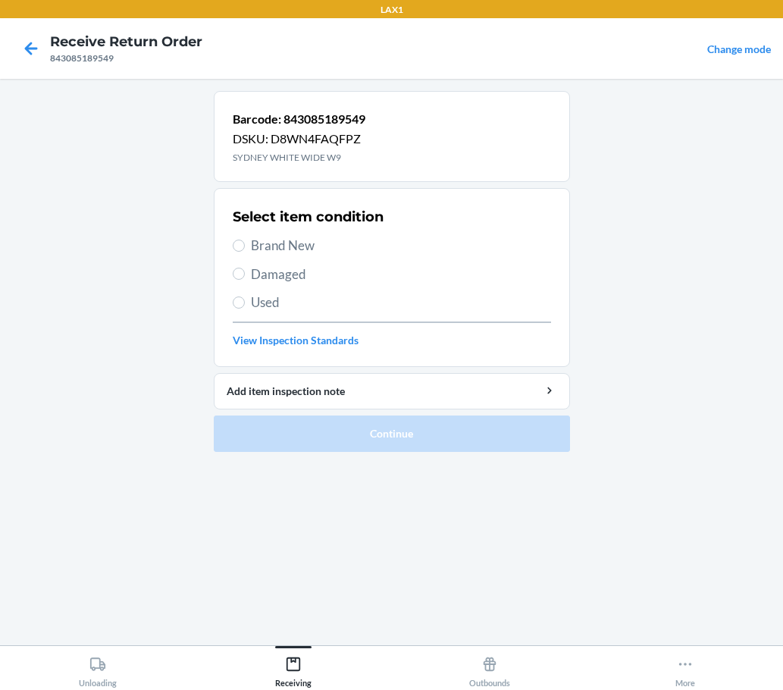
click at [286, 278] on span "Damaged" at bounding box center [401, 275] width 300 height 20
click at [245, 278] on input "Damaged" at bounding box center [239, 274] width 12 height 12
radio input "true"
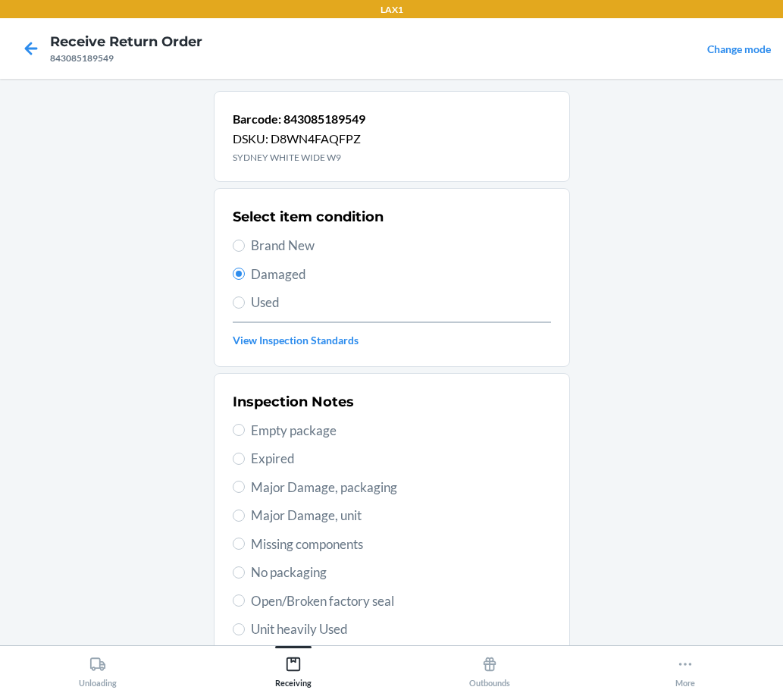
click at [257, 309] on span "Used" at bounding box center [401, 303] width 300 height 20
click at [245, 308] on input "Used" at bounding box center [239, 302] width 12 height 12
radio input "true"
radio input "false"
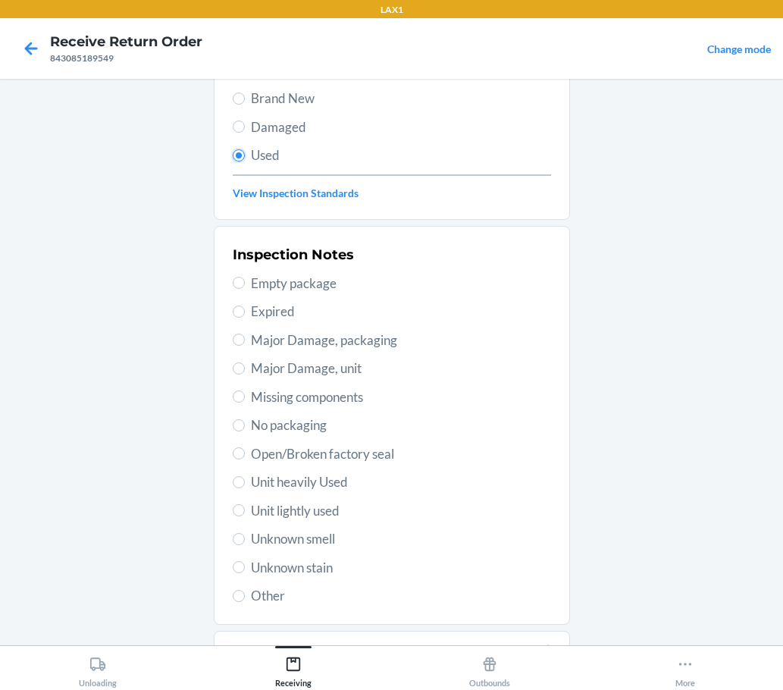
scroll to position [152, 0]
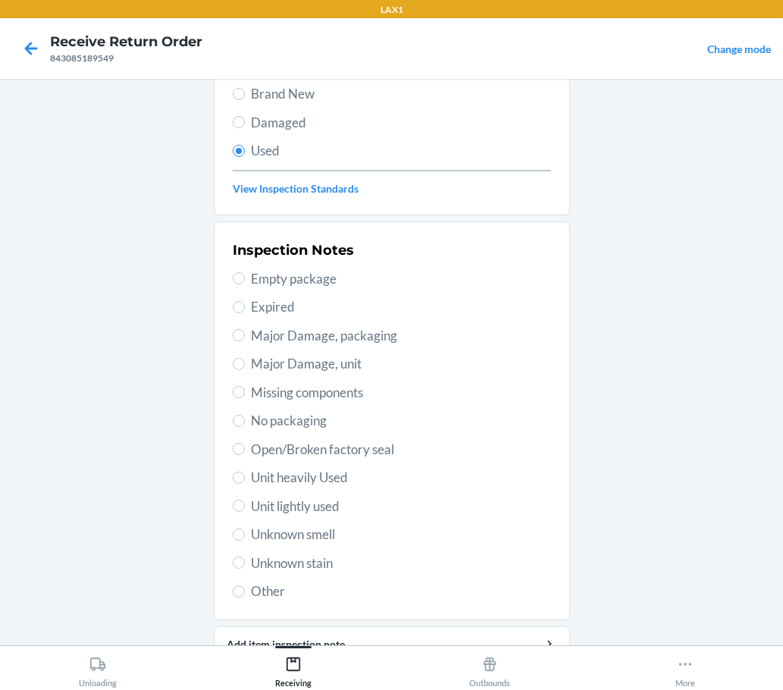
click at [313, 482] on span "Unit heavily Used" at bounding box center [401, 478] width 300 height 20
click at [245, 482] on input "Unit heavily Used" at bounding box center [239, 477] width 12 height 12
radio input "true"
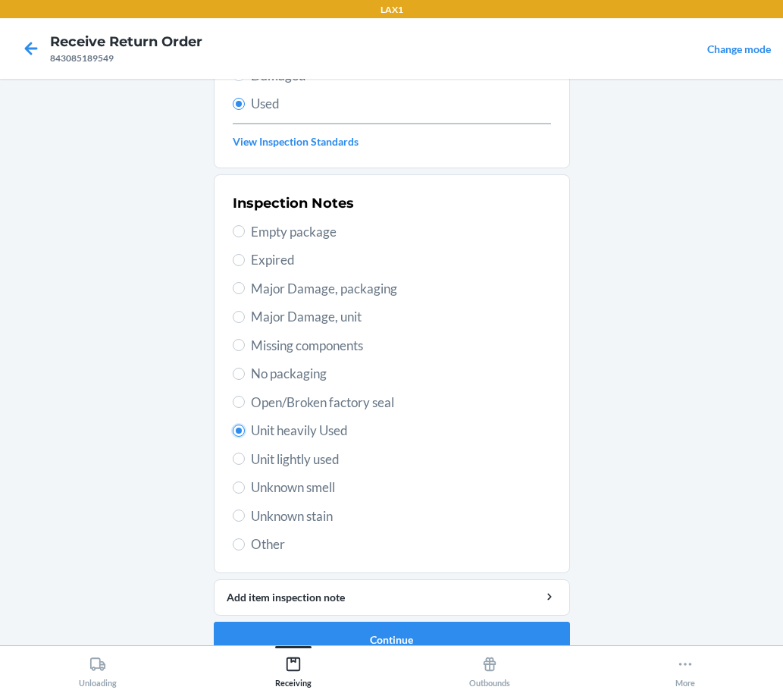
scroll to position [224, 0]
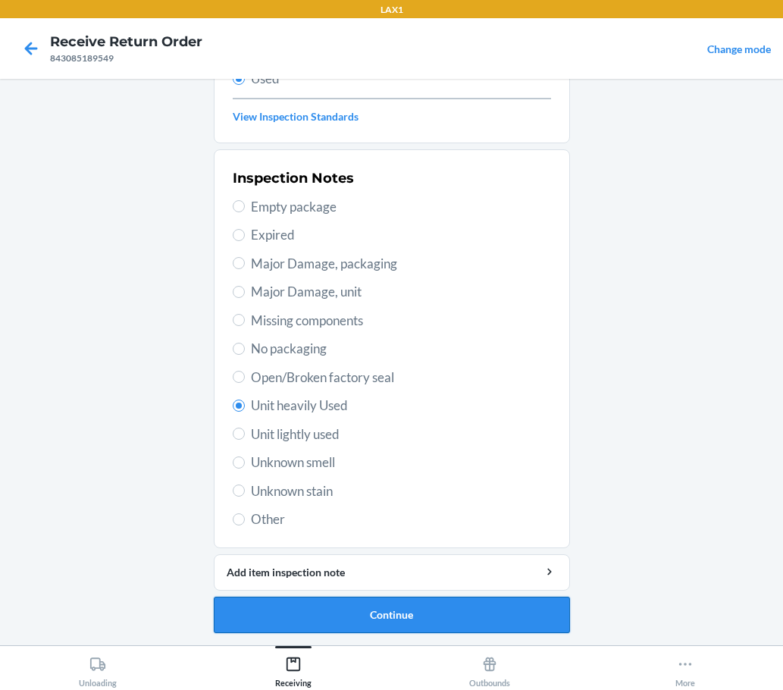
click at [419, 622] on button "Continue" at bounding box center [392, 614] width 356 height 36
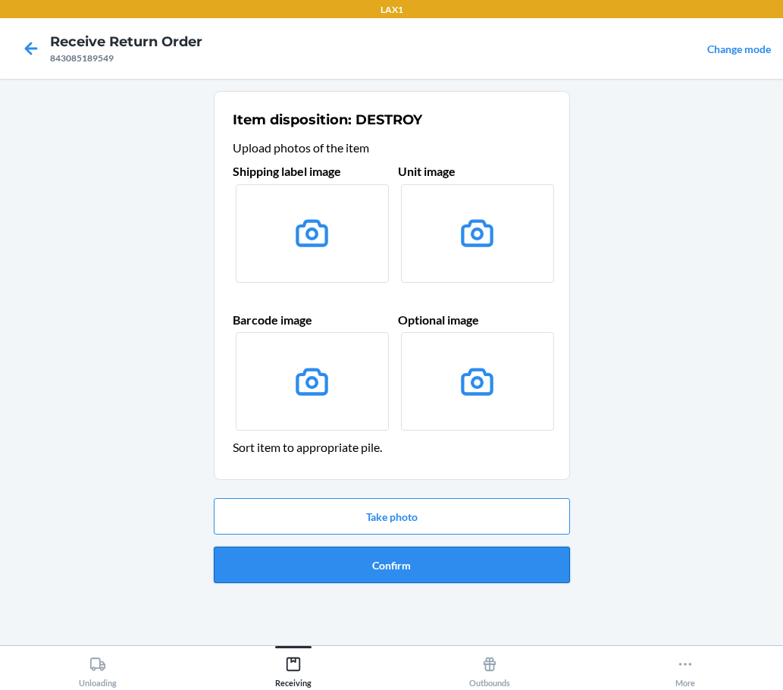
click at [512, 570] on button "Confirm" at bounding box center [392, 564] width 356 height 36
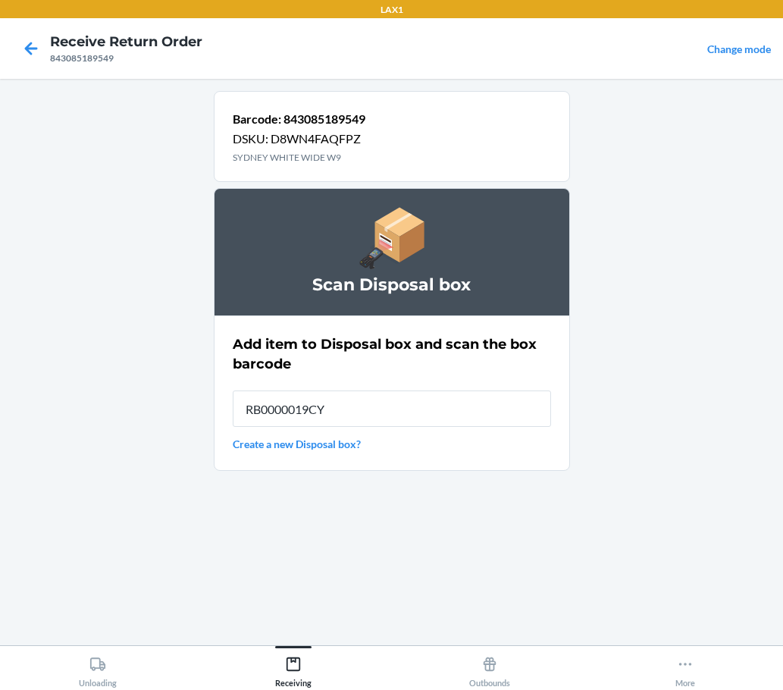
type input "RB0000019CY"
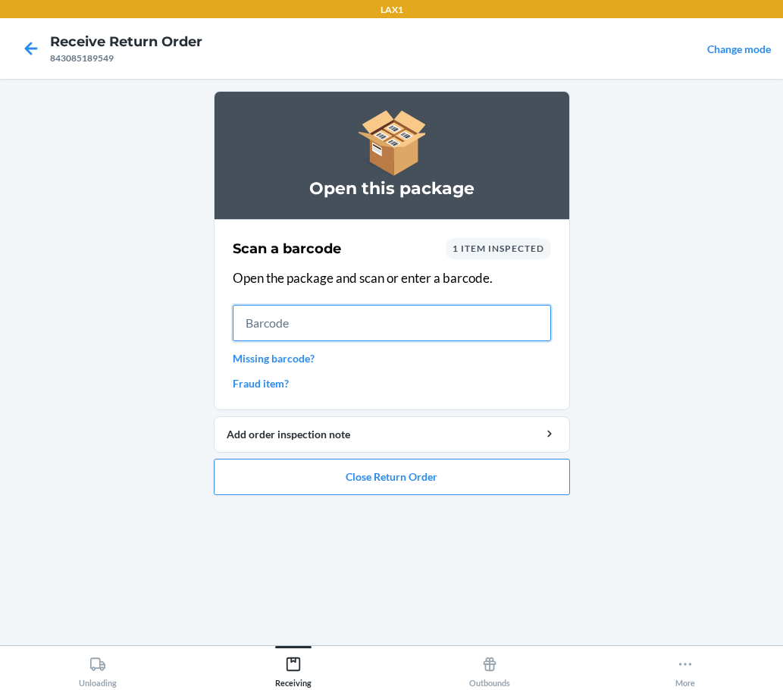
click at [533, 330] on input "text" at bounding box center [392, 323] width 318 height 36
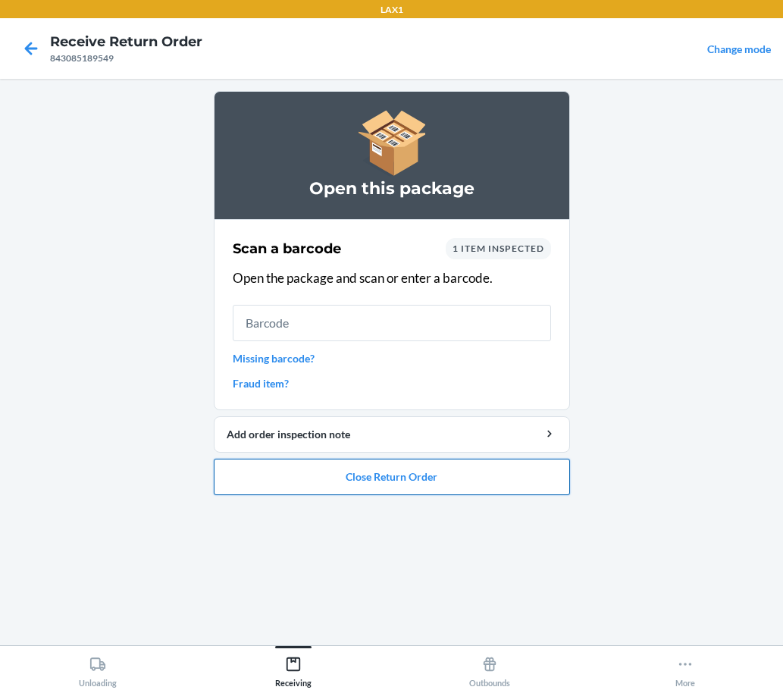
click at [498, 467] on button "Close Return Order" at bounding box center [392, 477] width 356 height 36
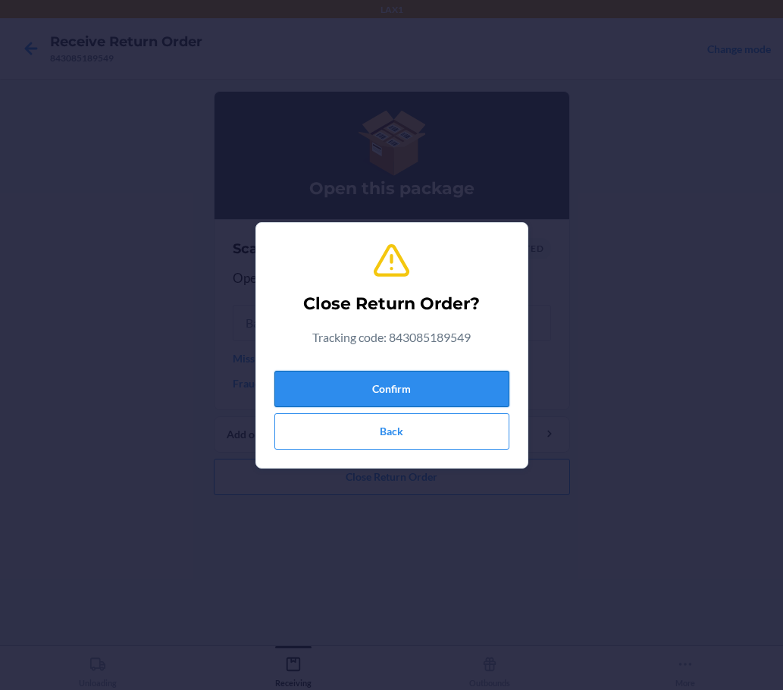
click at [454, 386] on button "Confirm" at bounding box center [391, 389] width 235 height 36
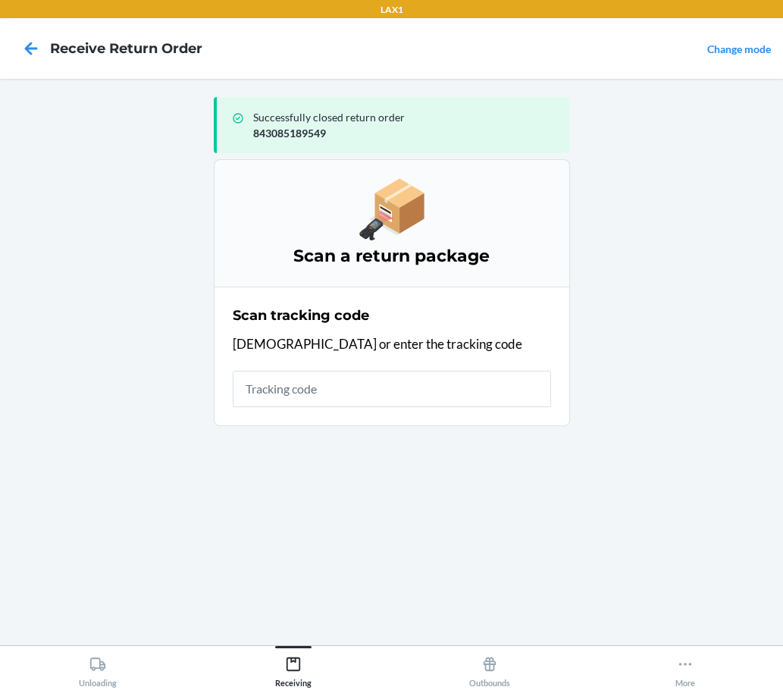
click at [426, 384] on input "text" at bounding box center [392, 389] width 318 height 36
type input "KIZIKBLINDRETUR"
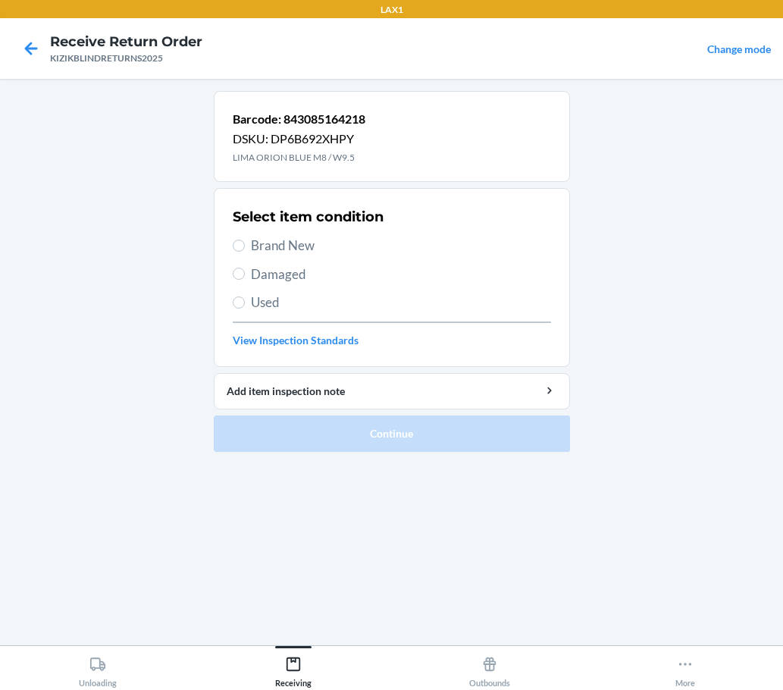
click at [293, 246] on span "Brand New" at bounding box center [401, 246] width 300 height 20
click at [245, 246] on input "Brand New" at bounding box center [239, 246] width 12 height 12
radio input "true"
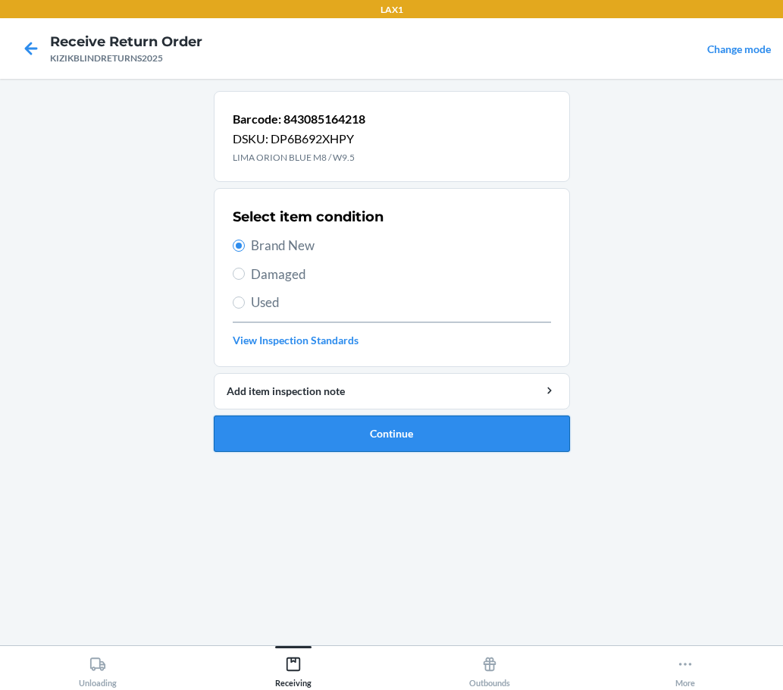
click at [416, 434] on button "Continue" at bounding box center [392, 433] width 356 height 36
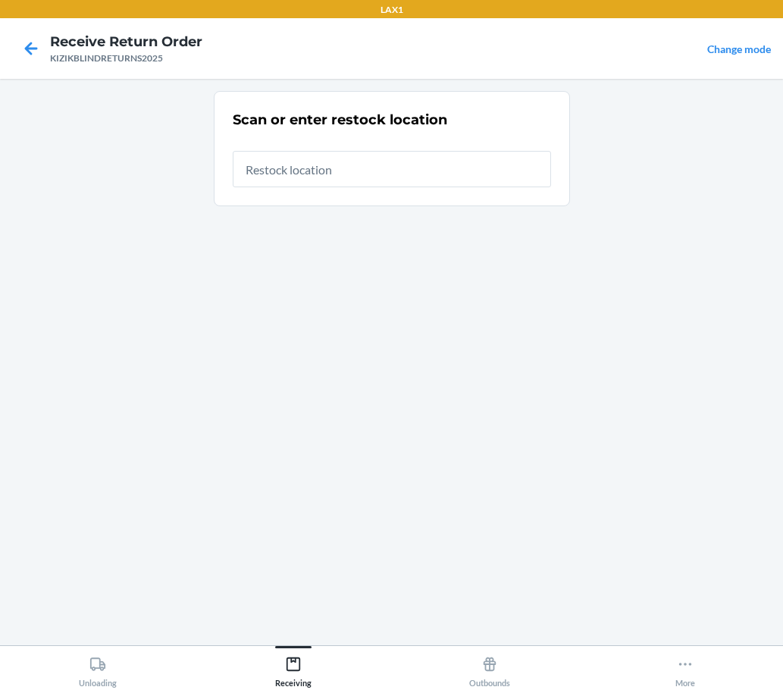
click at [380, 188] on div "Scan or enter restock location" at bounding box center [392, 148] width 318 height 86
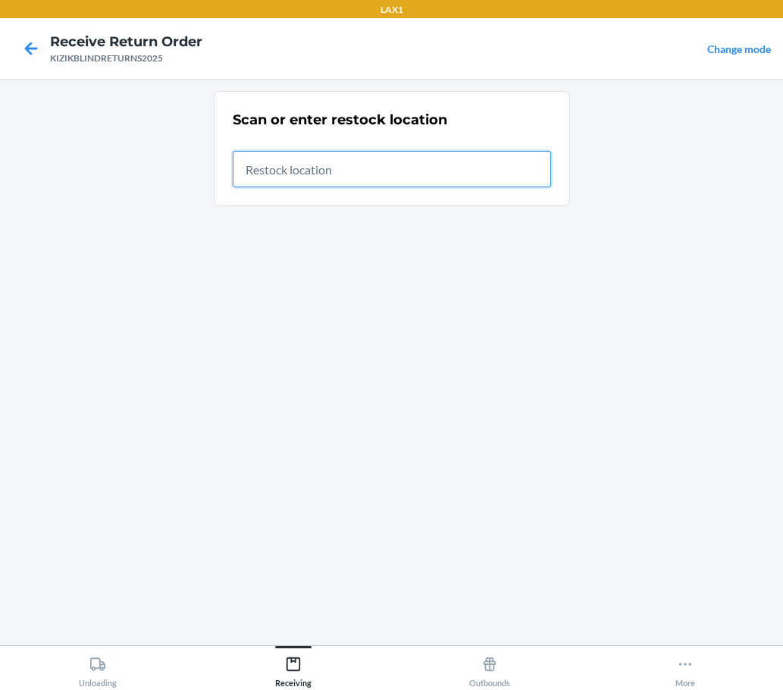
click at [420, 179] on input "text" at bounding box center [392, 169] width 318 height 36
type input "RTCART037"
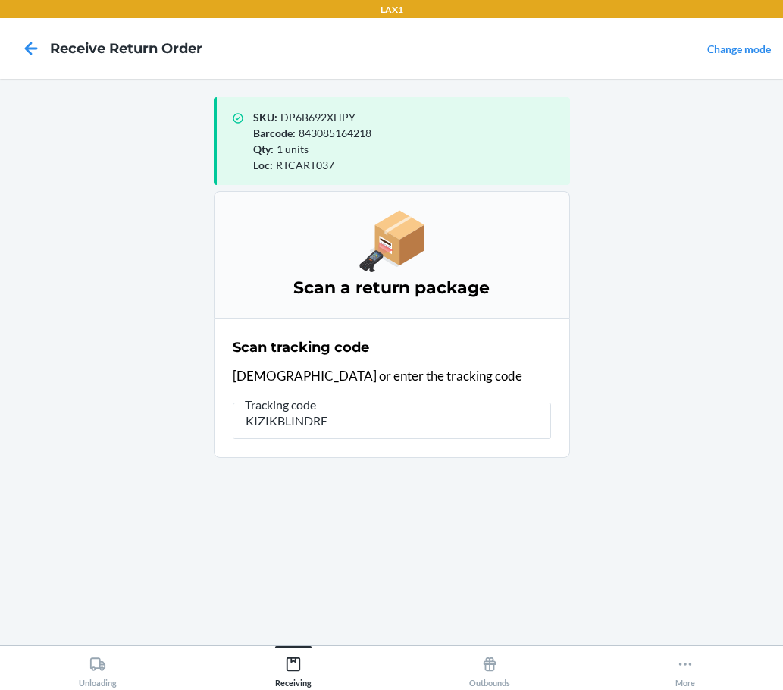
type input "KIZIKBLINDRET"
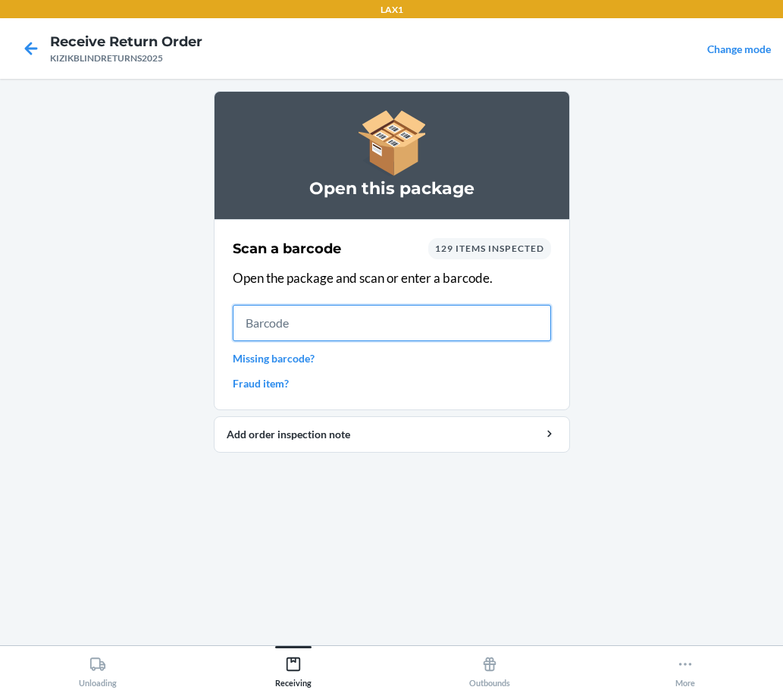
click at [417, 317] on input "text" at bounding box center [392, 323] width 318 height 36
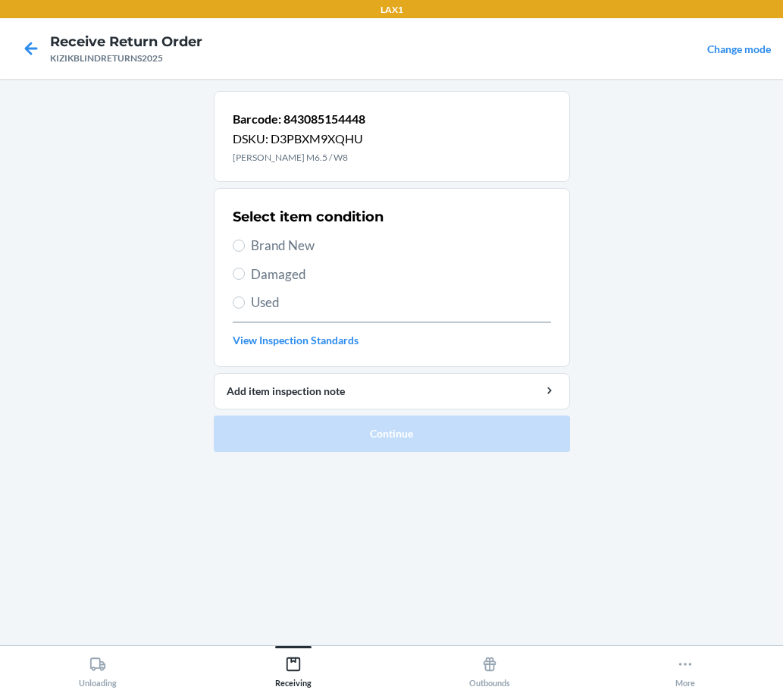
click at [247, 240] on label "Brand New" at bounding box center [392, 246] width 318 height 20
click at [245, 240] on input "Brand New" at bounding box center [239, 246] width 12 height 12
radio input "true"
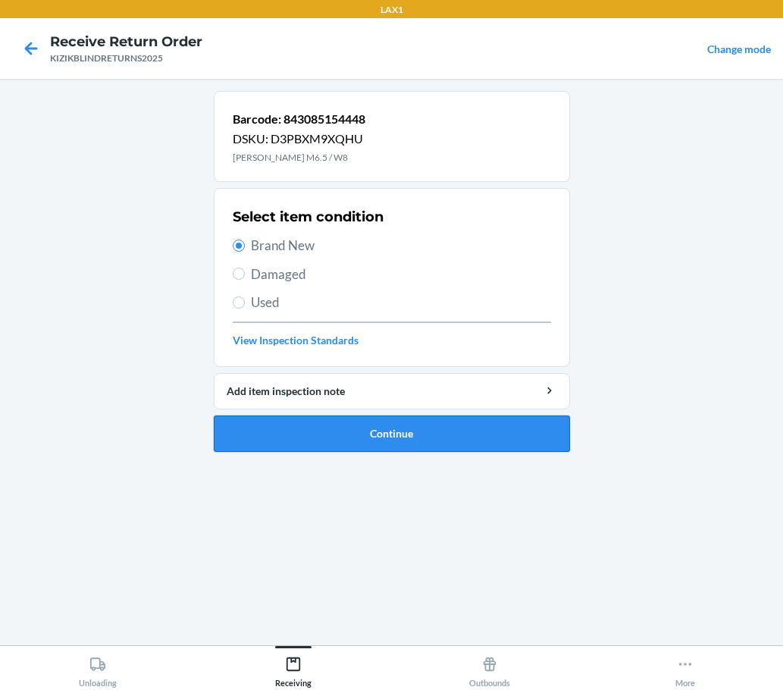
click at [430, 431] on button "Continue" at bounding box center [392, 433] width 356 height 36
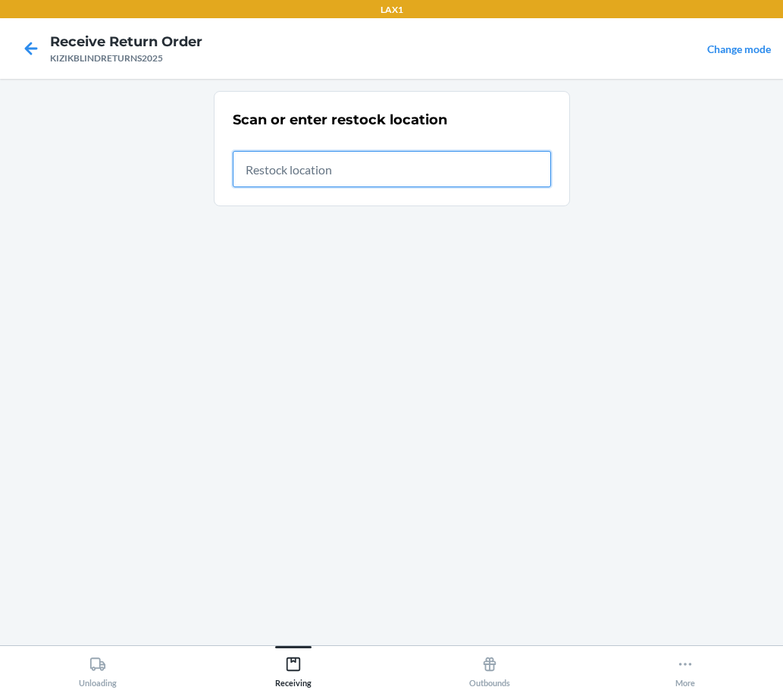
click at [491, 181] on input "text" at bounding box center [392, 169] width 318 height 36
type input "RTCART037"
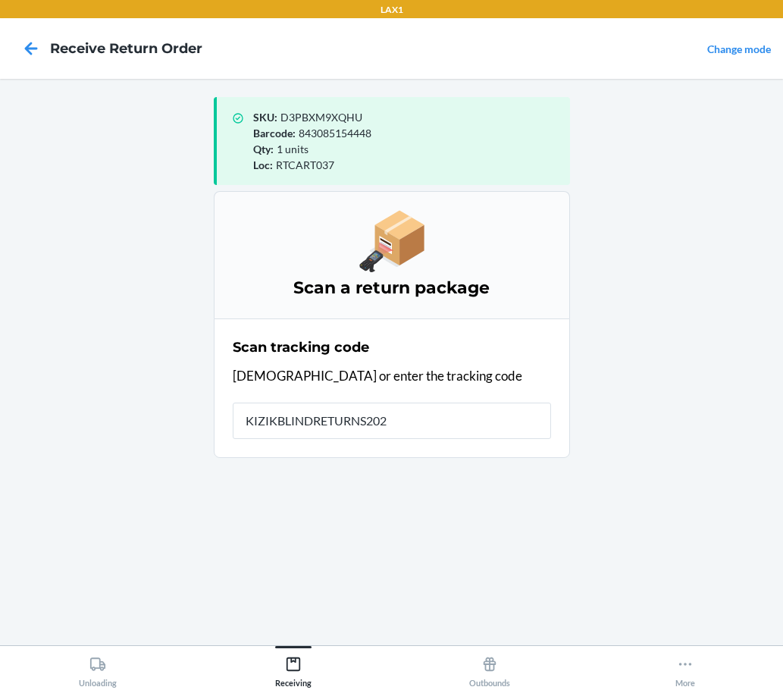
type input "KIZIKBLINDRETURNS2025"
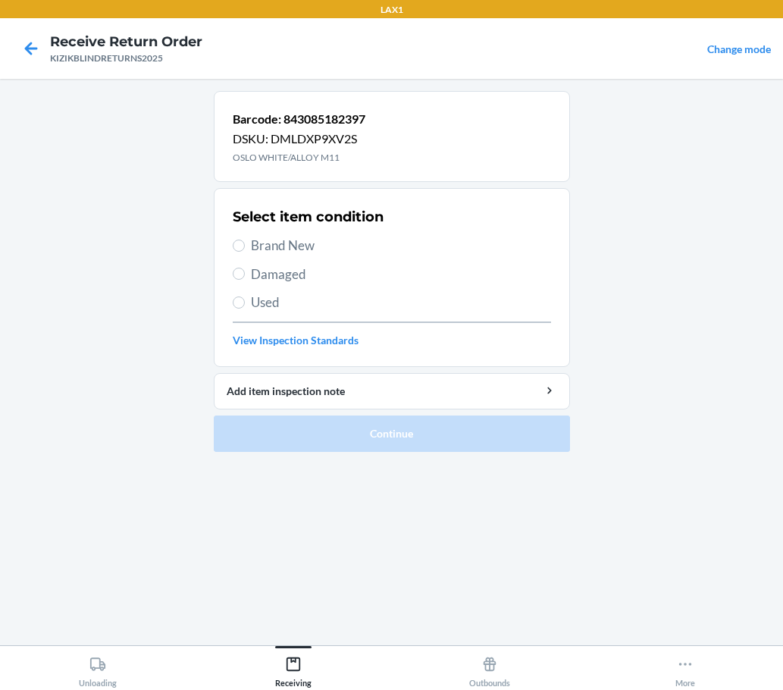
click at [251, 249] on span "Brand New" at bounding box center [401, 246] width 300 height 20
click at [245, 249] on input "Brand New" at bounding box center [239, 246] width 12 height 12
radio input "true"
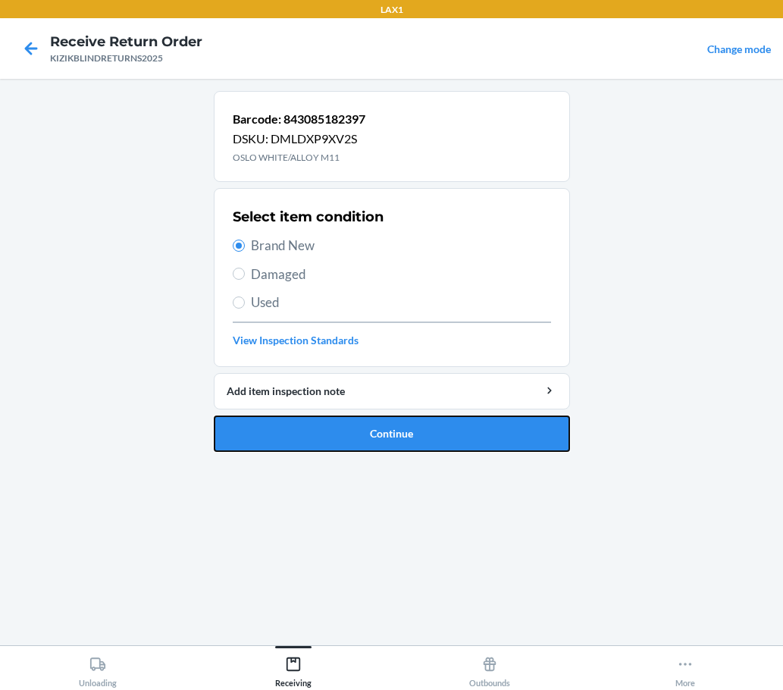
click at [537, 444] on button "Continue" at bounding box center [392, 433] width 356 height 36
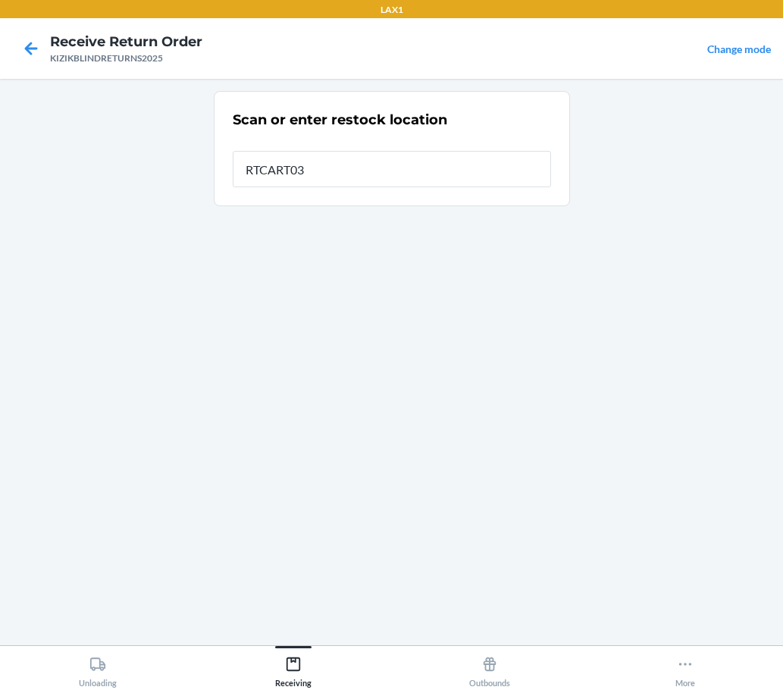
type input "RTCART037"
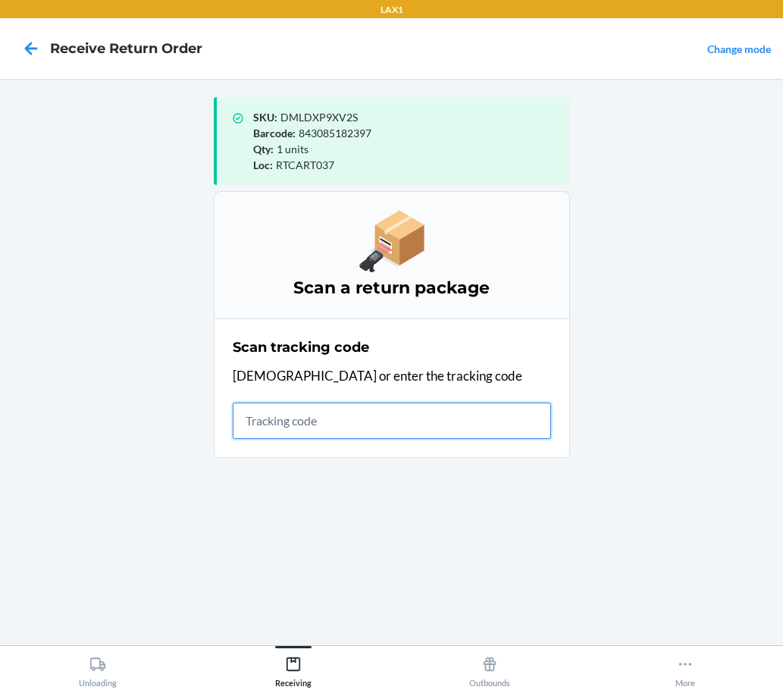
click at [320, 416] on input "text" at bounding box center [392, 420] width 318 height 36
type input "KIZIKBLINDRETURNS2025"
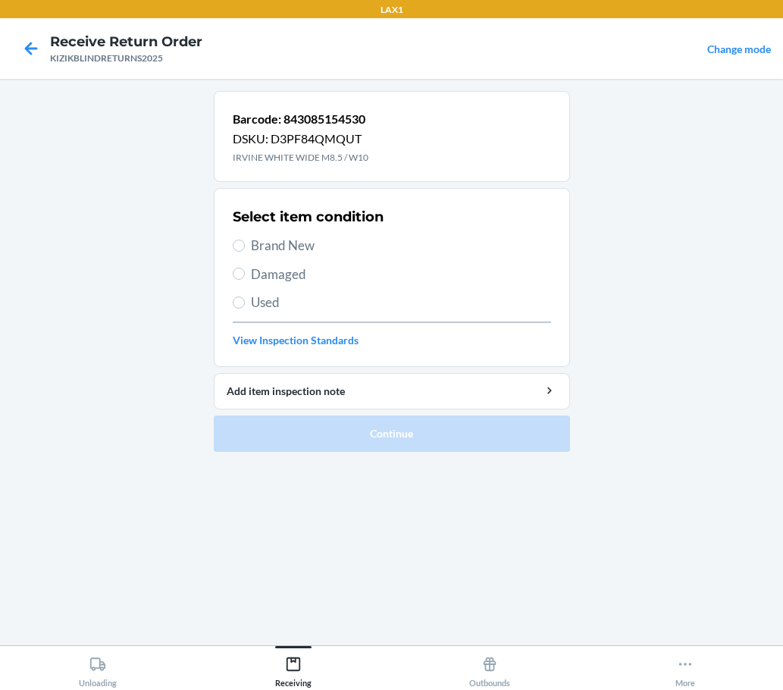
click at [615, 374] on main "Barcode: 843085154530 DSKU: D3PF84QMQUT IRVINE WHITE WIDE M8.5 / W10 Select ite…" at bounding box center [391, 362] width 783 height 566
click at [639, 369] on main "Barcode: 843085154530 DSKU: D3PF84QMQUT IRVINE WHITE WIDE M8.5 / W10 Select ite…" at bounding box center [391, 362] width 783 height 566
click at [640, 369] on main "Barcode: 843085154530 DSKU: D3PF84QMQUT IRVINE WHITE WIDE M8.5 / W10 Select ite…" at bounding box center [391, 362] width 783 height 566
click at [305, 271] on span "Damaged" at bounding box center [401, 275] width 300 height 20
click at [245, 271] on input "Damaged" at bounding box center [239, 274] width 12 height 12
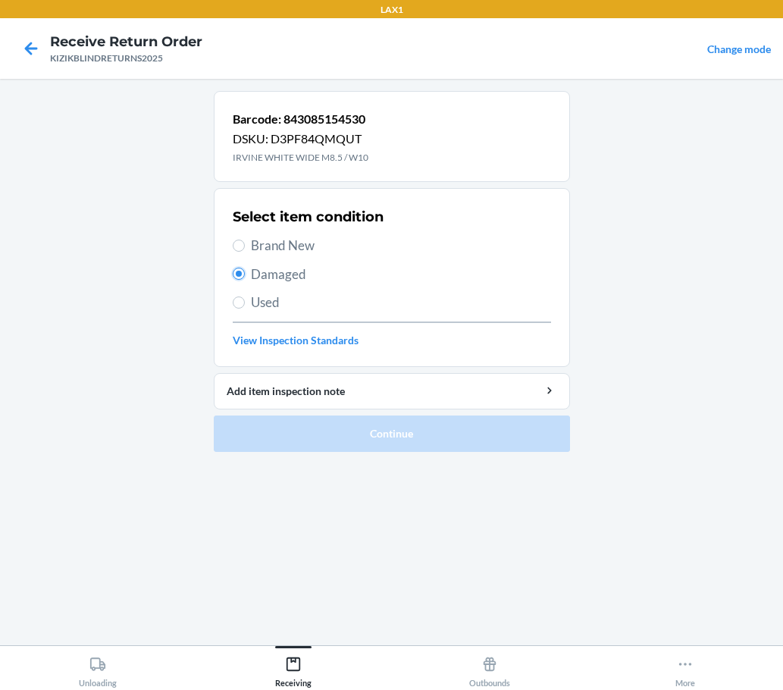
radio input "true"
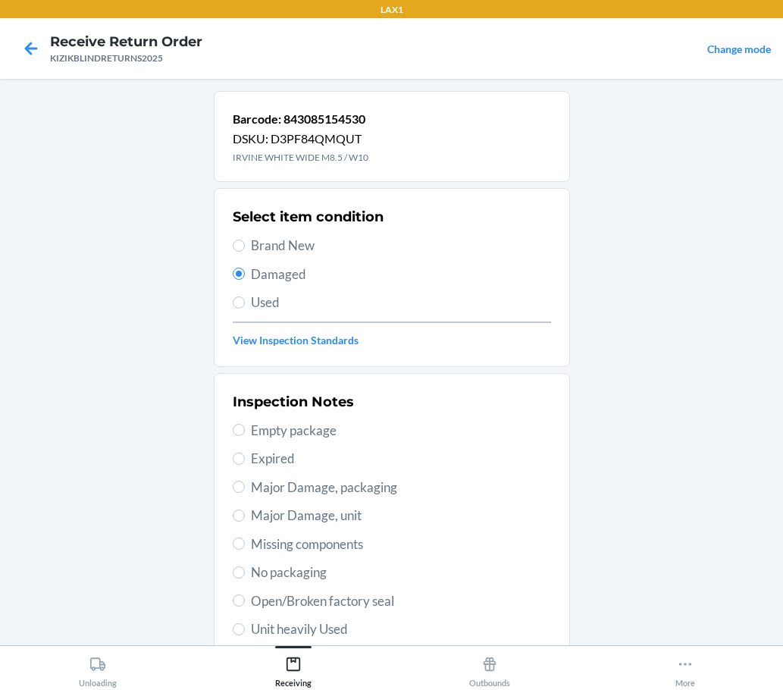
click at [294, 300] on span "Used" at bounding box center [401, 303] width 300 height 20
click at [245, 300] on input "Used" at bounding box center [239, 302] width 12 height 12
radio input "true"
radio input "false"
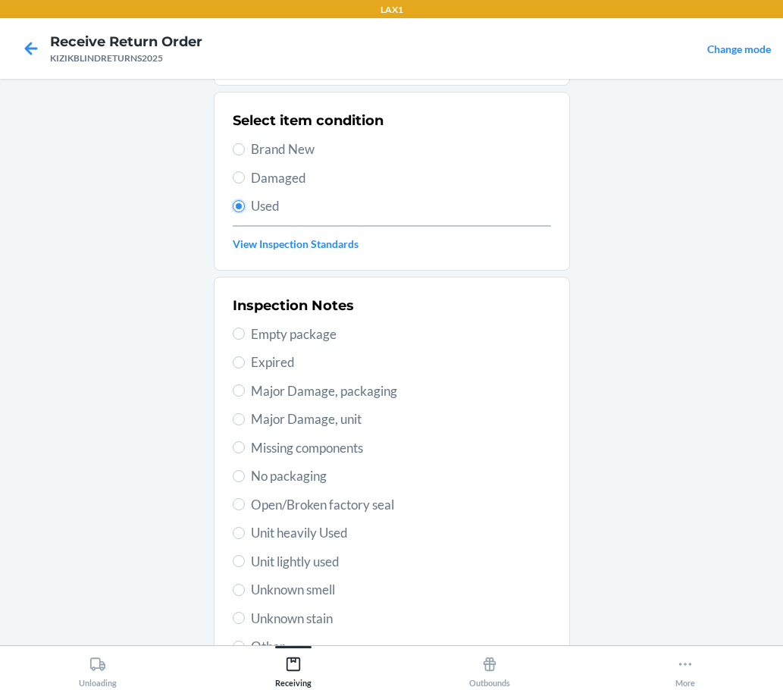
scroll to position [152, 0]
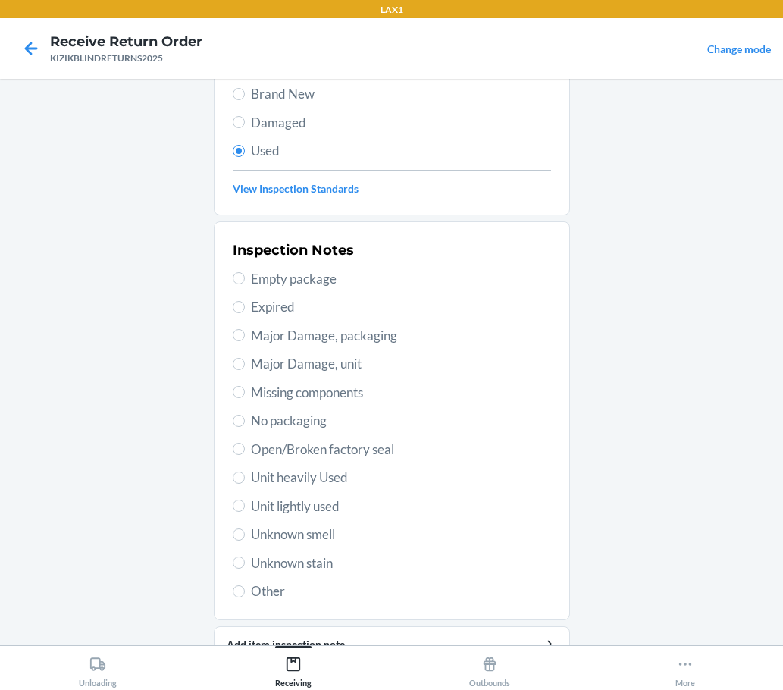
click at [314, 480] on span "Unit heavily Used" at bounding box center [401, 478] width 300 height 20
click at [245, 480] on input "Unit heavily Used" at bounding box center [239, 477] width 12 height 12
radio input "true"
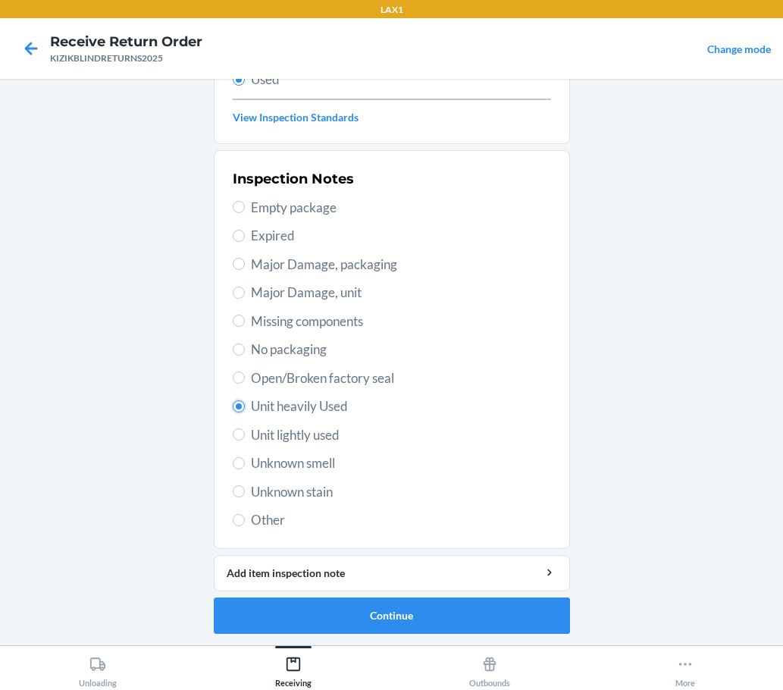
scroll to position [224, 0]
click at [374, 609] on button "Continue" at bounding box center [392, 614] width 356 height 36
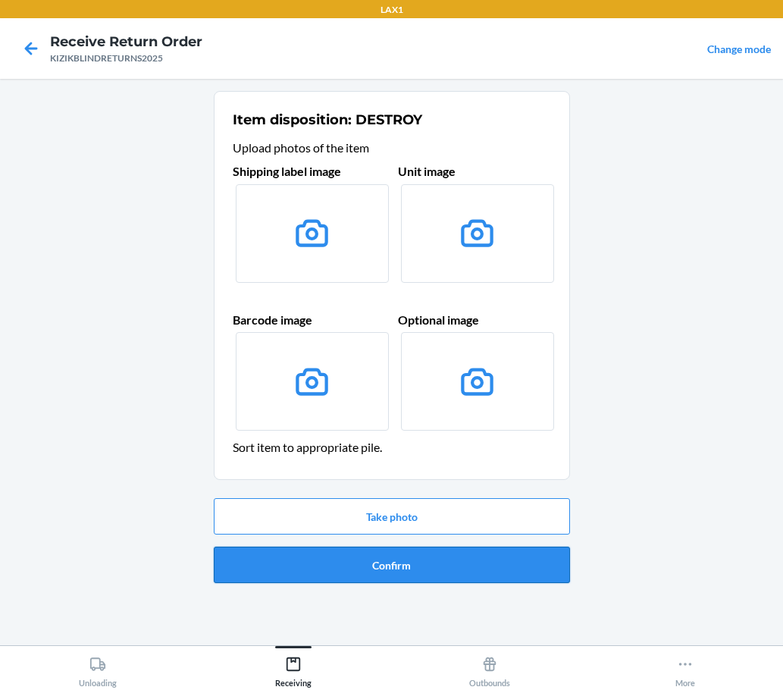
click at [449, 561] on button "Confirm" at bounding box center [392, 564] width 356 height 36
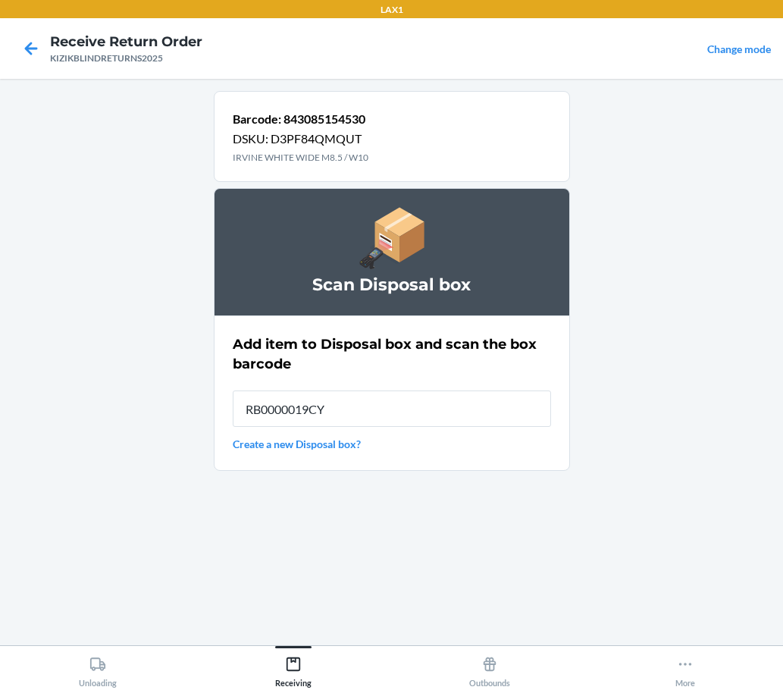
type input "RB0000019CY"
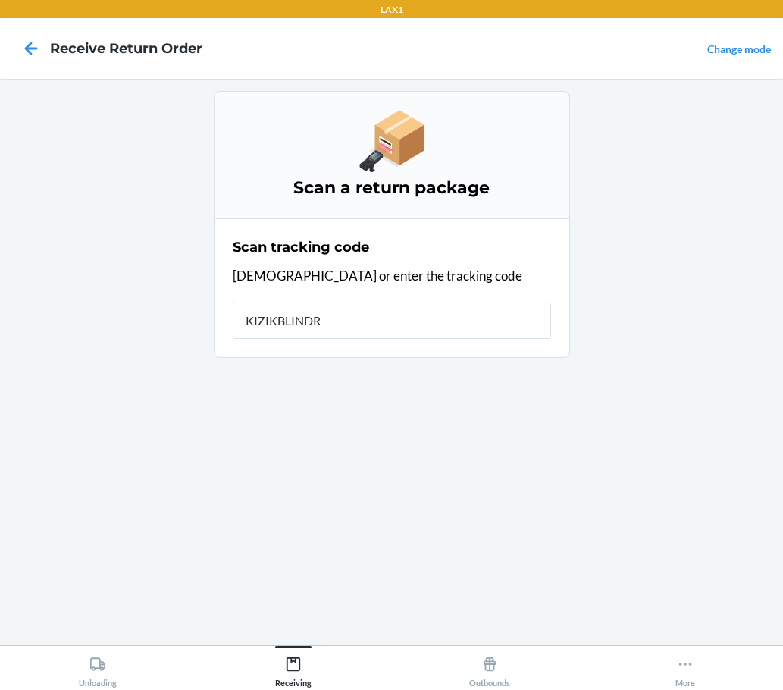
type input "KIZIKBLINDRE"
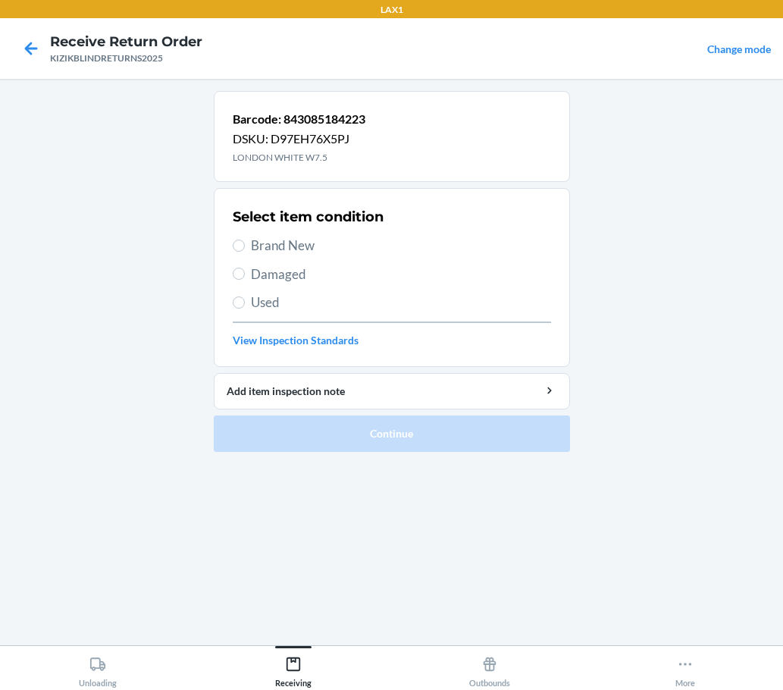
click at [276, 242] on span "Brand New" at bounding box center [401, 246] width 300 height 20
click at [245, 242] on input "Brand New" at bounding box center [239, 246] width 12 height 12
radio input "true"
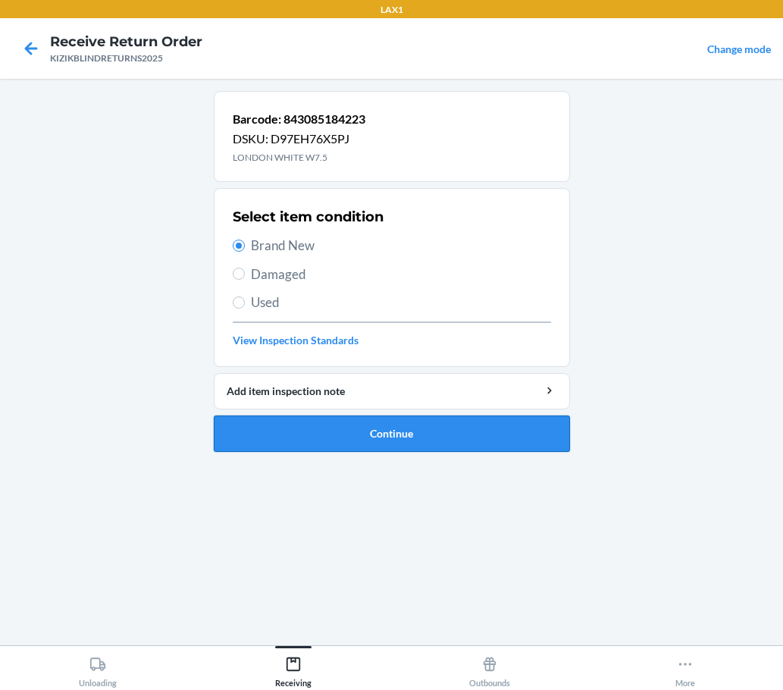
click at [419, 446] on button "Continue" at bounding box center [392, 433] width 356 height 36
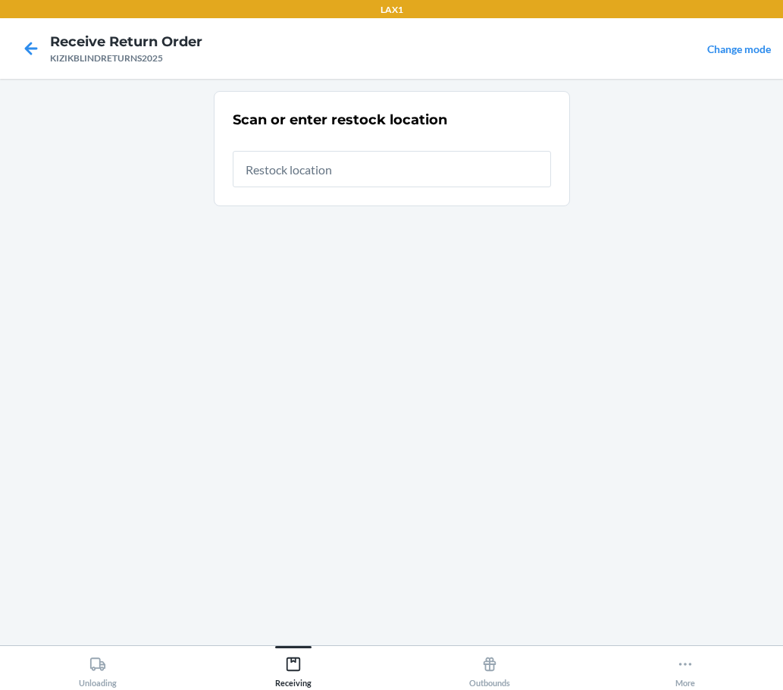
click at [362, 169] on input "text" at bounding box center [392, 169] width 318 height 36
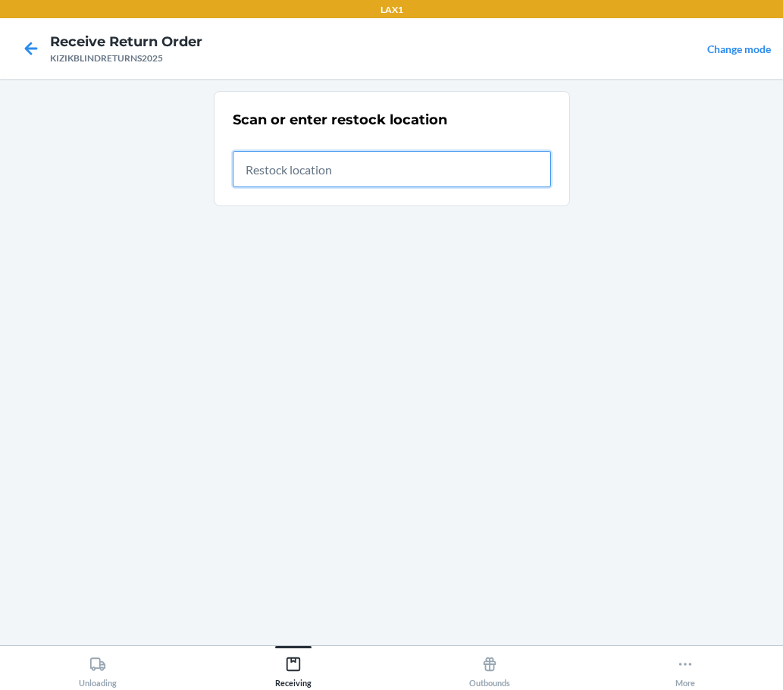
click at [471, 168] on input "text" at bounding box center [392, 169] width 318 height 36
type input "RTCART037"
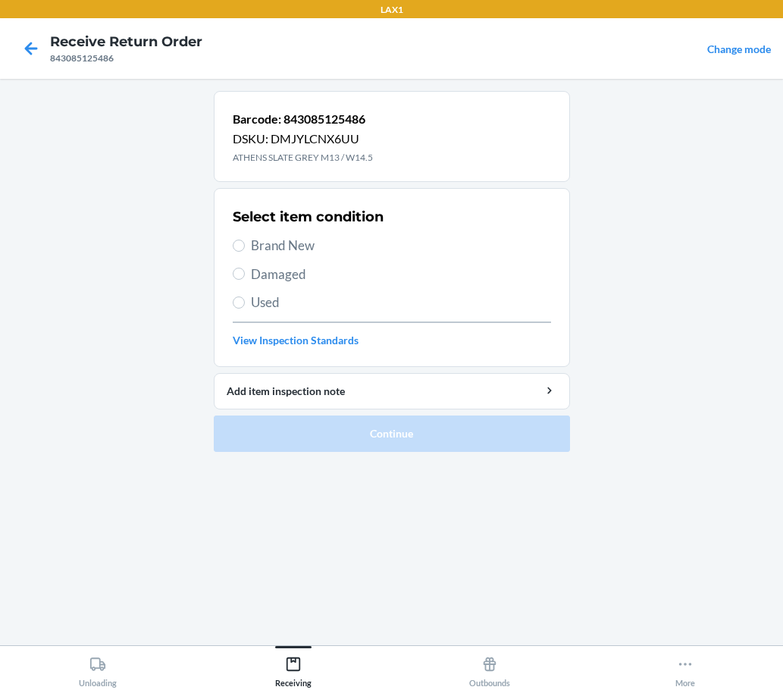
click at [585, 140] on main "Barcode: 843085125486 DSKU: DMJYLCNX6UU ATHENS SLATE GREY M13 / W14.5 Select it…" at bounding box center [391, 362] width 783 height 566
drag, startPoint x: 569, startPoint y: 210, endPoint x: 578, endPoint y: 201, distance: 12.3
click at [570, 210] on main "Barcode: 843085125486 DSKU: DMJYLCNX6UU ATHENS SLATE GREY M13 / W14.5 Select it…" at bounding box center [391, 362] width 783 height 566
click at [286, 253] on span "Brand New" at bounding box center [401, 246] width 300 height 20
click at [245, 252] on input "Brand New" at bounding box center [239, 246] width 12 height 12
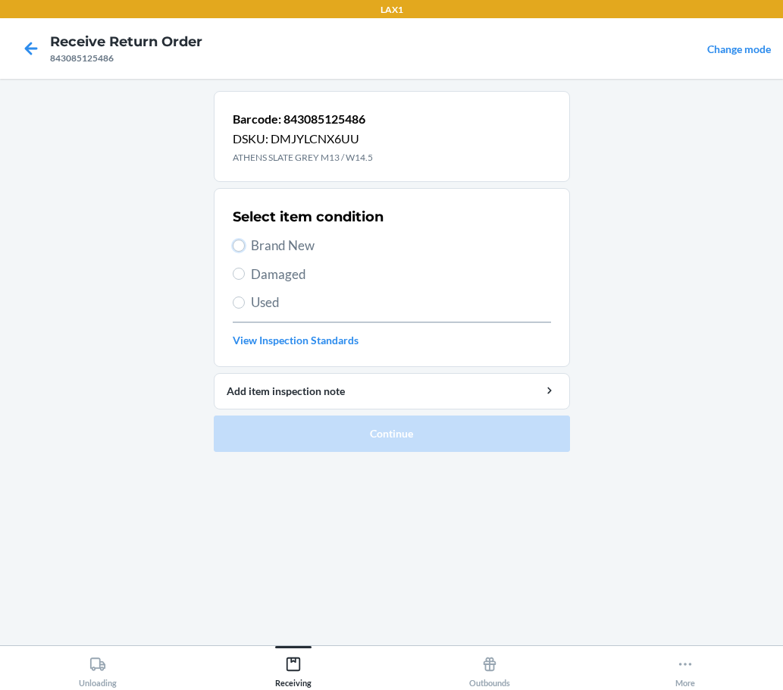
radio input "true"
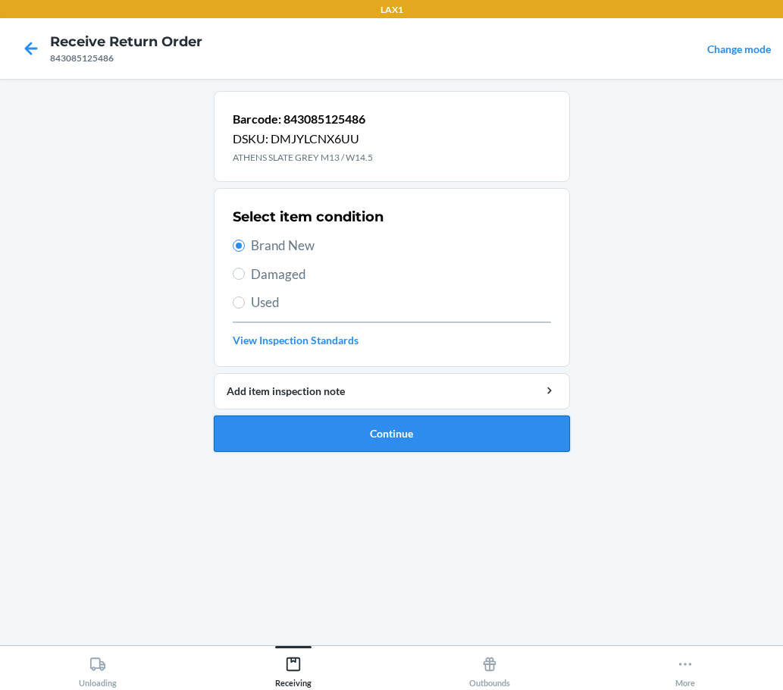
click at [393, 434] on button "Continue" at bounding box center [392, 433] width 356 height 36
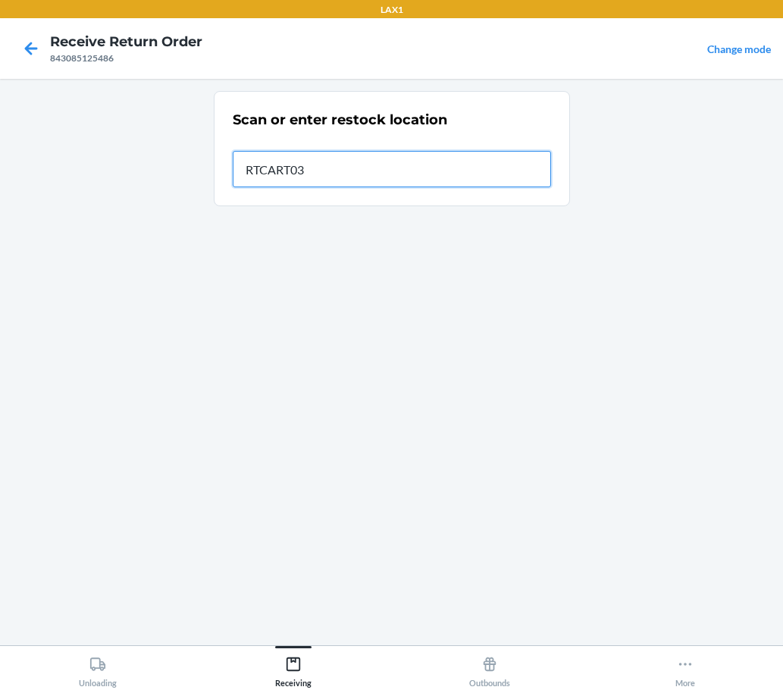
type input "RTCART037"
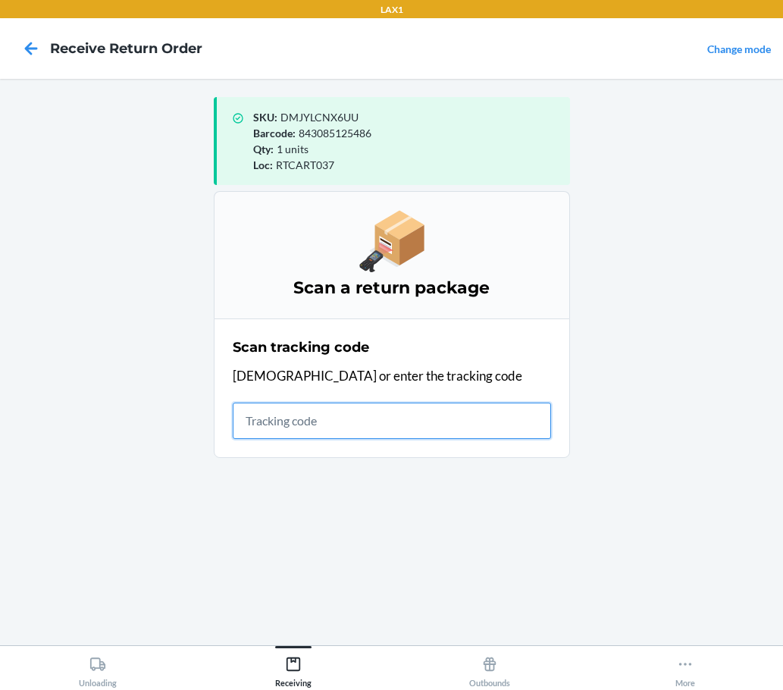
click at [376, 402] on input "text" at bounding box center [392, 420] width 318 height 36
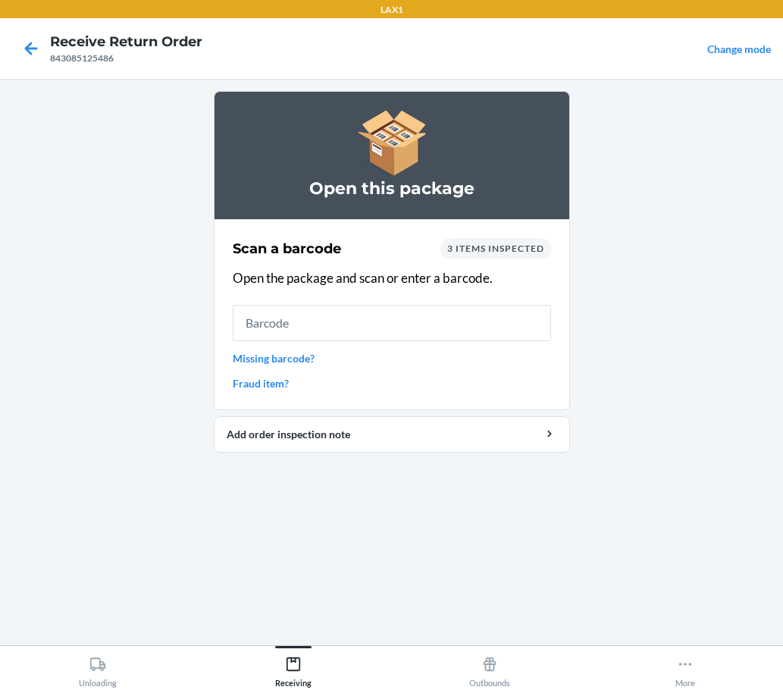
click at [410, 324] on input "text" at bounding box center [392, 323] width 318 height 36
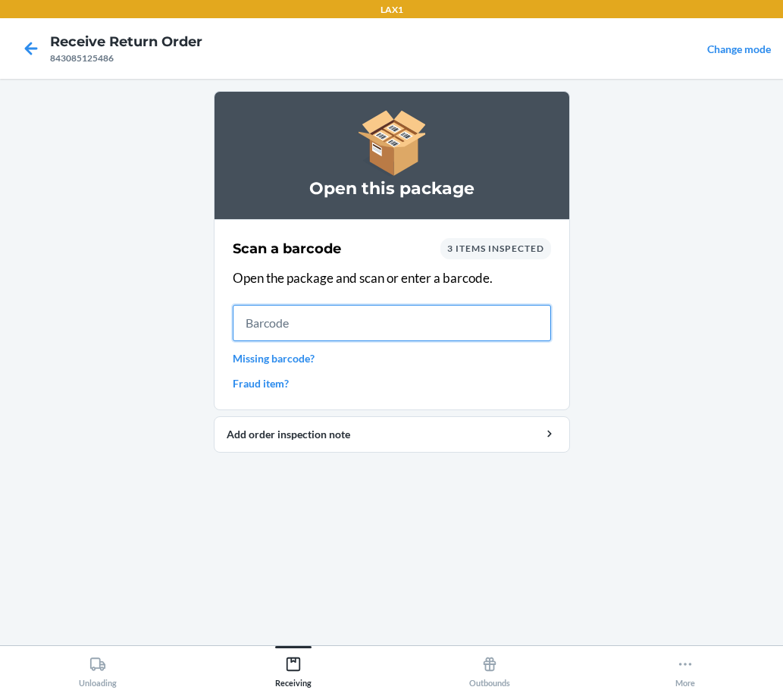
click at [326, 321] on input "text" at bounding box center [392, 323] width 318 height 36
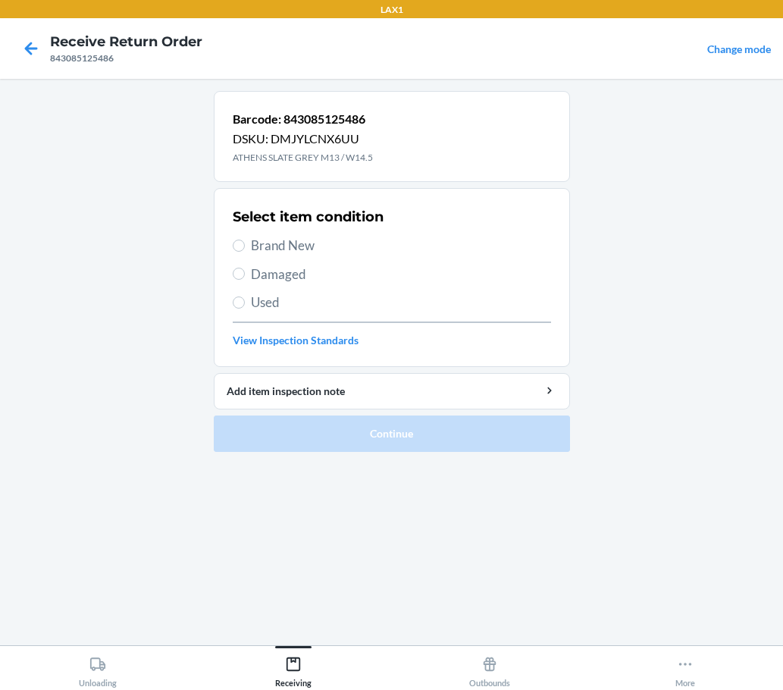
click at [599, 374] on main "Barcode: 843085125486 DSKU: DMJYLCNX6UU ATHENS SLATE GREY M13 / W14.5 Select it…" at bounding box center [391, 362] width 783 height 566
click at [299, 243] on span "Brand New" at bounding box center [401, 246] width 300 height 20
click at [245, 243] on input "Brand New" at bounding box center [239, 246] width 12 height 12
radio input "true"
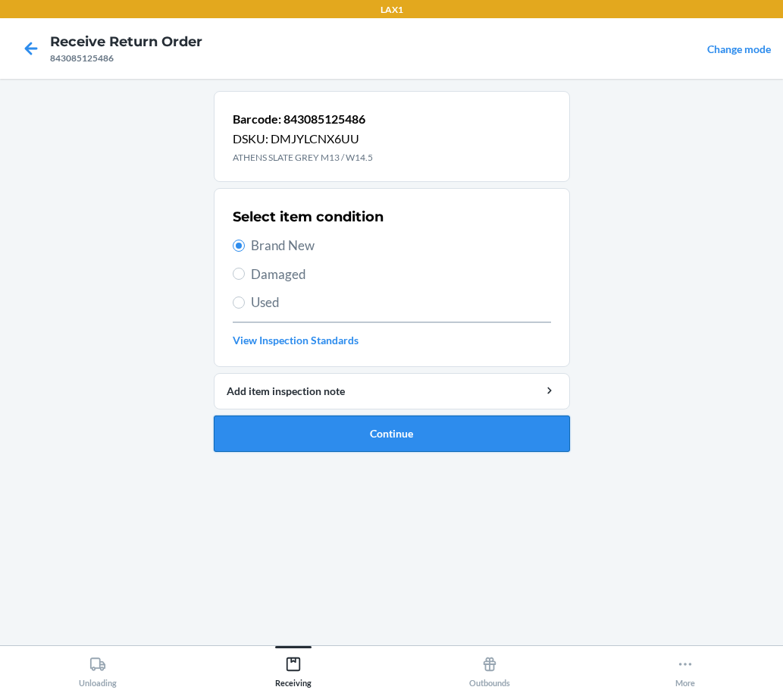
click at [391, 430] on button "Continue" at bounding box center [392, 433] width 356 height 36
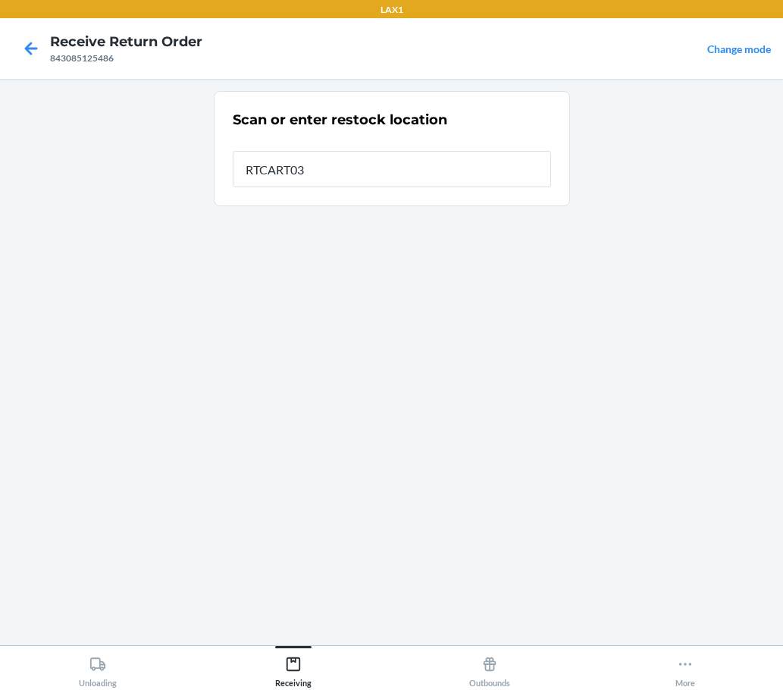
type input "RTCART037"
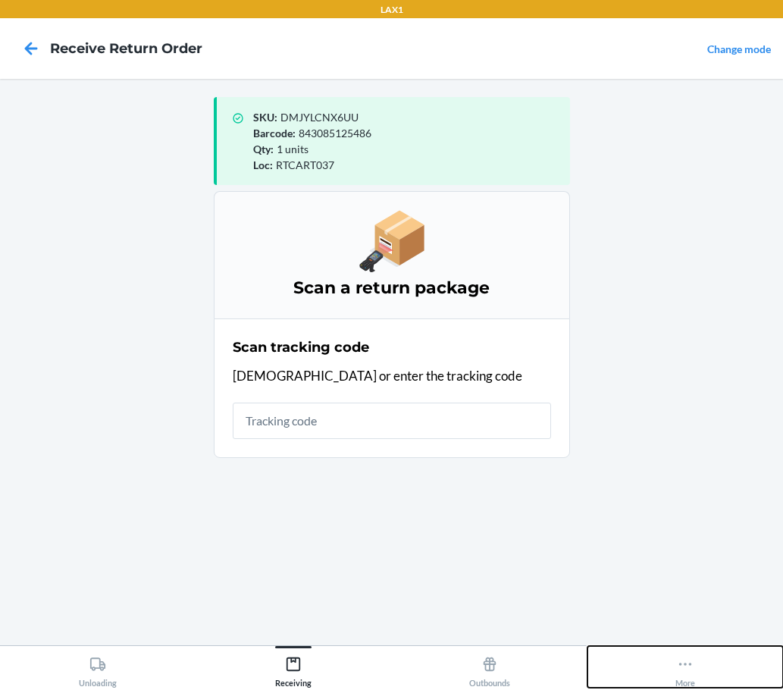
click at [700, 667] on button "More" at bounding box center [685, 667] width 196 height 42
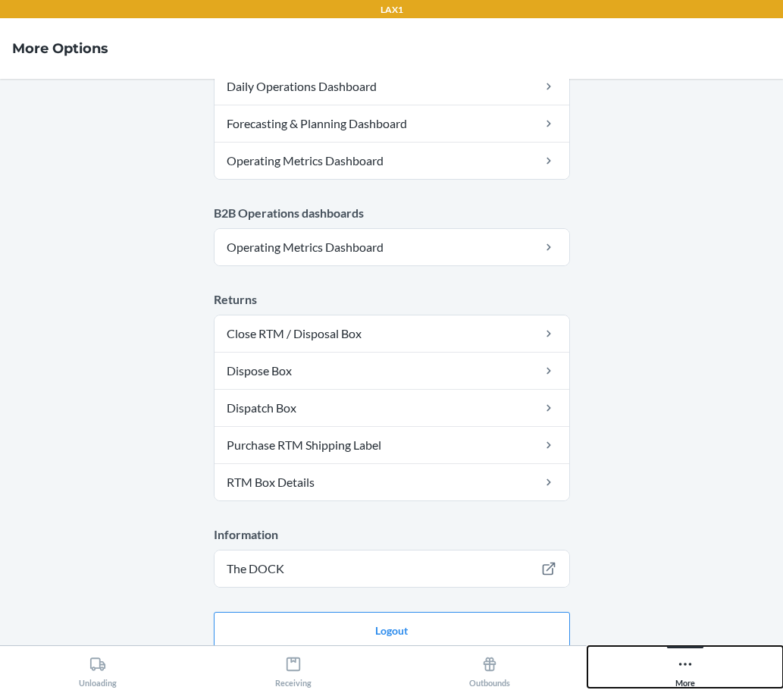
scroll to position [767, 0]
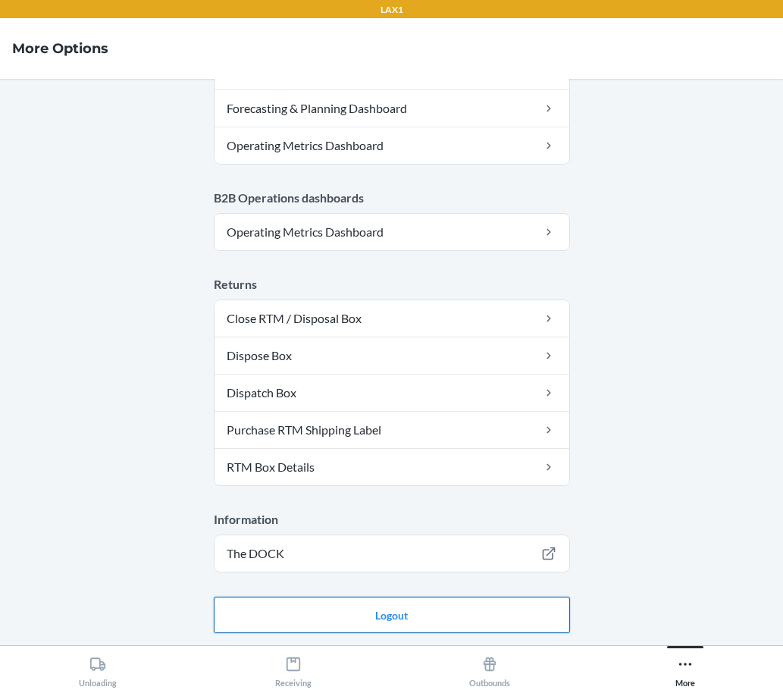
click at [399, 608] on button "Logout" at bounding box center [392, 614] width 356 height 36
